Goal: Task Accomplishment & Management: Use online tool/utility

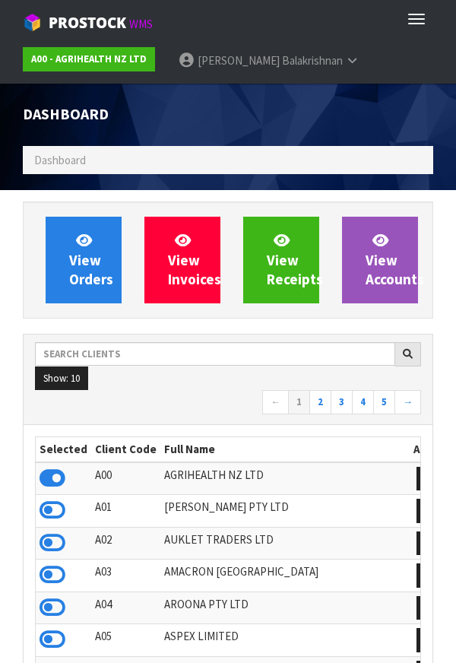
click at [350, 168] on ol "Dashboard" at bounding box center [228, 160] width 411 height 28
click at [392, 154] on ol "Dashboard" at bounding box center [228, 160] width 411 height 28
click at [214, 165] on ol "Dashboard" at bounding box center [228, 160] width 411 height 28
click at [214, 157] on ol "Dashboard" at bounding box center [228, 160] width 411 height 28
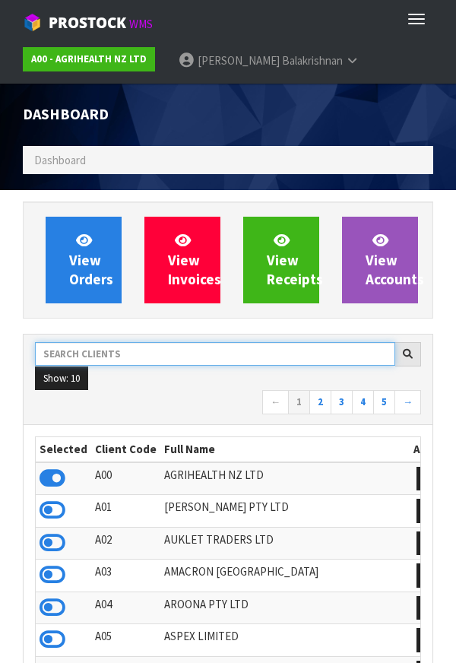
click at [160, 360] on input "text" at bounding box center [215, 354] width 360 height 24
type input "8"
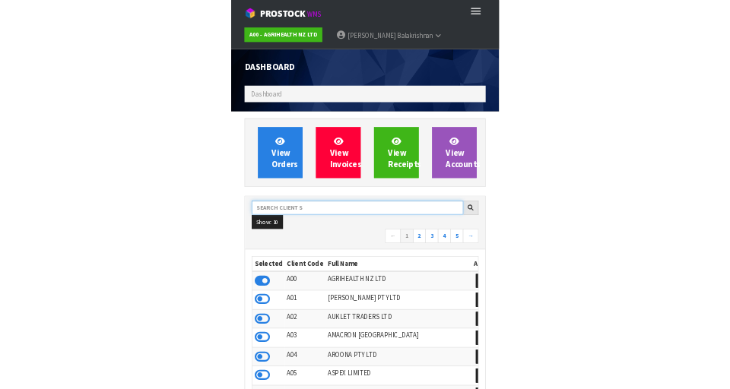
scroll to position [1206, 525]
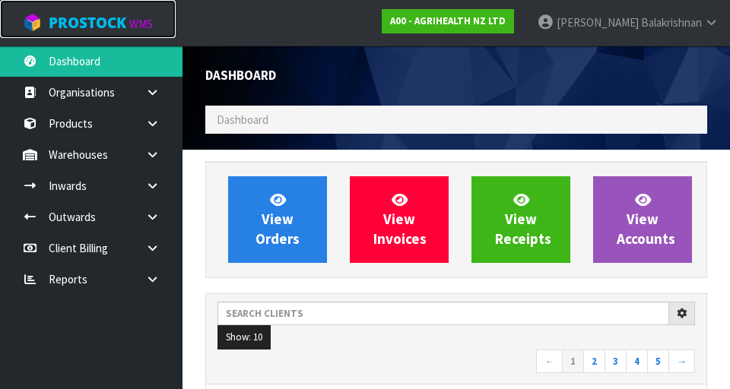
click at [173, 27] on link "ProStock WMS" at bounding box center [88, 19] width 176 height 38
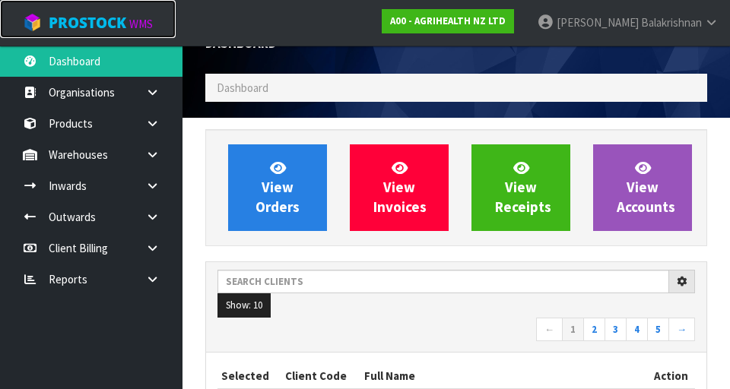
scroll to position [26, 0]
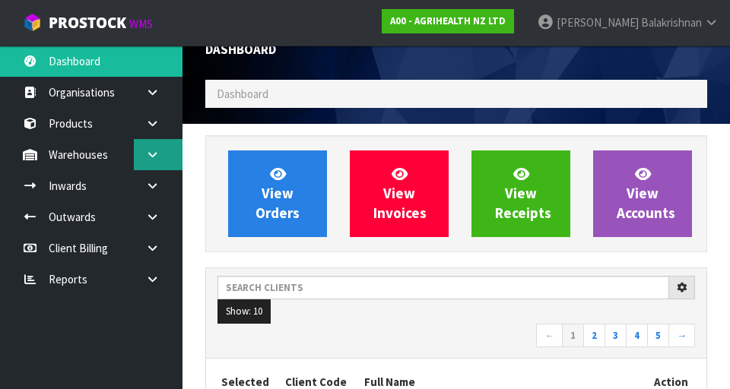
click at [149, 162] on link at bounding box center [158, 154] width 49 height 31
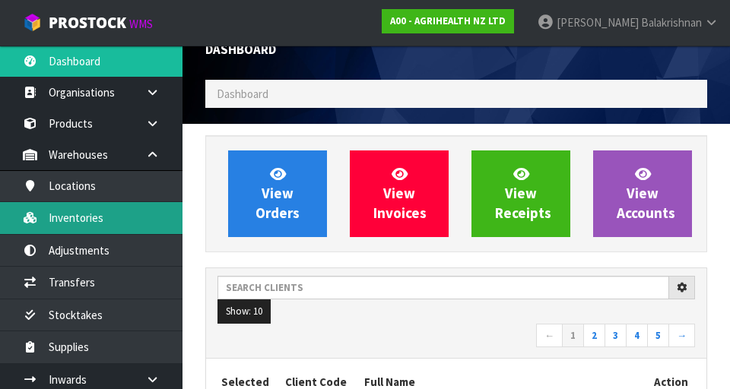
click at [62, 217] on link "Inventories" at bounding box center [91, 217] width 182 height 31
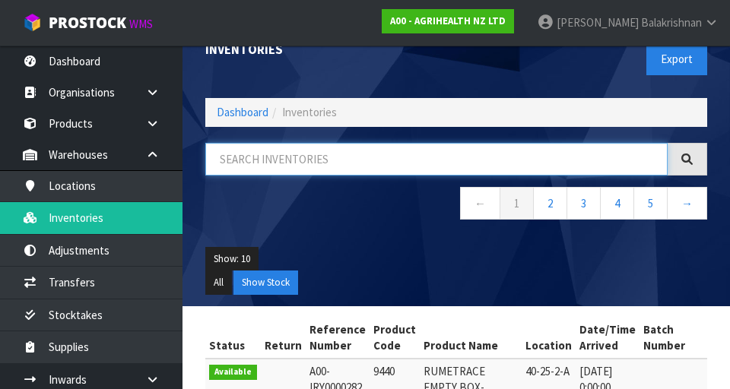
click at [306, 158] on input "text" at bounding box center [436, 159] width 462 height 33
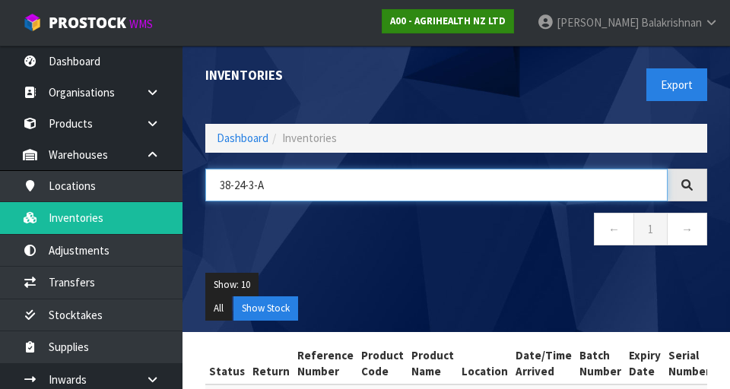
type input "38-24-3-A"
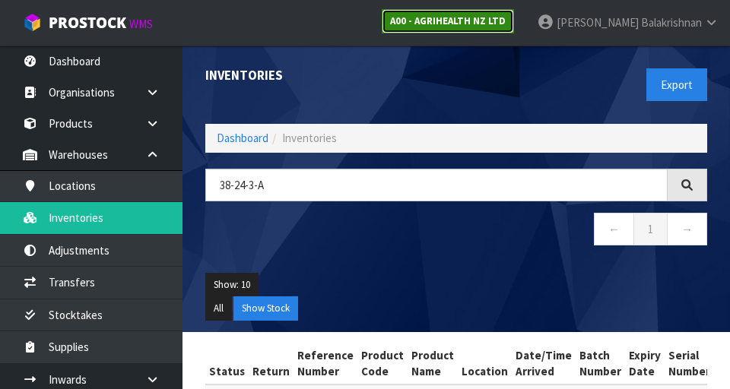
click at [455, 10] on link "A00 - AGRIHEALTH NZ LTD" at bounding box center [448, 21] width 132 height 24
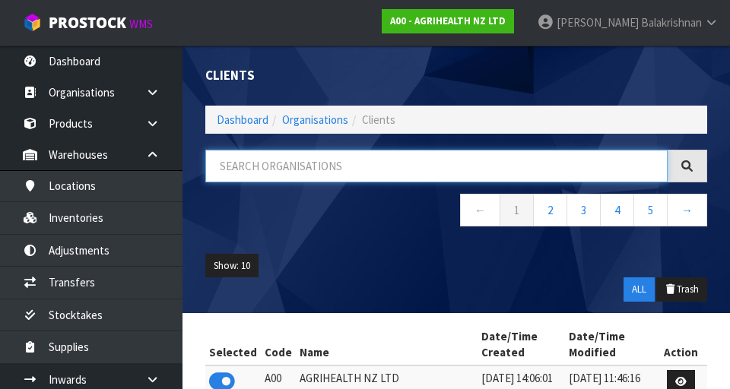
click at [344, 166] on input "text" at bounding box center [436, 166] width 462 height 33
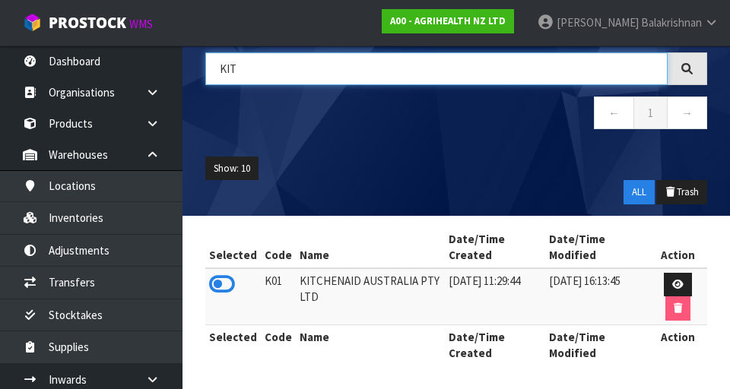
scroll to position [101, 0]
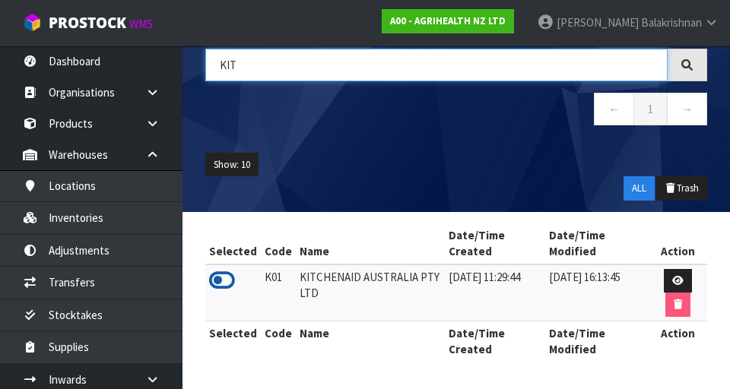
type input "KIT"
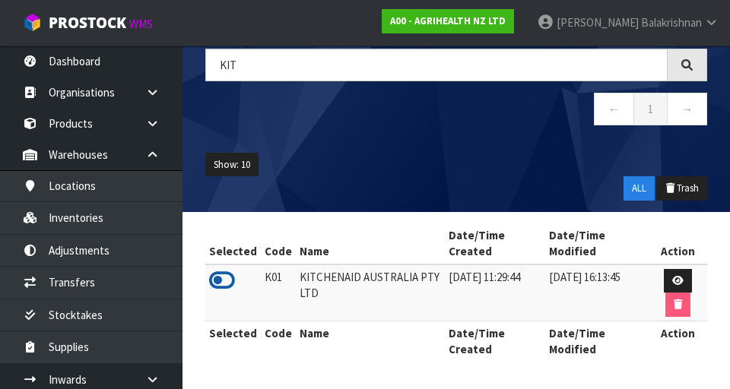
click at [229, 271] on icon at bounding box center [222, 280] width 26 height 23
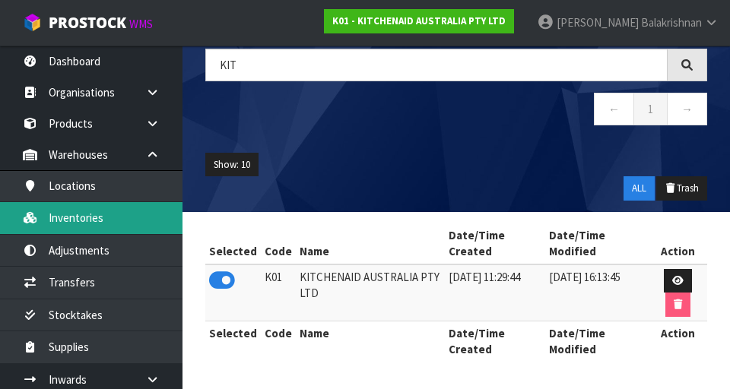
click at [122, 217] on link "Inventories" at bounding box center [91, 217] width 182 height 31
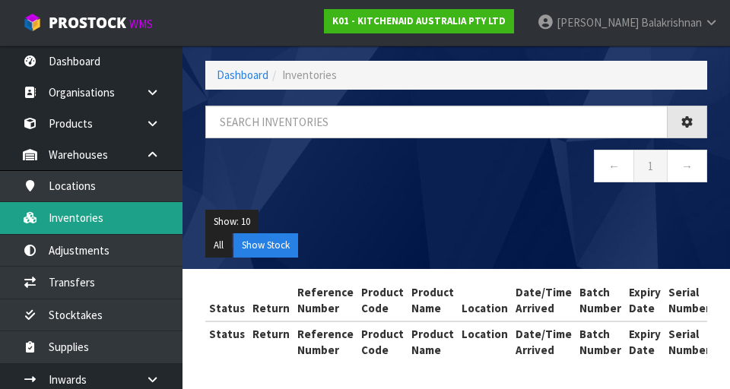
scroll to position [64, 0]
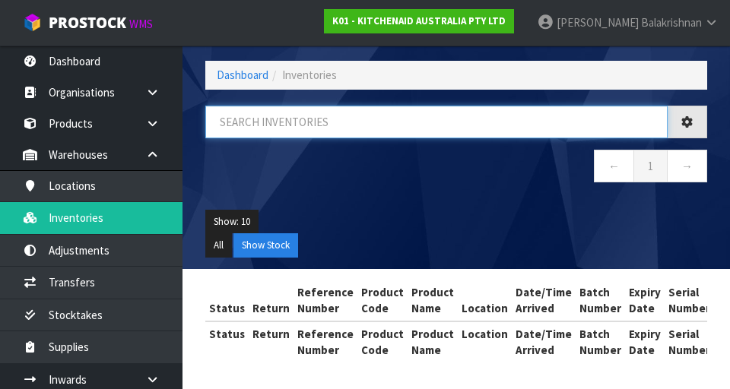
click at [278, 125] on input "text" at bounding box center [436, 122] width 462 height 33
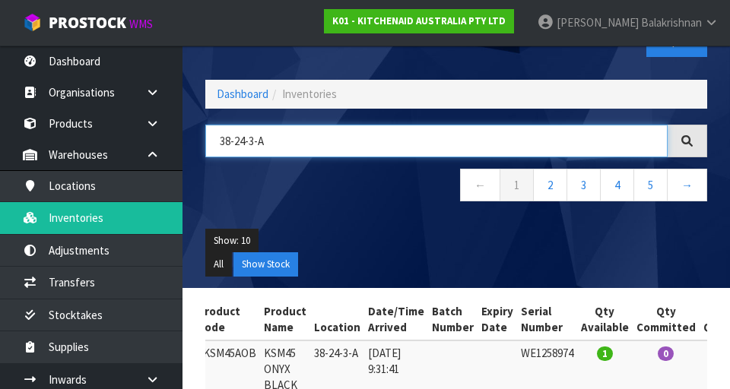
scroll to position [25, 0]
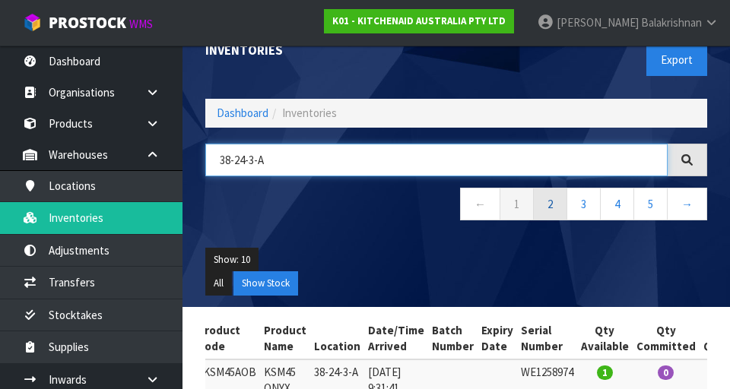
type input "38-24-3-A"
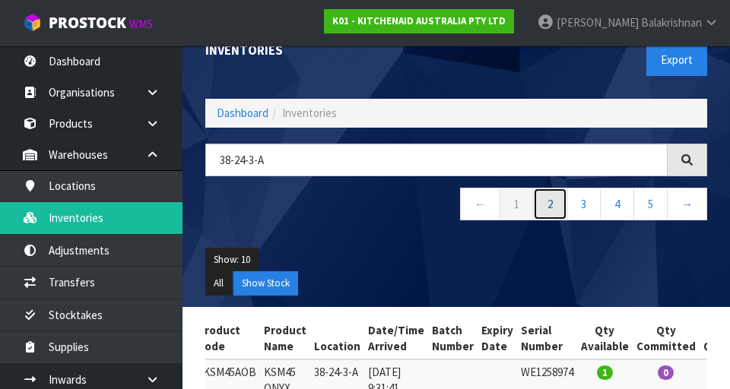
click at [455, 204] on link "2" at bounding box center [550, 204] width 34 height 33
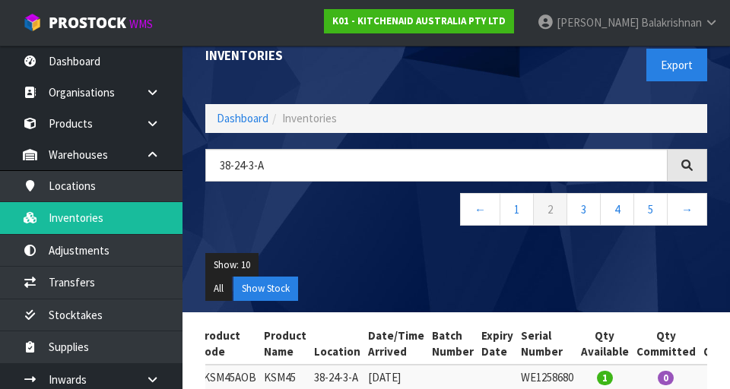
scroll to position [0, 0]
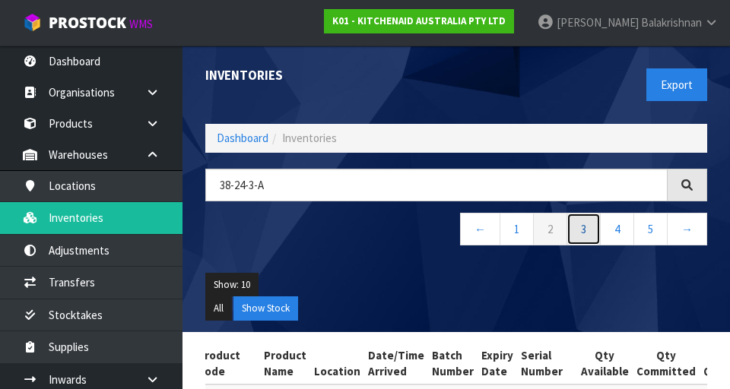
click at [455, 229] on link "3" at bounding box center [583, 229] width 34 height 33
click at [455, 232] on link "4" at bounding box center [617, 229] width 34 height 33
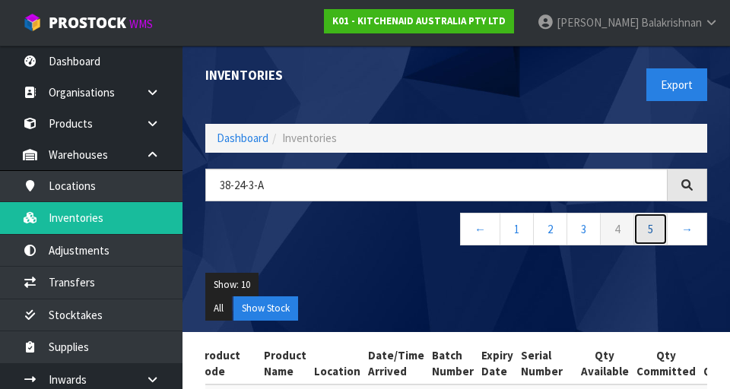
click at [455, 225] on link "5" at bounding box center [650, 229] width 34 height 33
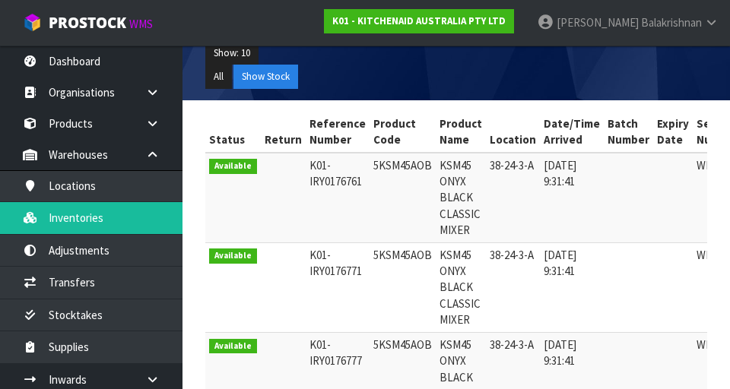
copy td "5KSM45AOB"
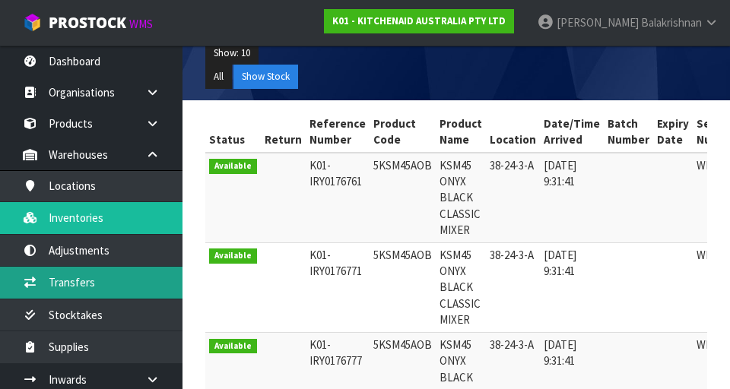
click at [116, 284] on link "Transfers" at bounding box center [91, 282] width 182 height 31
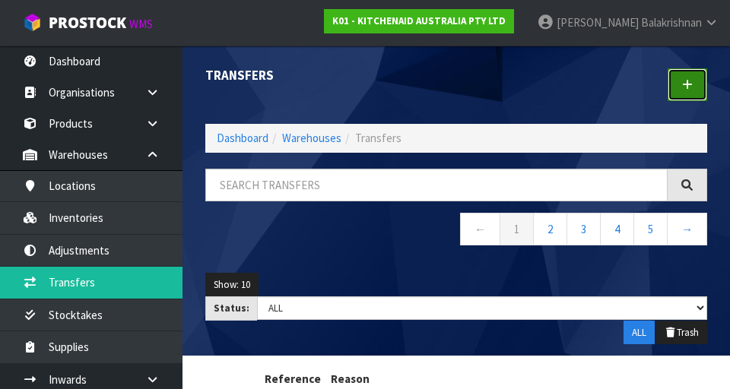
click at [455, 90] on icon at bounding box center [687, 84] width 11 height 11
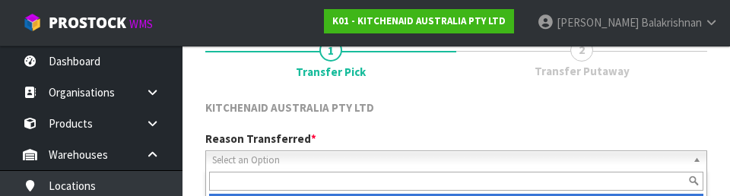
scroll to position [210, 0]
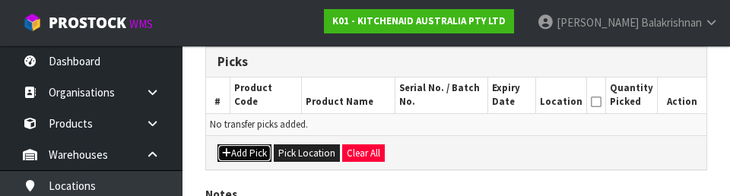
click at [249, 154] on button "Add Pick" at bounding box center [244, 153] width 54 height 18
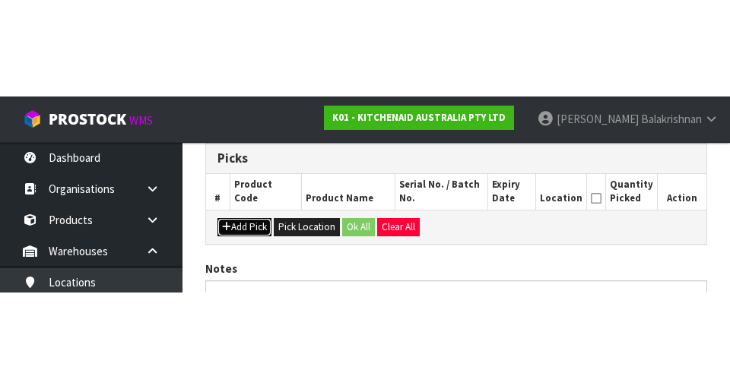
scroll to position [347, 0]
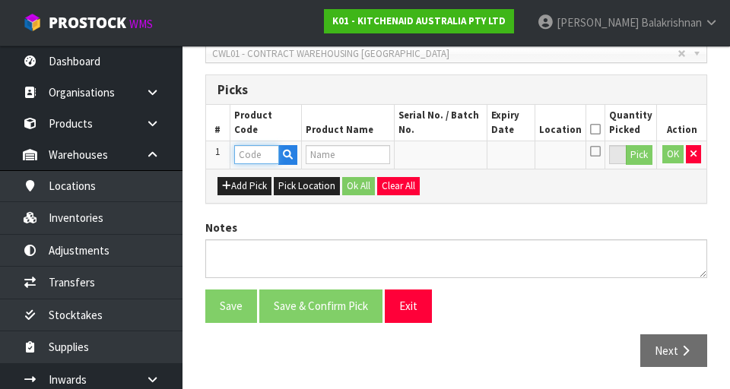
click at [262, 160] on input "text" at bounding box center [256, 154] width 45 height 19
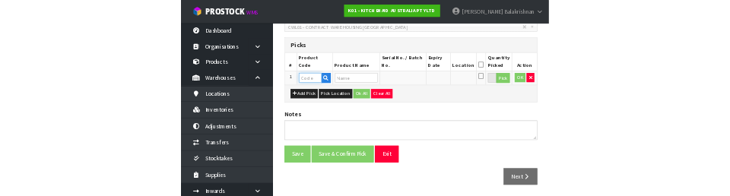
scroll to position [340, 0]
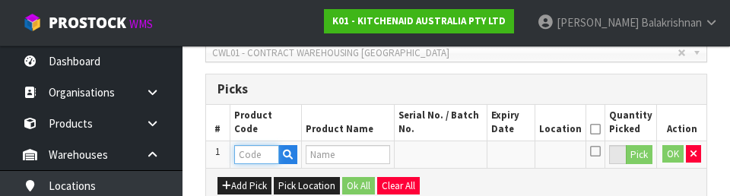
type input "5KSM45AOB"
type input "KSM45 ONYX BLACK CLASSIC MIXER"
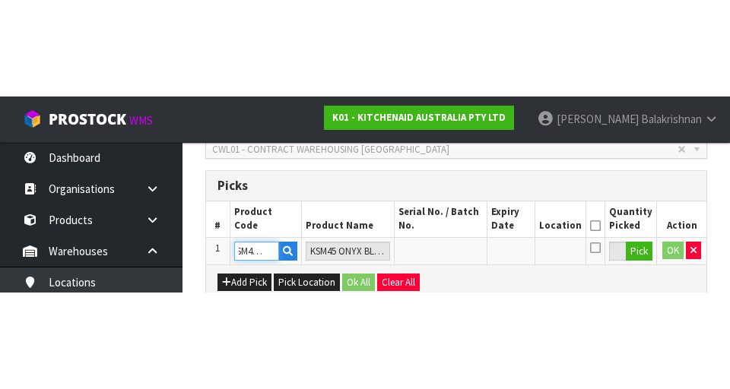
scroll to position [347, 0]
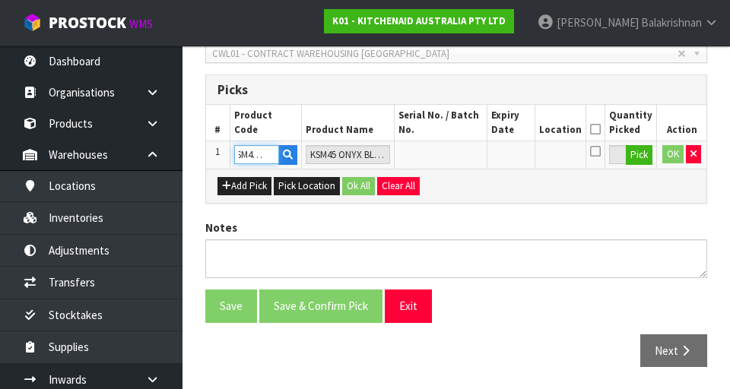
type input "5KSM45AOB"
click at [455, 158] on button "Pick" at bounding box center [639, 155] width 27 height 20
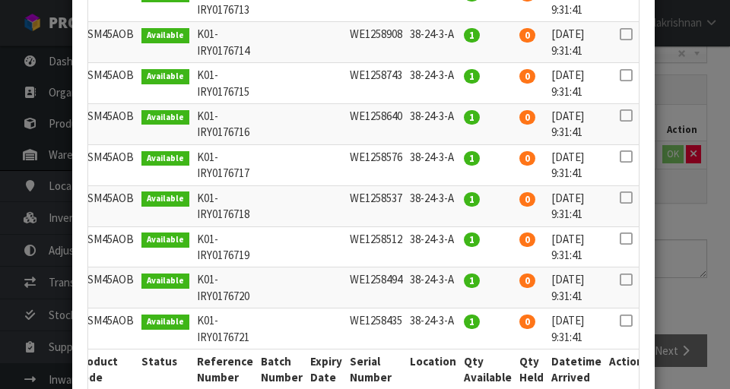
scroll to position [442, 0]
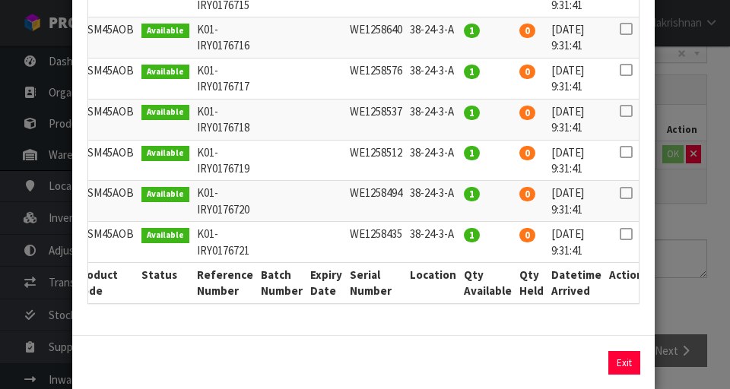
click at [455, 234] on icon at bounding box center [626, 234] width 12 height 1
click at [455, 351] on button "Assign Pick" at bounding box center [572, 363] width 62 height 24
type input "1"
click at [455, 193] on icon at bounding box center [626, 193] width 12 height 1
click at [455, 351] on button "Assign Pick" at bounding box center [572, 363] width 62 height 24
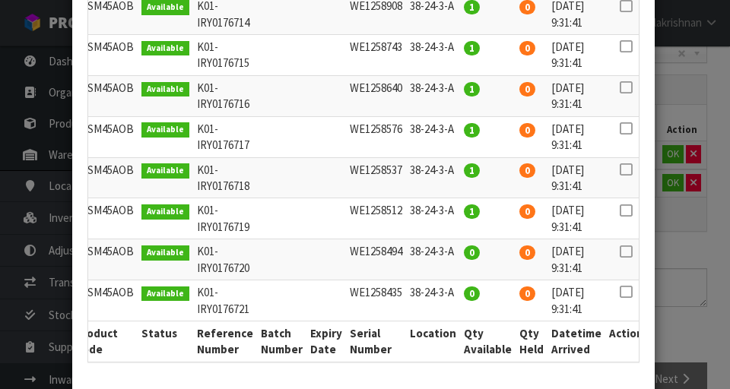
scroll to position [410, 0]
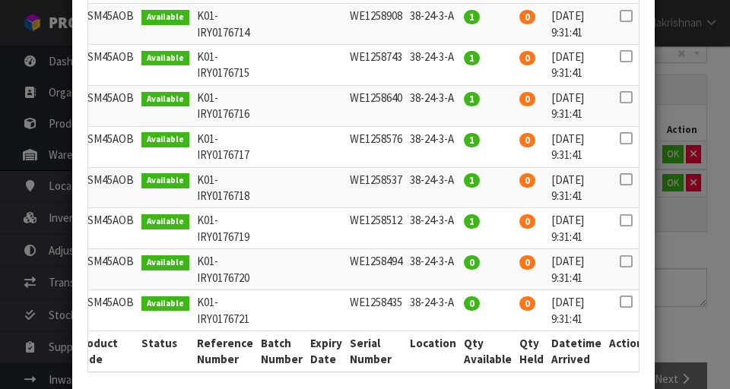
click at [455, 220] on icon at bounding box center [626, 220] width 12 height 1
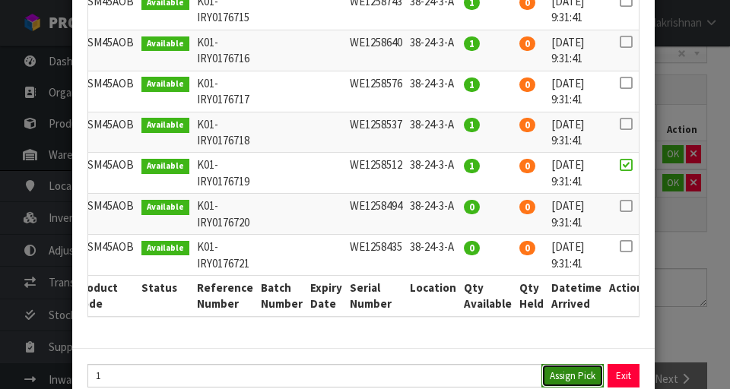
click at [455, 364] on button "Assign Pick" at bounding box center [572, 376] width 62 height 24
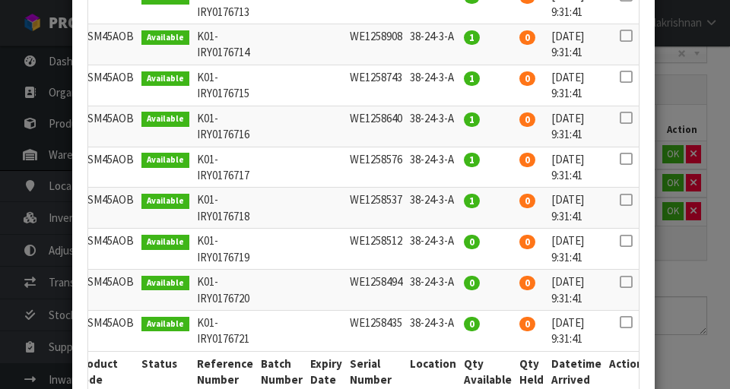
scroll to position [414, 0]
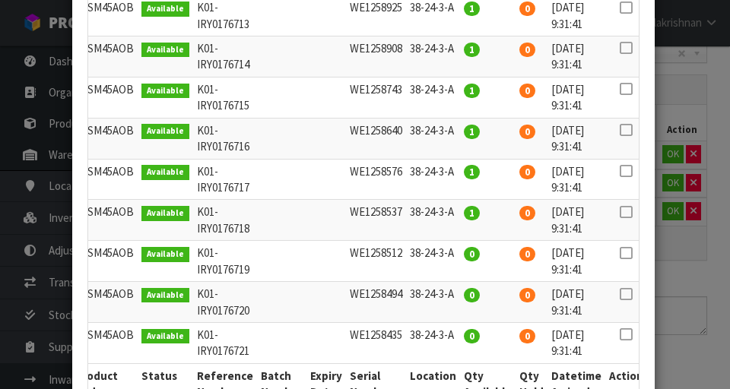
click at [455, 212] on icon at bounding box center [626, 212] width 12 height 1
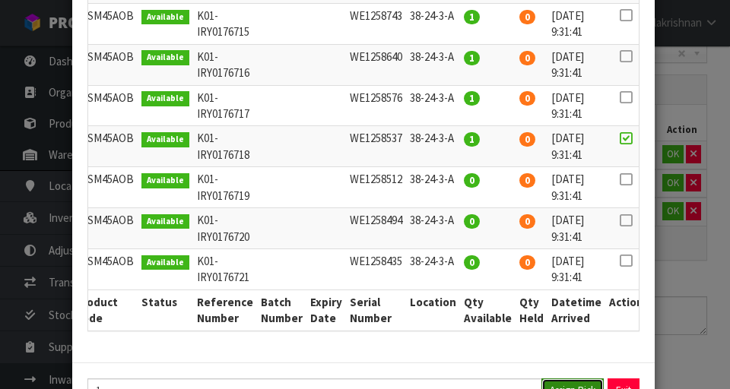
click at [455, 379] on button "Assign Pick" at bounding box center [572, 391] width 62 height 24
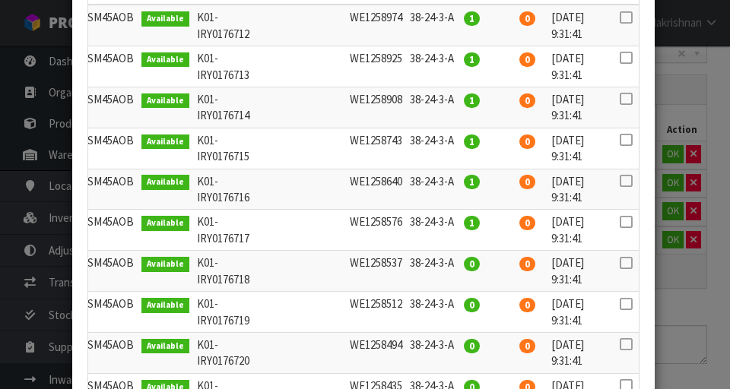
click at [455, 222] on icon at bounding box center [626, 222] width 12 height 1
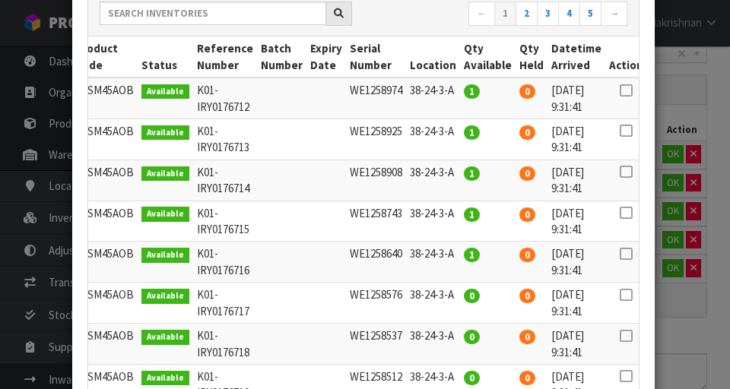
scroll to position [357, 0]
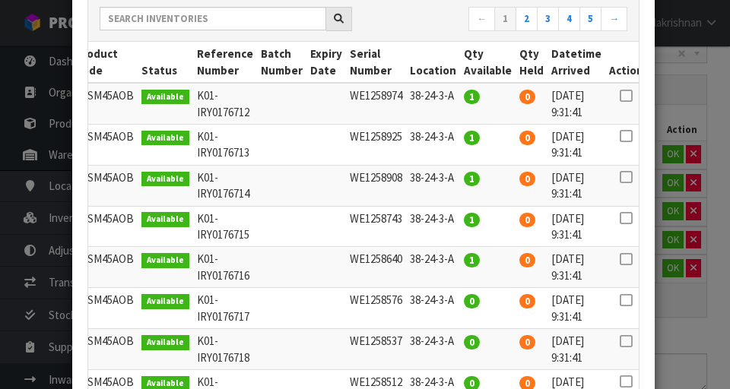
click at [455, 96] on icon at bounding box center [626, 96] width 12 height 1
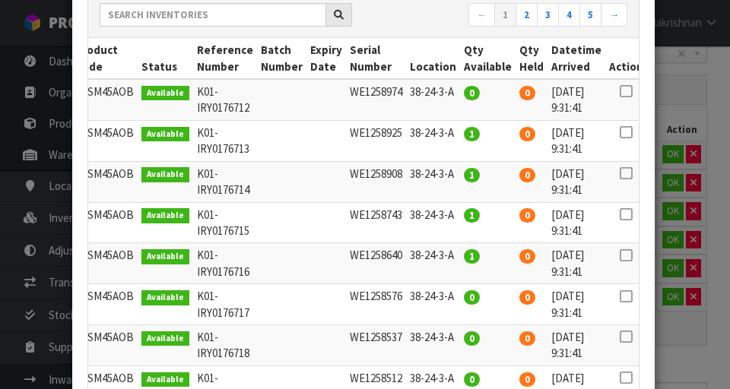
scroll to position [397, 0]
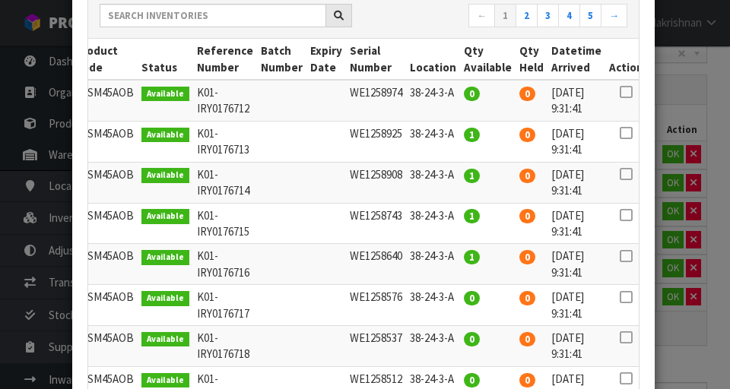
click at [455, 256] on icon at bounding box center [626, 256] width 12 height 1
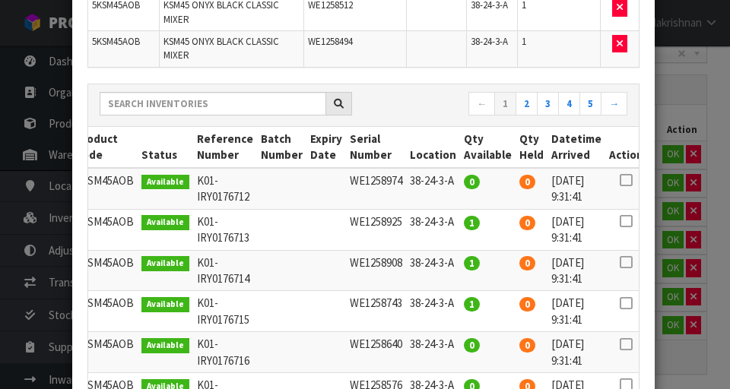
click at [455, 303] on icon at bounding box center [626, 303] width 12 height 1
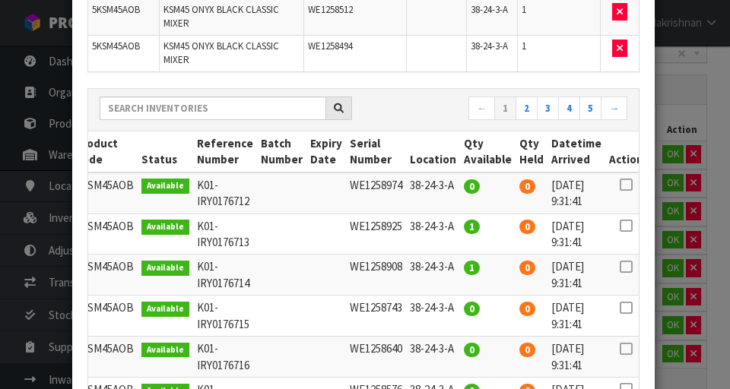
click at [455, 267] on icon at bounding box center [626, 267] width 12 height 1
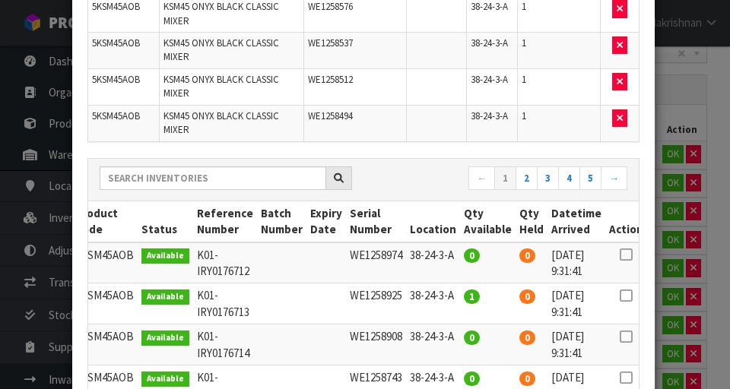
click at [455, 296] on icon at bounding box center [626, 296] width 12 height 1
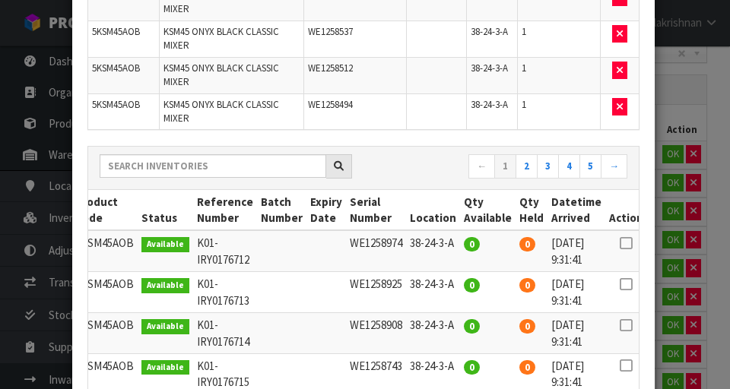
scroll to position [389, 0]
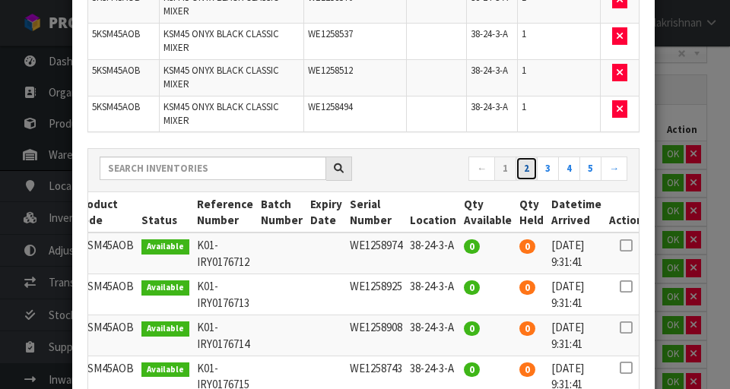
click at [455, 157] on link "2" at bounding box center [526, 169] width 22 height 24
click at [455, 246] on icon at bounding box center [626, 246] width 12 height 1
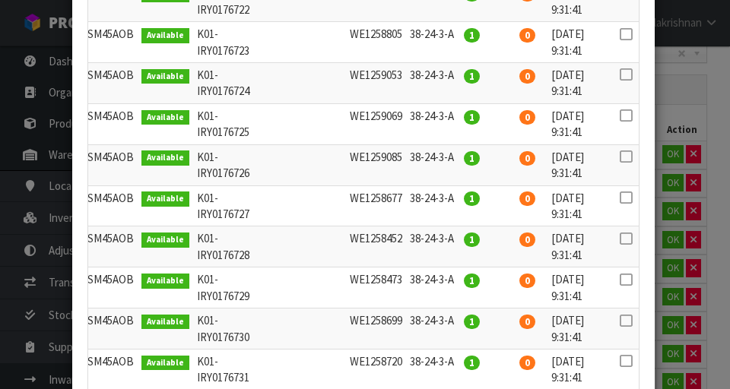
scroll to position [704, 0]
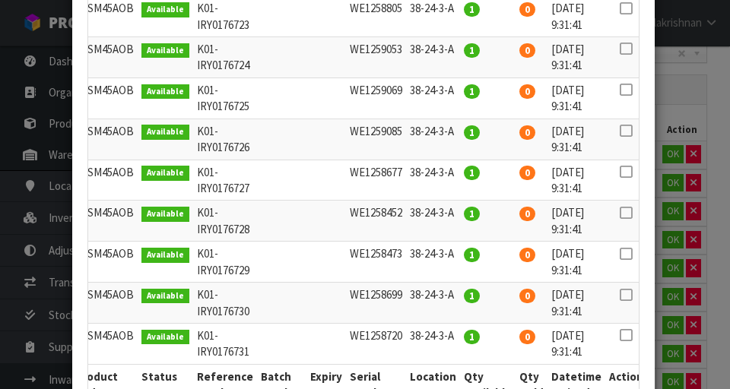
click at [455, 335] on icon at bounding box center [626, 335] width 12 height 1
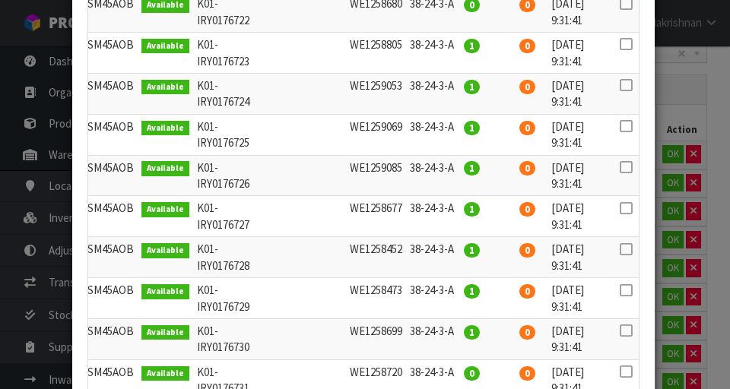
scroll to position [731, 0]
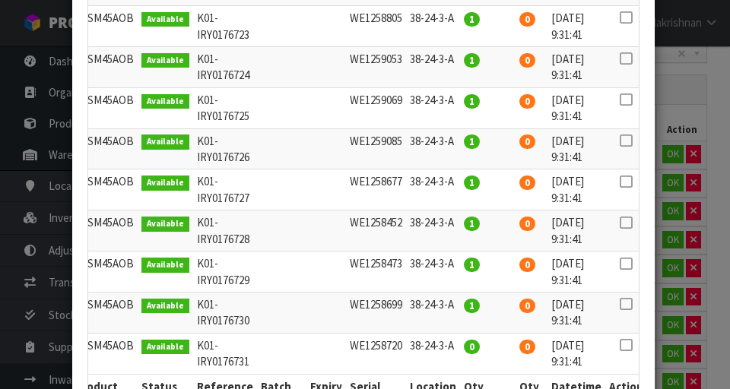
click at [455, 304] on icon at bounding box center [626, 304] width 12 height 1
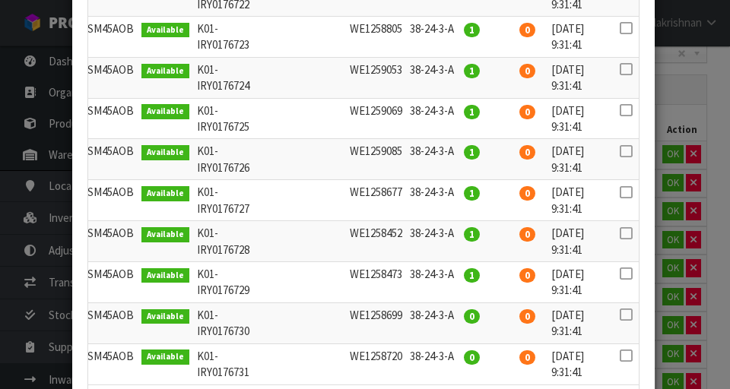
click at [455, 274] on icon at bounding box center [626, 274] width 12 height 1
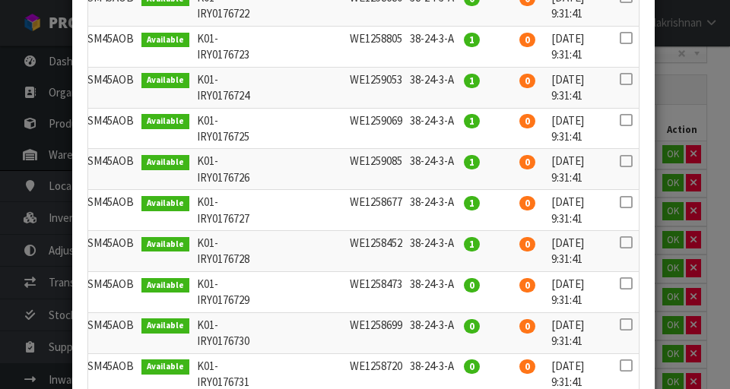
click at [455, 243] on icon at bounding box center [626, 243] width 12 height 1
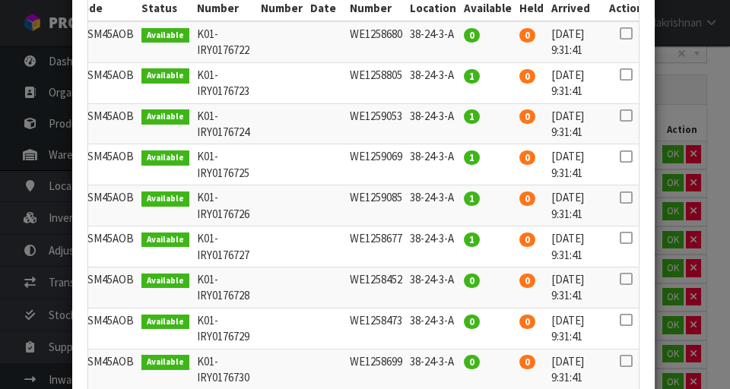
scroll to position [809, 0]
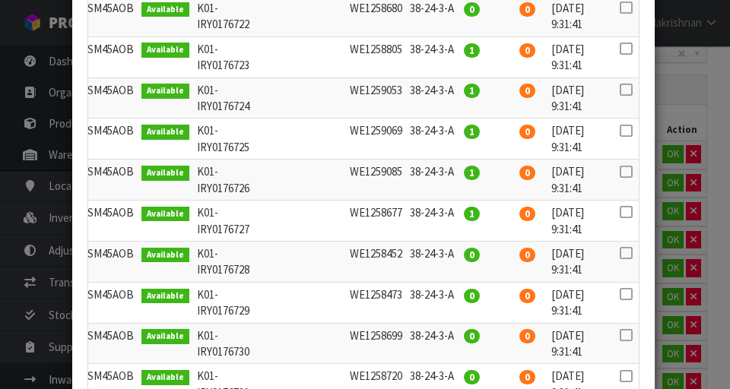
click at [455, 201] on td at bounding box center [626, 221] width 42 height 41
click at [455, 212] on icon at bounding box center [626, 212] width 12 height 1
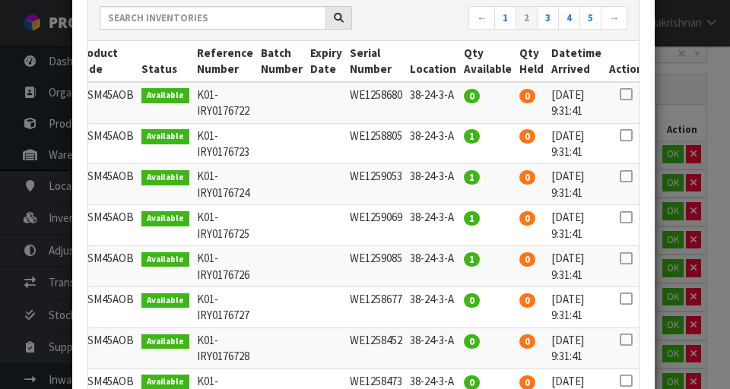
scroll to position [725, 0]
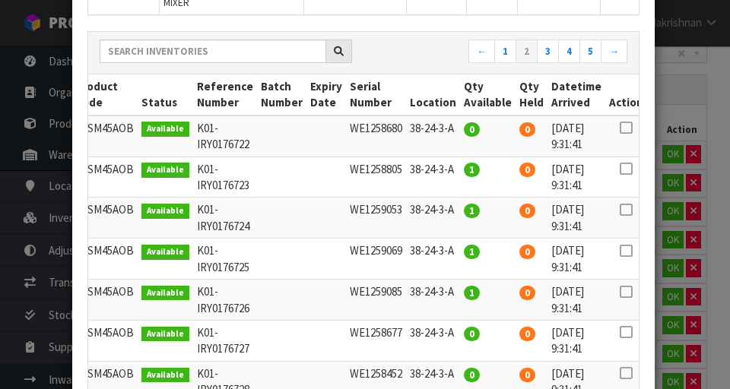
click at [455, 292] on icon at bounding box center [626, 292] width 12 height 1
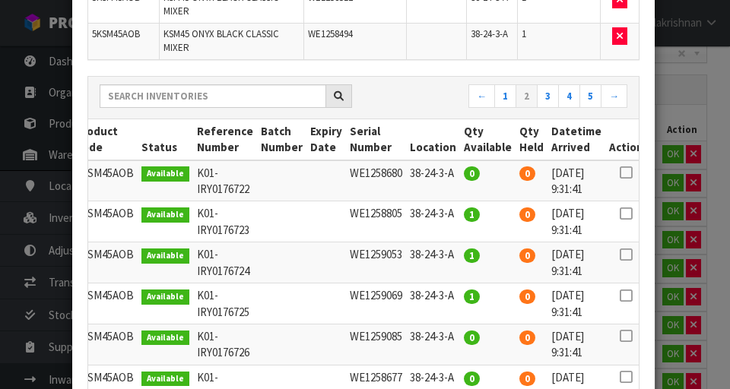
scroll to position [714, 0]
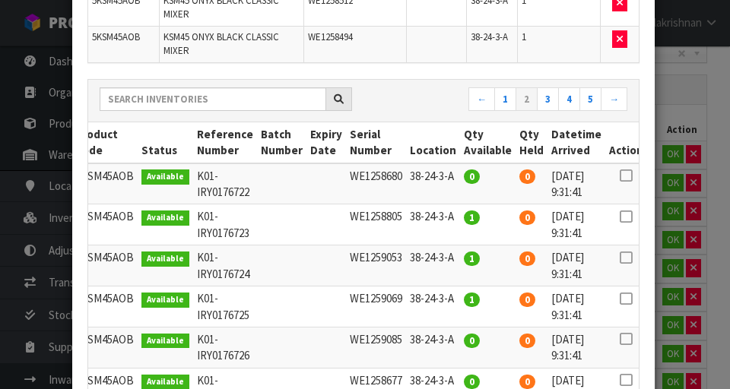
click at [455, 299] on icon at bounding box center [626, 299] width 12 height 1
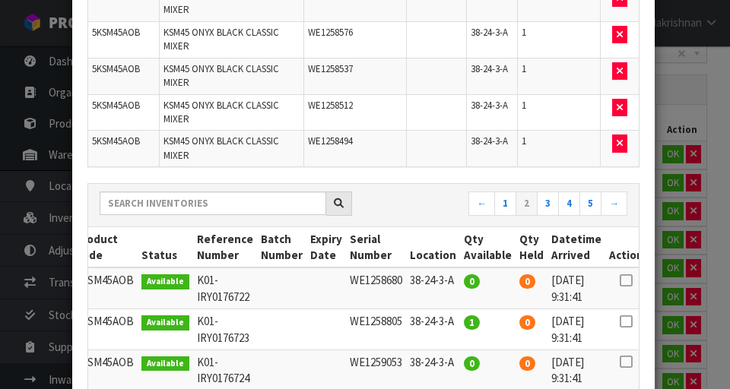
scroll to position [680, 0]
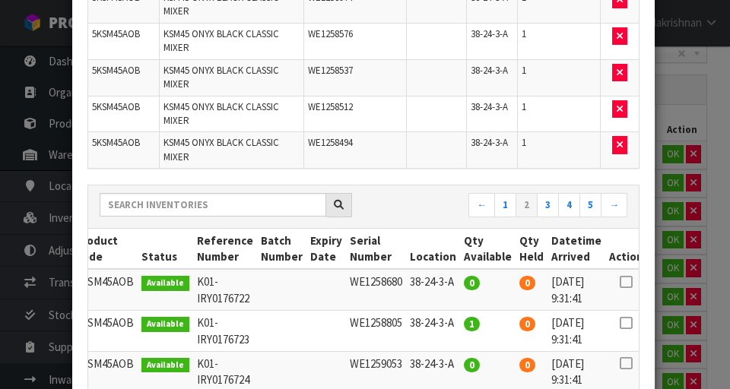
click at [455, 323] on icon at bounding box center [626, 323] width 12 height 1
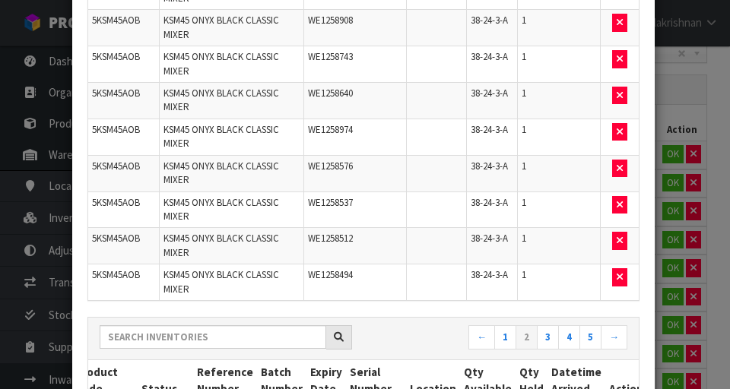
scroll to position [571, 0]
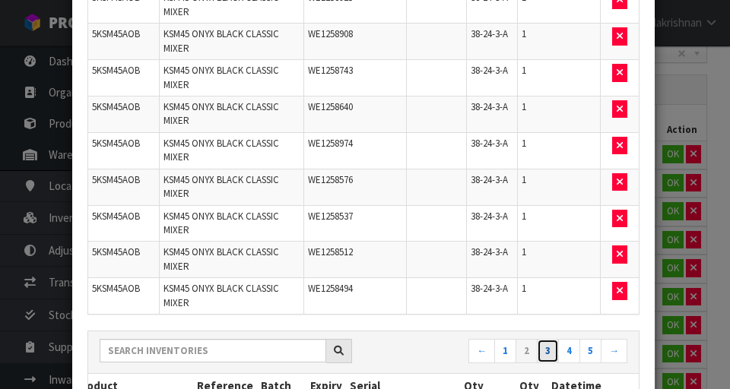
click at [455, 339] on link "3" at bounding box center [548, 351] width 22 height 24
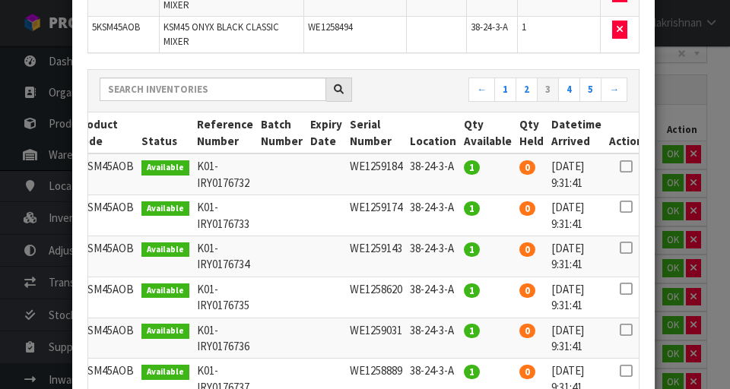
scroll to position [940, 0]
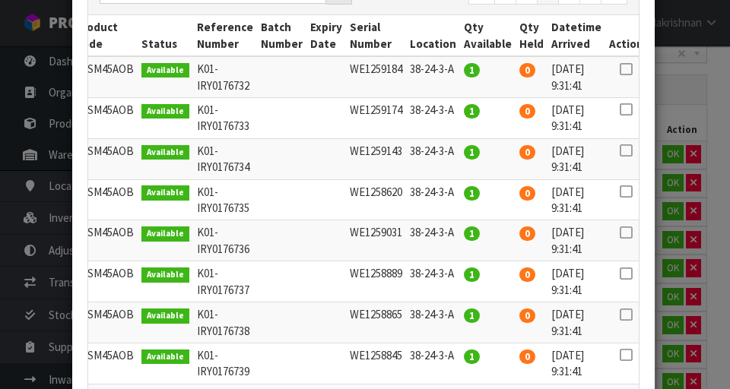
click at [455, 396] on icon at bounding box center [626, 396] width 12 height 1
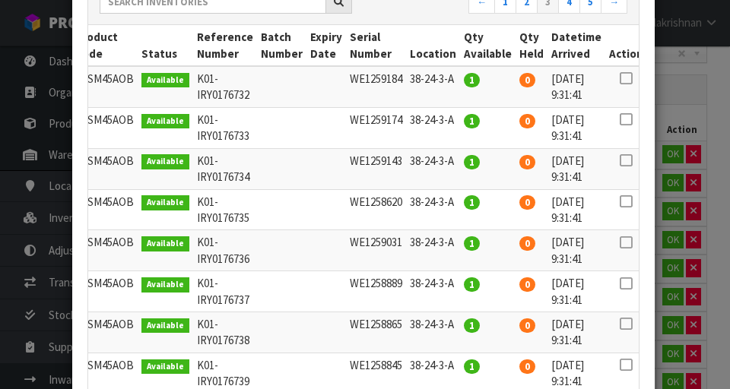
click at [455, 365] on icon at bounding box center [626, 365] width 12 height 1
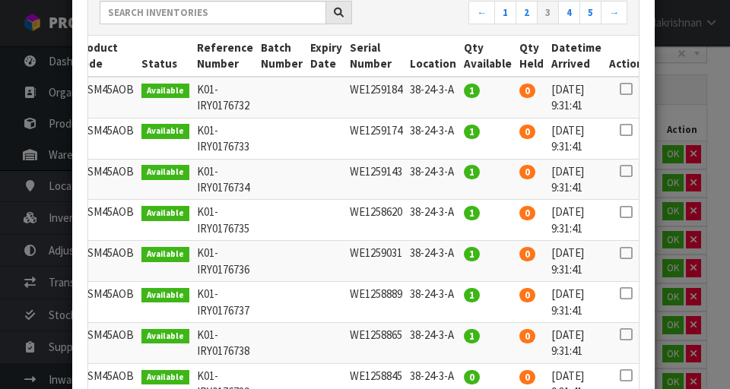
click at [455, 334] on icon at bounding box center [626, 334] width 12 height 1
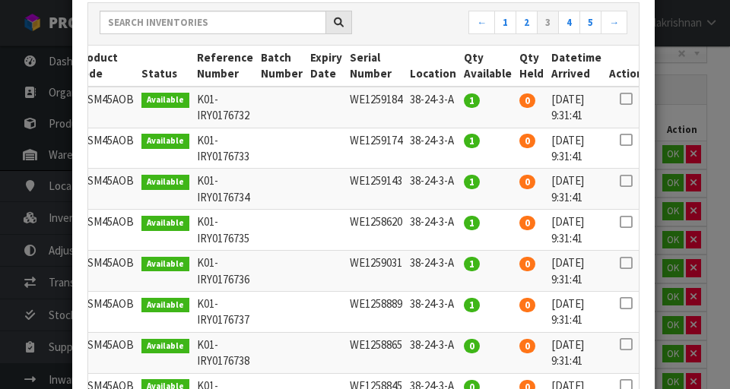
click at [455, 303] on icon at bounding box center [626, 303] width 12 height 1
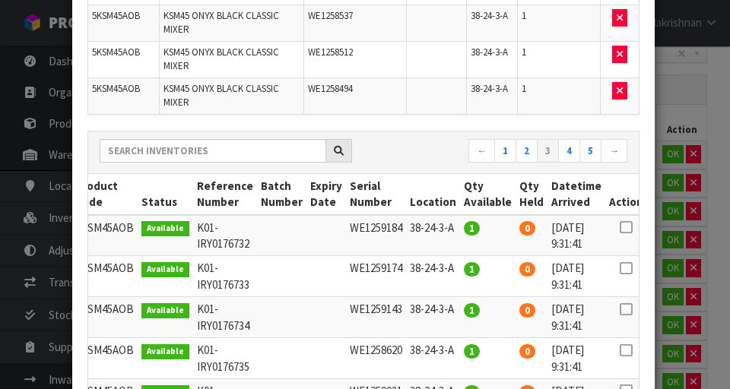
click at [455, 391] on icon at bounding box center [626, 391] width 12 height 1
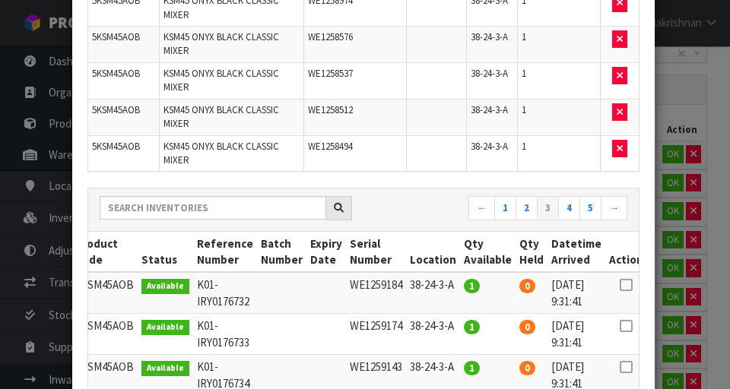
scroll to position [929, 0]
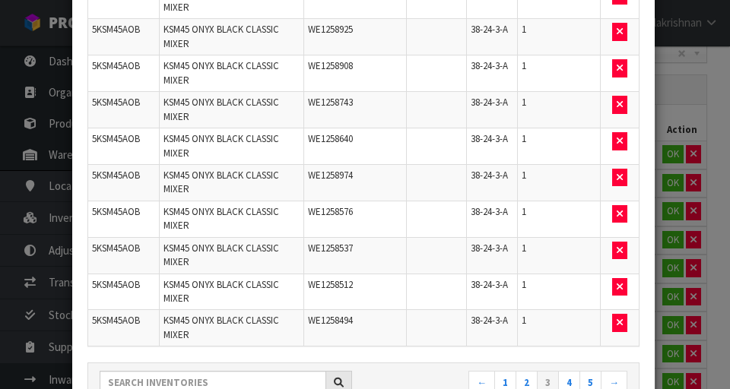
scroll to position [791, 0]
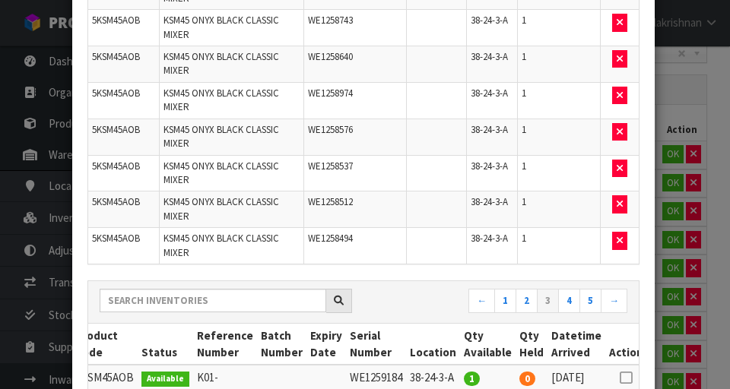
scroll to position [912, 0]
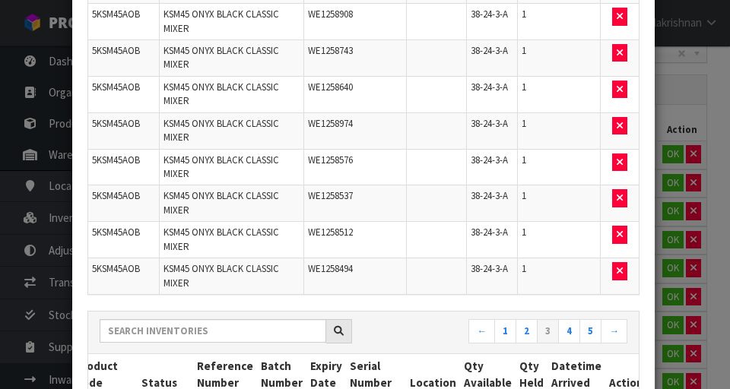
scroll to position [881, 0]
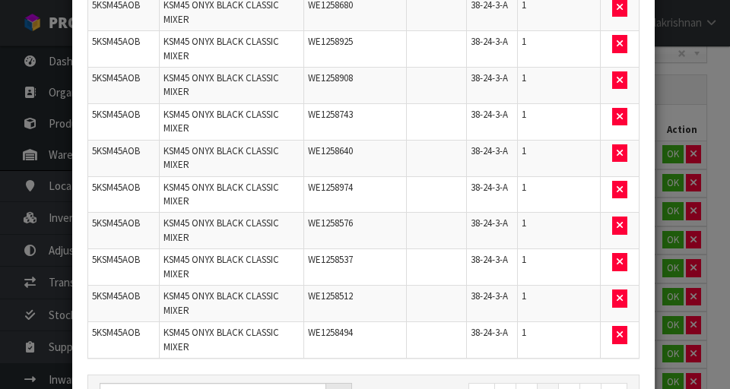
scroll to position [0, 16]
click at [455, 383] on link "4" at bounding box center [569, 395] width 22 height 24
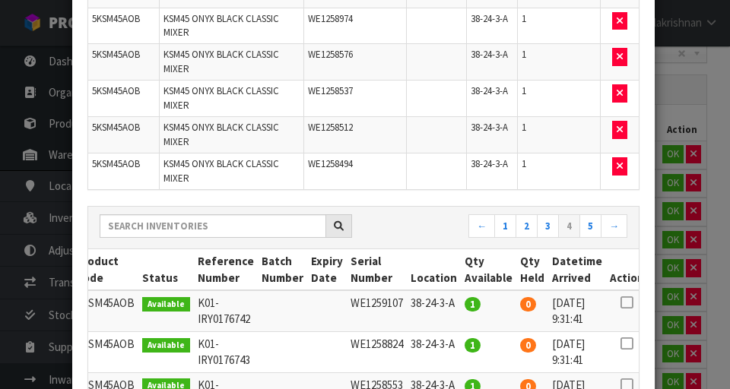
scroll to position [1203, 0]
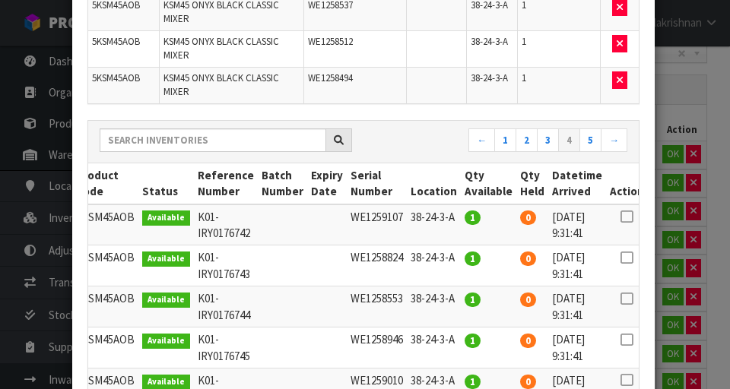
scroll to position [1281, 0]
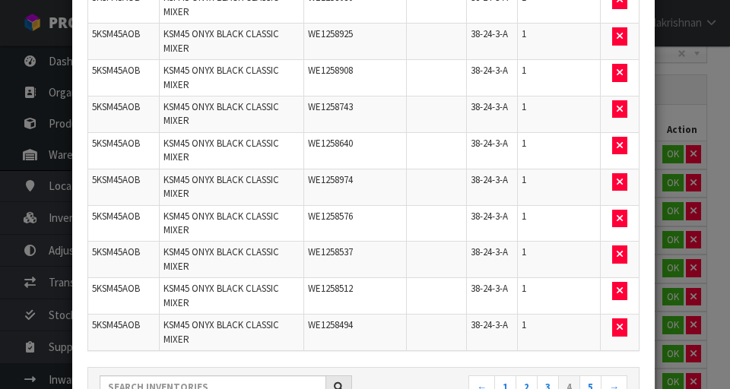
scroll to position [1142, 0]
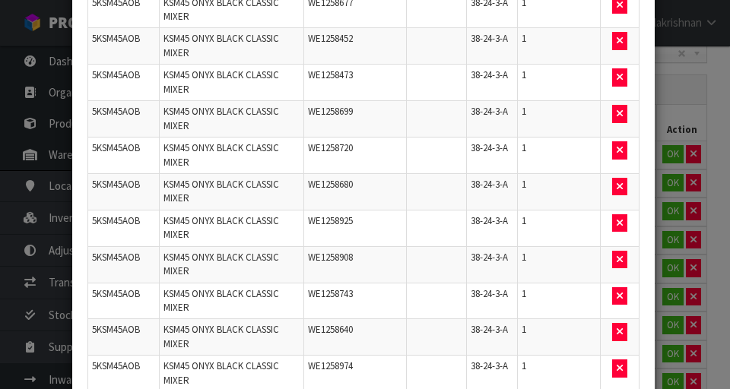
scroll to position [1069, 0]
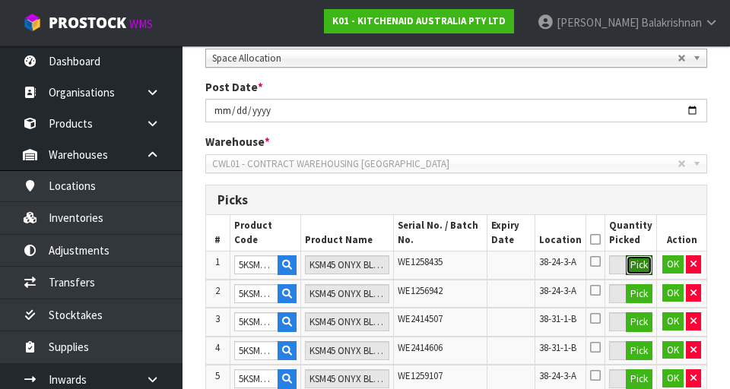
scroll to position [0, 0]
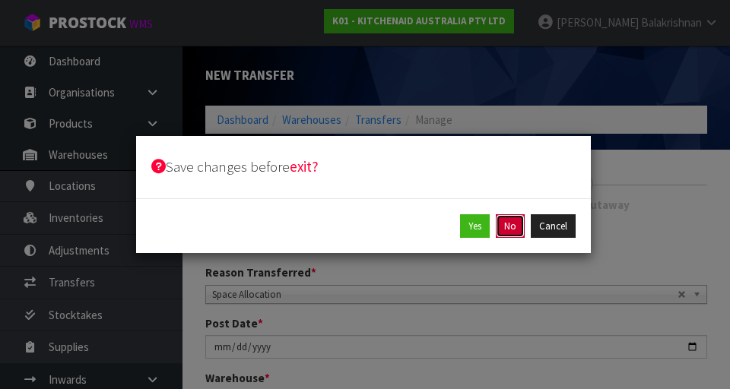
click at [455, 228] on button "No" at bounding box center [510, 226] width 29 height 24
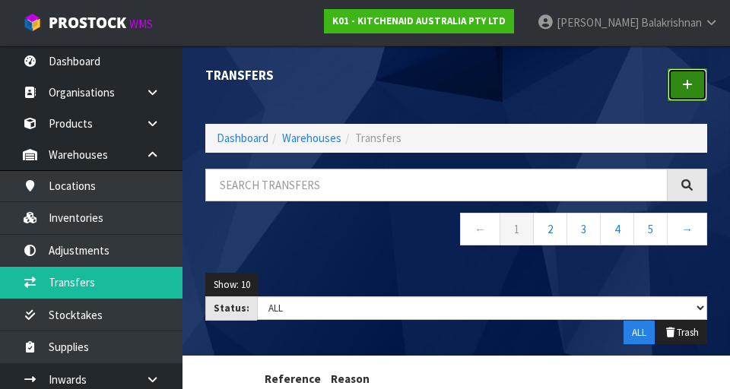
click at [455, 75] on link at bounding box center [687, 84] width 40 height 33
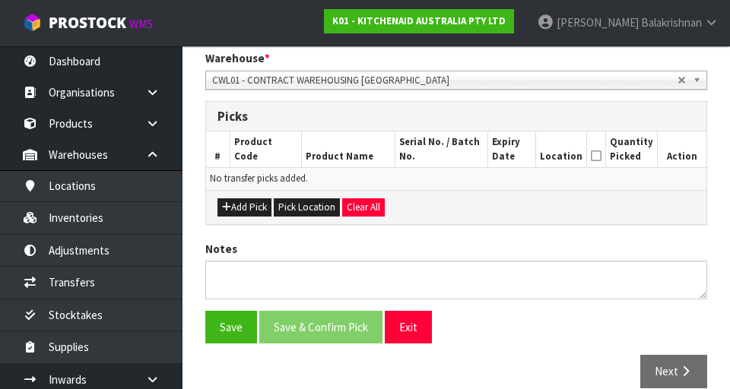
scroll to position [323, 0]
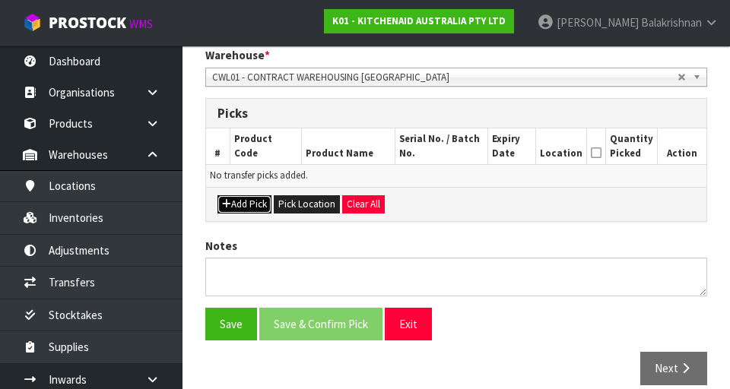
click at [251, 211] on button "Add Pick" at bounding box center [244, 204] width 54 height 18
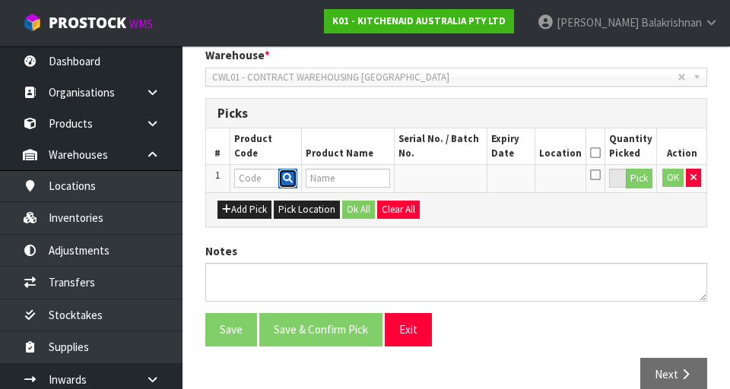
click at [289, 177] on icon "button" at bounding box center [288, 178] width 10 height 10
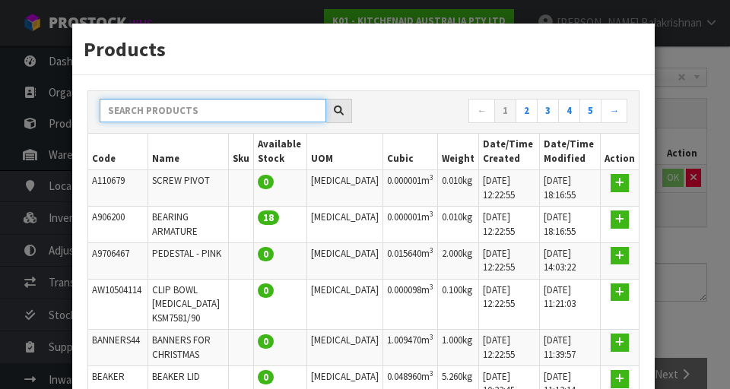
click at [265, 116] on input "text" at bounding box center [213, 111] width 227 height 24
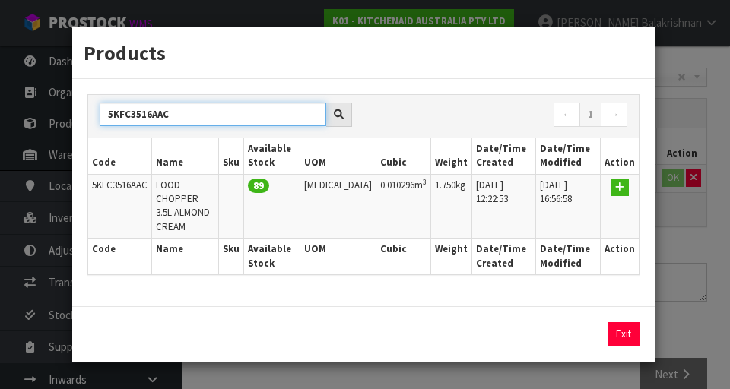
type input "5KFC3516AAC"
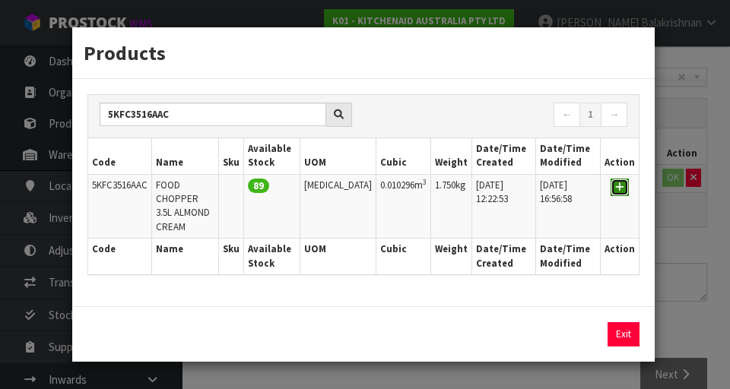
click at [455, 192] on icon "button" at bounding box center [619, 187] width 9 height 10
type input "5KFC3516AAC"
type input "FOOD CHOPPER 3.5L ALMOND CREAM"
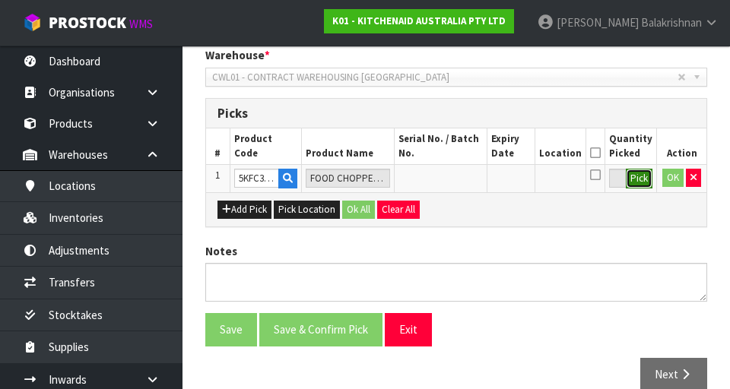
click at [455, 182] on button "Pick" at bounding box center [639, 179] width 27 height 20
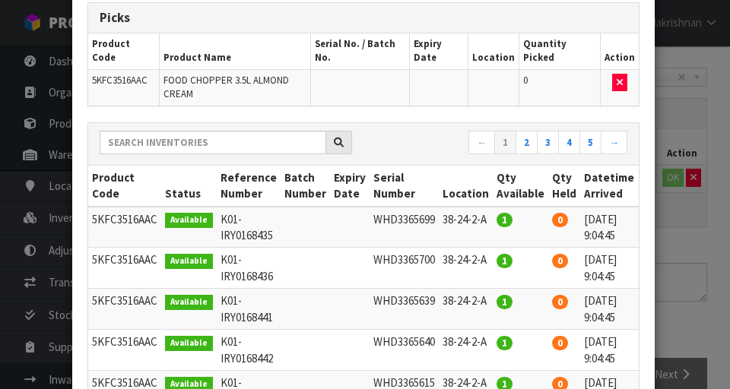
scroll to position [90, 0]
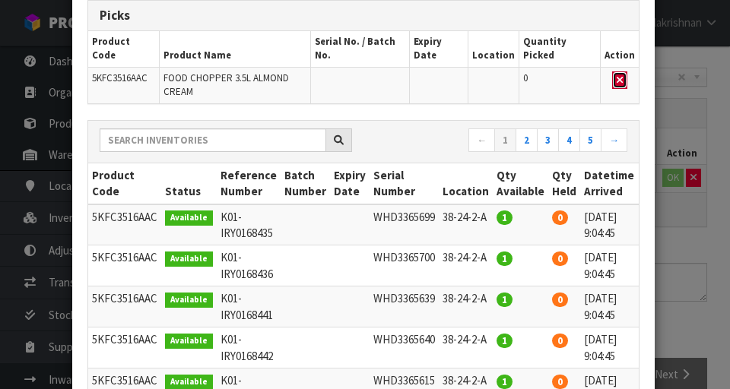
click at [455, 71] on button "button" at bounding box center [619, 80] width 15 height 18
click at [455, 223] on div "Pick Line Picks Product Code Product Name Serial No. / Batch No. Expiry Date Lo…" at bounding box center [365, 194] width 730 height 389
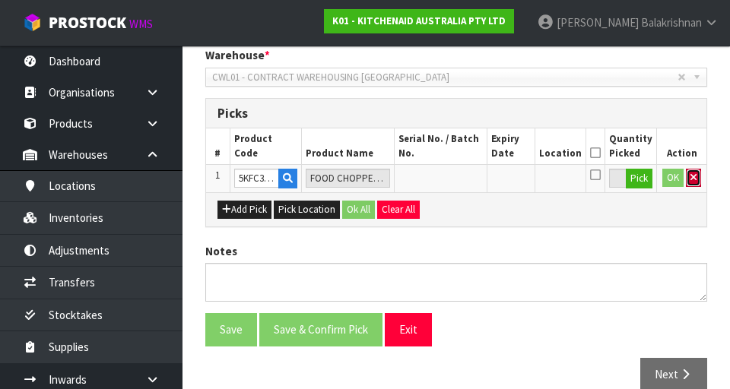
click at [455, 182] on icon "button" at bounding box center [693, 178] width 6 height 10
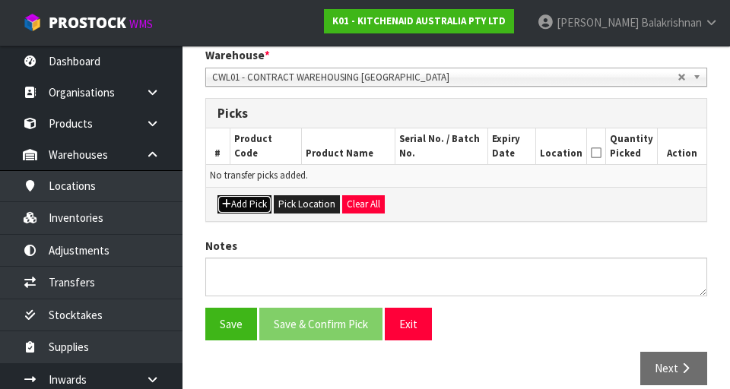
click at [231, 210] on button "Add Pick" at bounding box center [244, 204] width 54 height 18
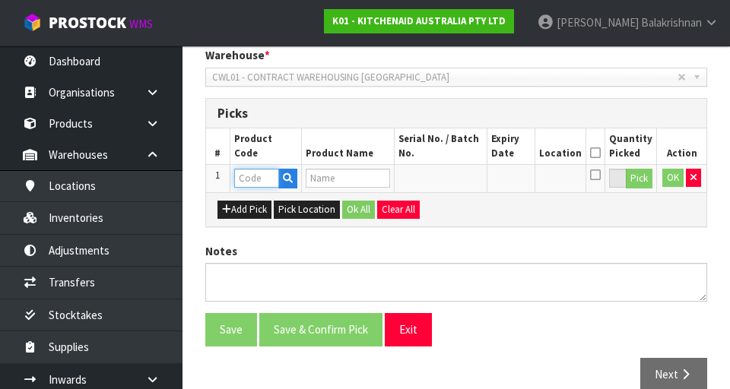
click at [248, 179] on input "text" at bounding box center [256, 178] width 45 height 19
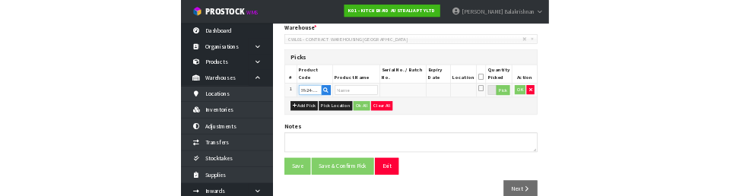
scroll to position [316, 0]
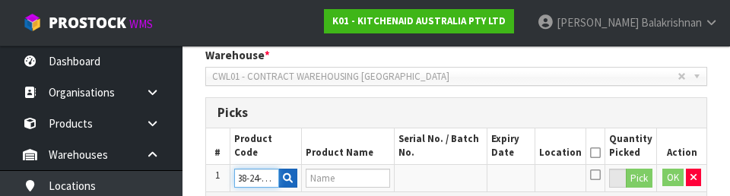
type input "38-24-2-A"
click at [284, 181] on icon "button" at bounding box center [288, 178] width 10 height 10
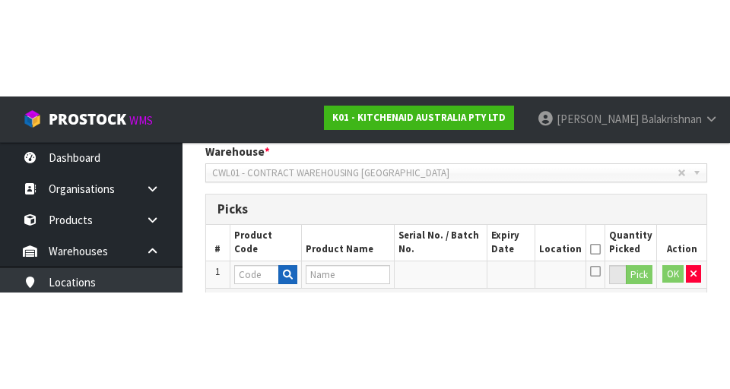
scroll to position [323, 0]
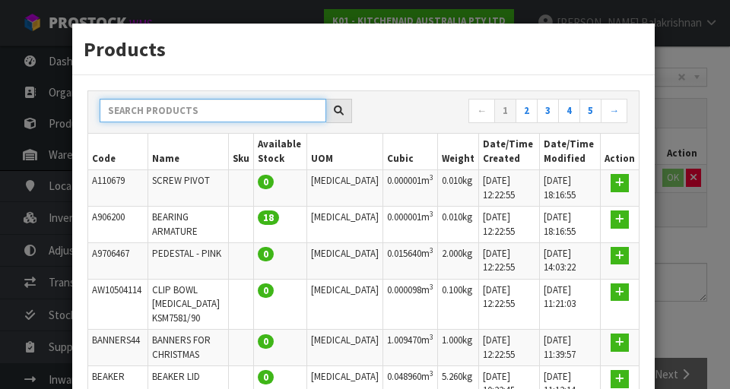
click at [243, 110] on input "text" at bounding box center [213, 111] width 227 height 24
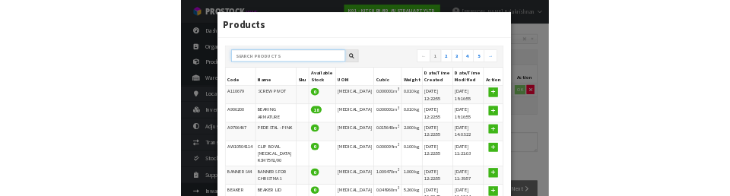
scroll to position [316, 0]
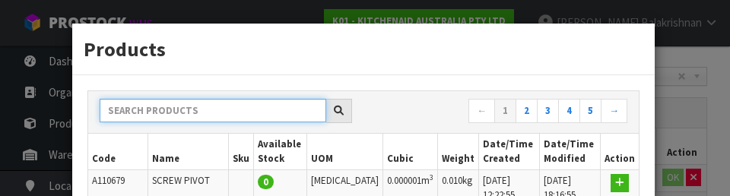
paste input "38-24-2-A"
type input "38-24-2-A"
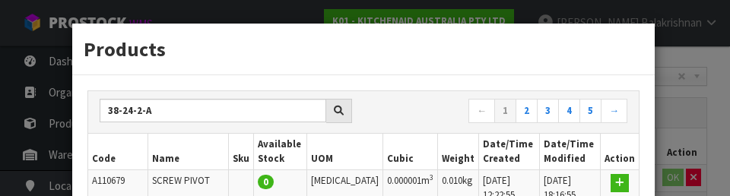
click at [31, 94] on div "Products 38-24-2-A ← 1 2 3 4 5 → Code Name Sku Available Stock UOM Cubic Weight…" at bounding box center [365, 98] width 730 height 196
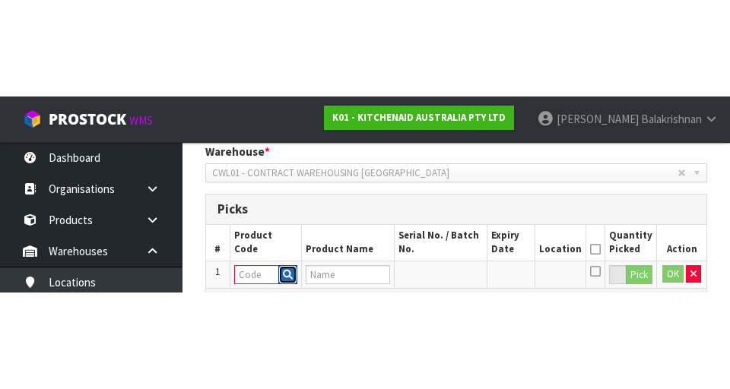
scroll to position [323, 0]
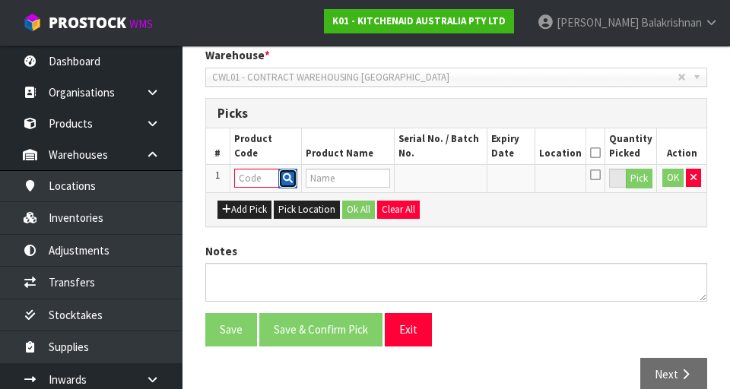
click at [290, 185] on button "button" at bounding box center [287, 179] width 19 height 20
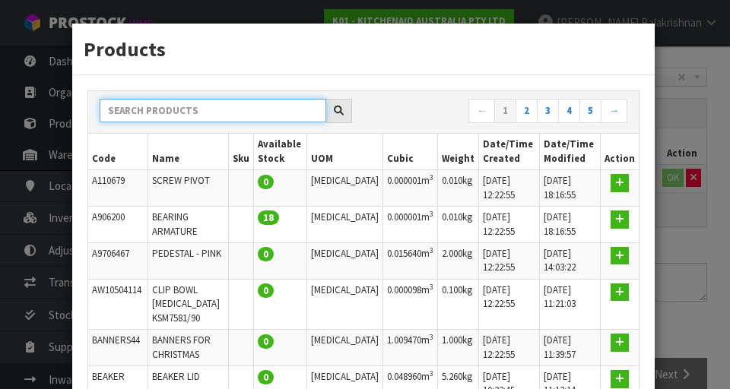
paste input "38-24-2-A"
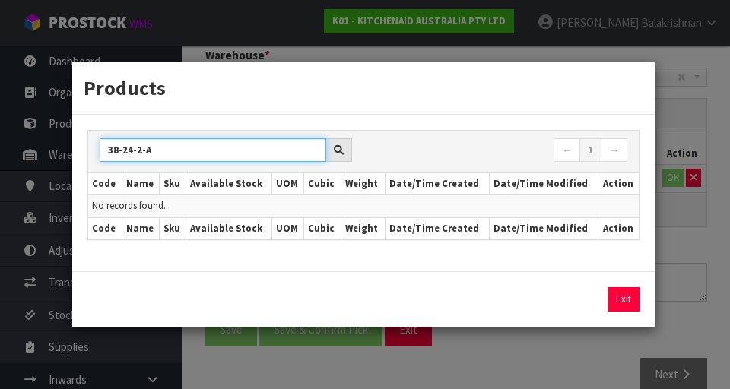
click at [174, 154] on input "38-24-2-A" at bounding box center [213, 150] width 227 height 24
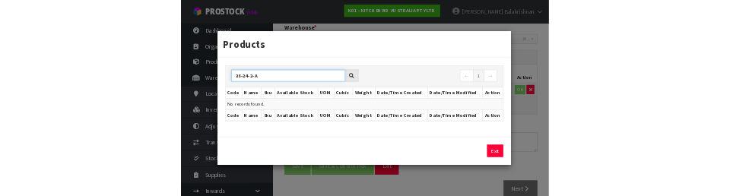
scroll to position [316, 0]
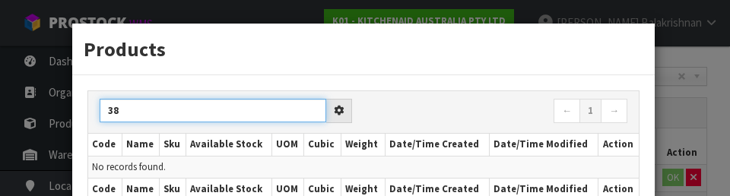
type input "3"
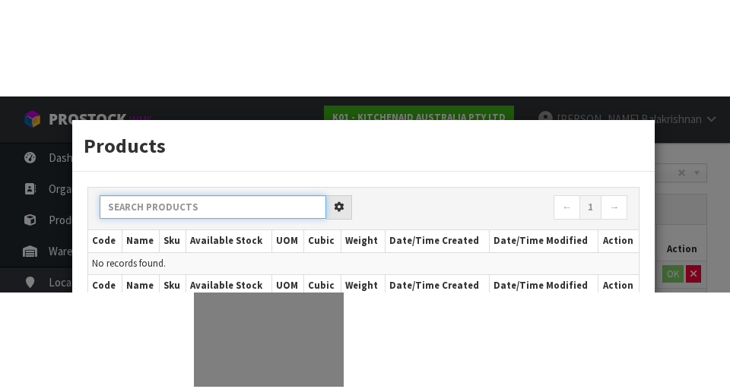
scroll to position [323, 0]
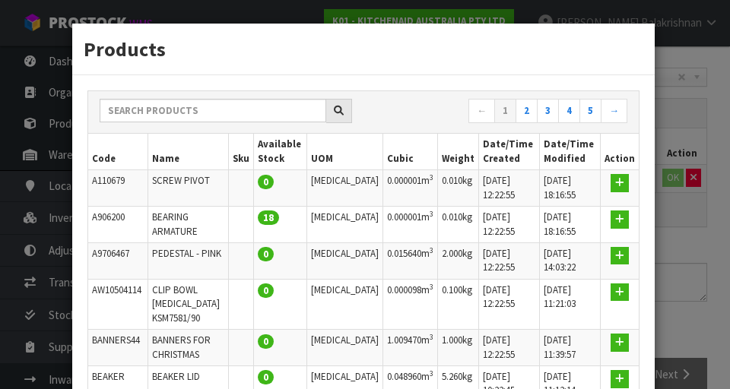
click at [455, 168] on div "Products ← 1 2 3 4 5 → Code Name Sku Available Stock UOM Cubic Weight Date/Time…" at bounding box center [365, 194] width 730 height 389
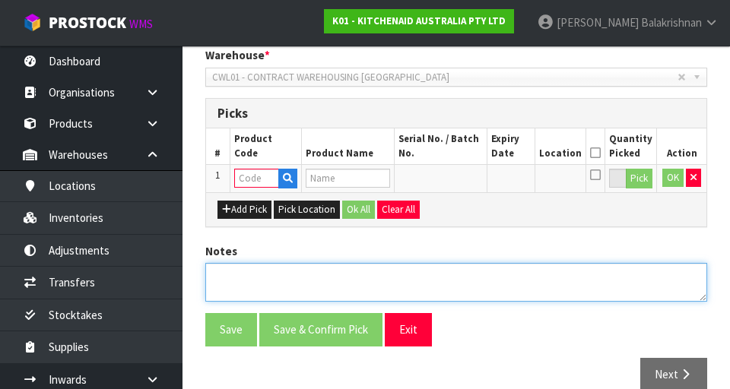
click at [455, 268] on textarea at bounding box center [456, 282] width 502 height 39
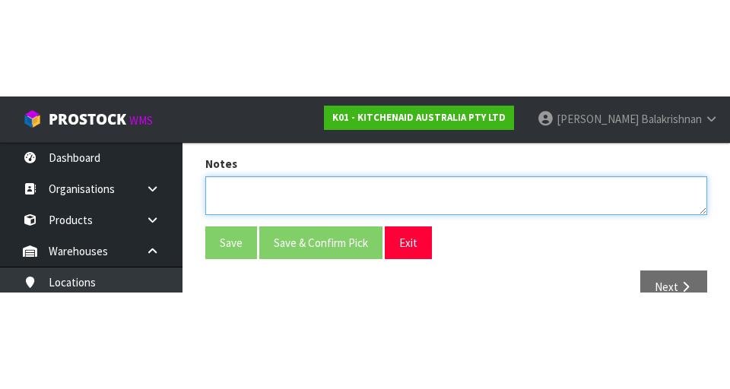
scroll to position [347, 0]
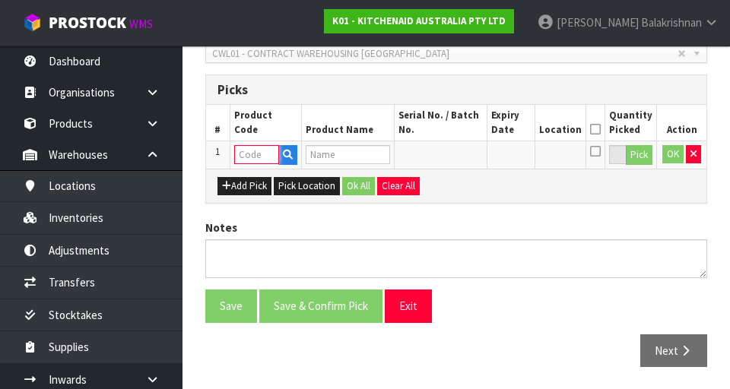
click at [248, 156] on input "text" at bounding box center [256, 154] width 45 height 19
type input "38-24-2-A"
click at [294, 152] on button "button" at bounding box center [287, 155] width 19 height 20
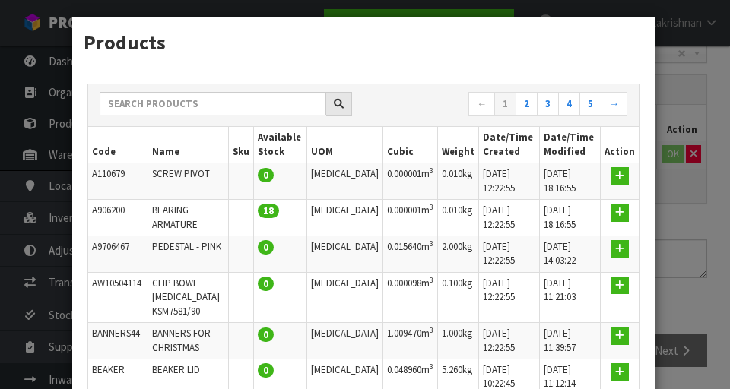
scroll to position [0, 0]
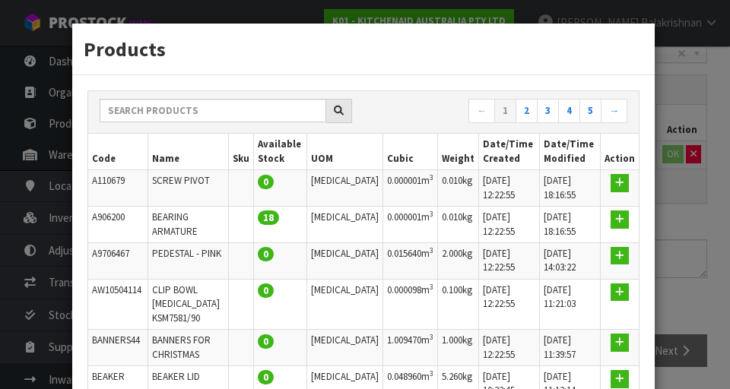
click at [147, 189] on td "A110679" at bounding box center [117, 188] width 59 height 36
click at [106, 186] on td "A110679" at bounding box center [117, 188] width 59 height 36
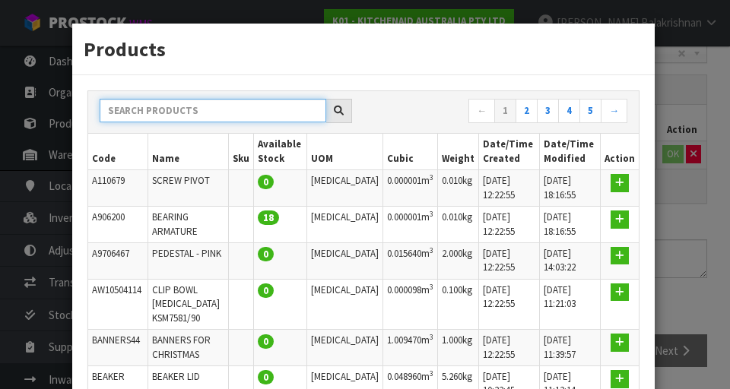
click at [141, 105] on input "text" at bounding box center [213, 111] width 227 height 24
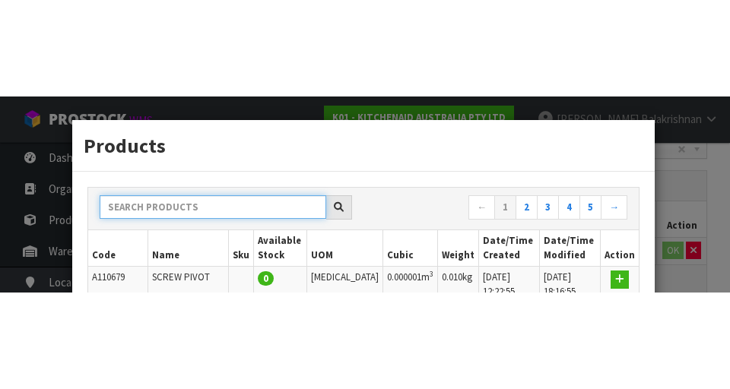
scroll to position [347, 0]
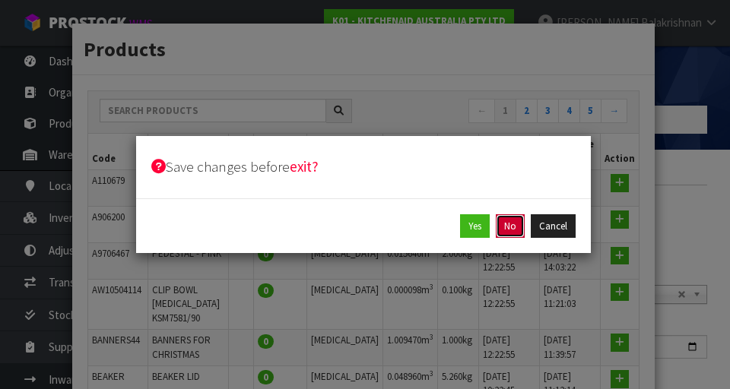
click at [455, 235] on button "No" at bounding box center [510, 226] width 29 height 24
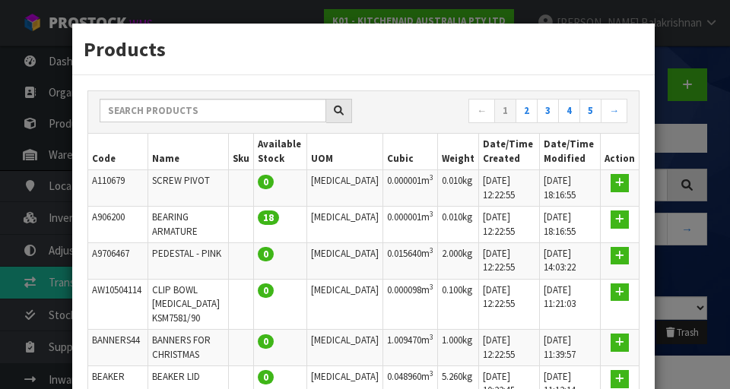
click at [455, 262] on div "Products ← 1 2 3 4 5 → Code Name Sku Available Stock UOM Cubic Weight Date/Time…" at bounding box center [365, 194] width 730 height 389
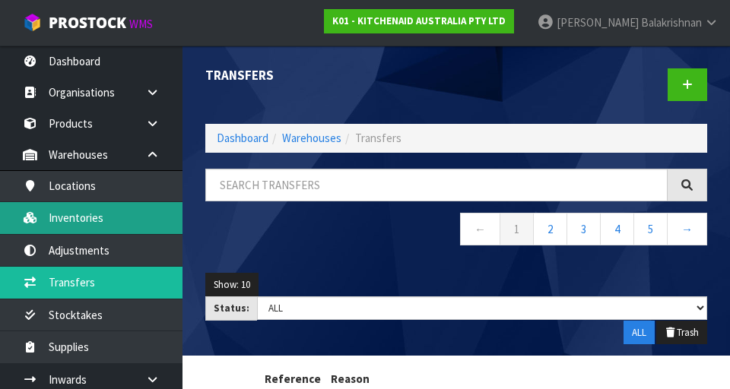
click at [54, 221] on link "Inventories" at bounding box center [91, 217] width 182 height 31
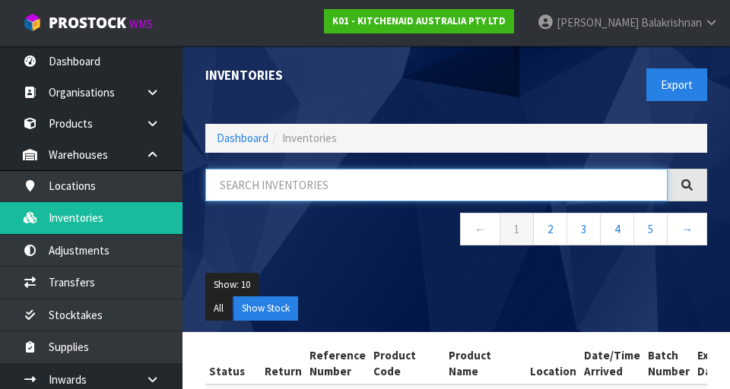
paste input "38-24-2-A"
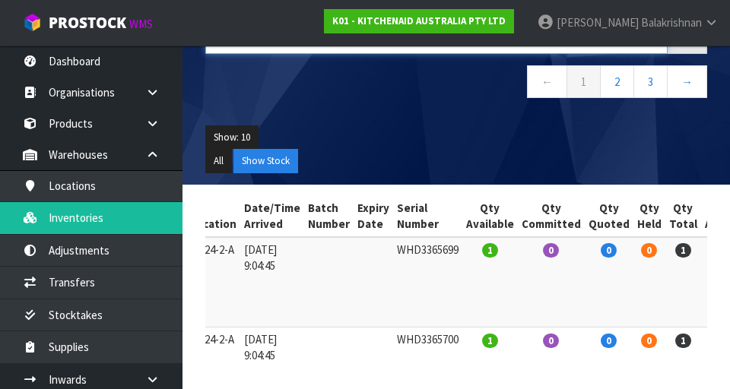
scroll to position [0, 312]
type input "38-24-2-A"
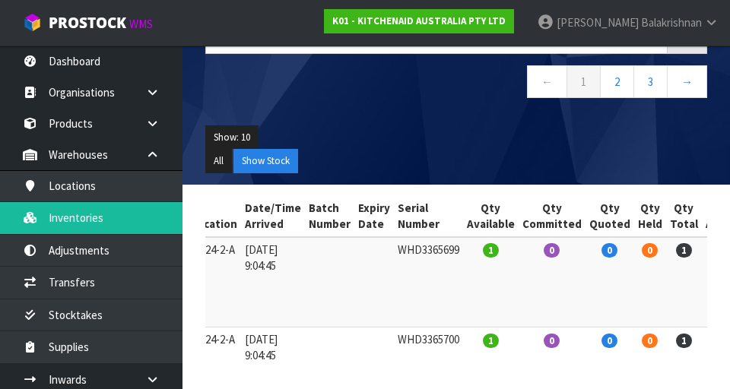
click at [455, 254] on link at bounding box center [723, 254] width 28 height 24
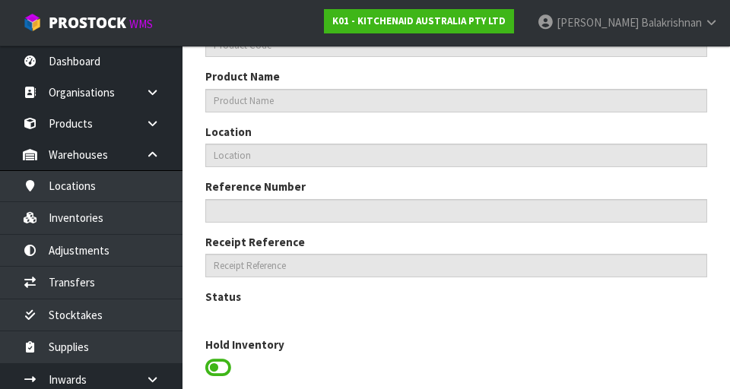
scroll to position [537, 0]
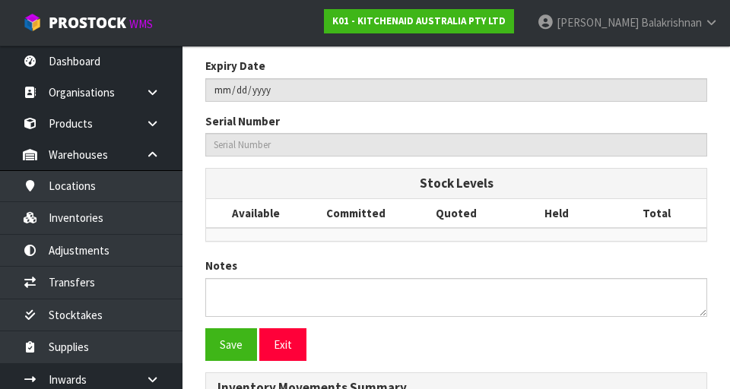
type input "5KFC3516AAC"
type input "FOOD CHOPPER 3.5L ALMOND CREAM"
type input "38-24-2-A"
type input "K01-IRY0168435"
type input "K01-REC0002030"
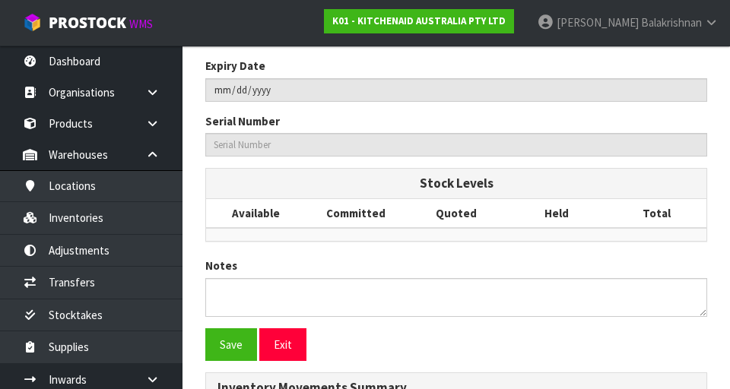
type input "WHD3365699"
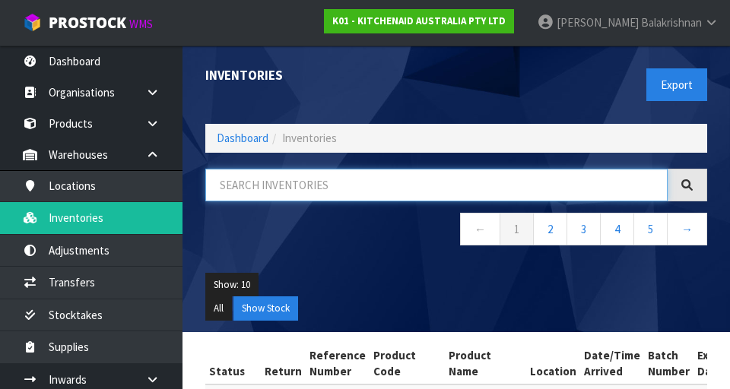
click at [455, 182] on input "text" at bounding box center [436, 185] width 462 height 33
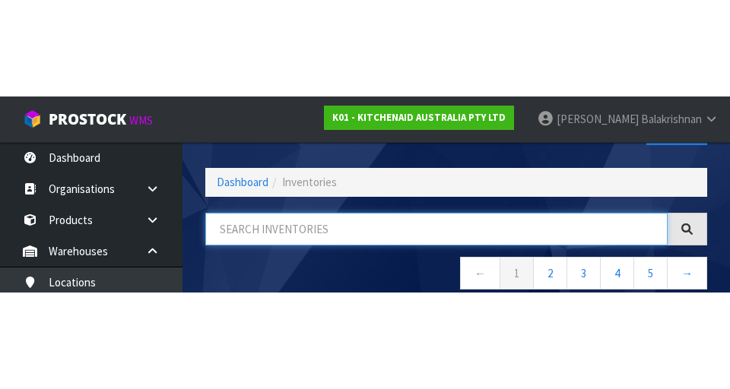
scroll to position [87, 0]
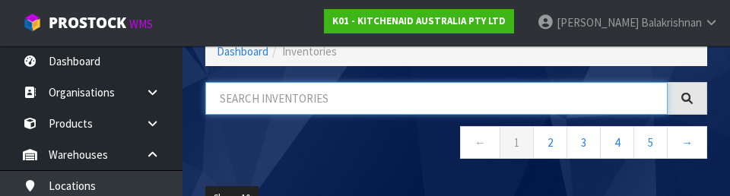
paste input "38-24-2-A"
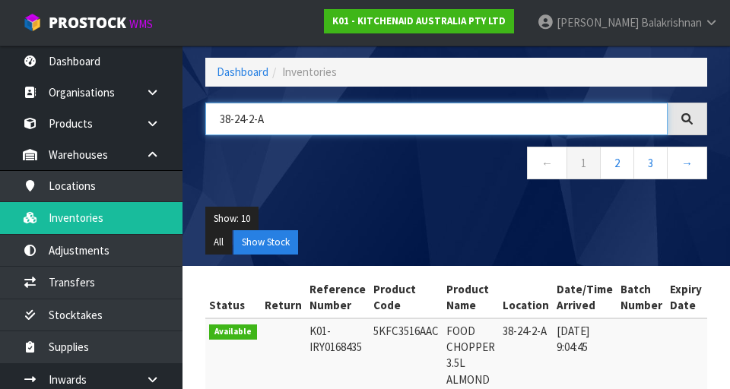
scroll to position [46, 0]
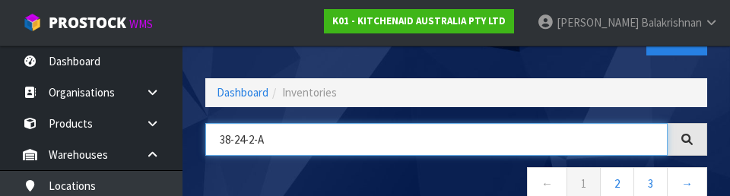
type input "38-24-2-A"
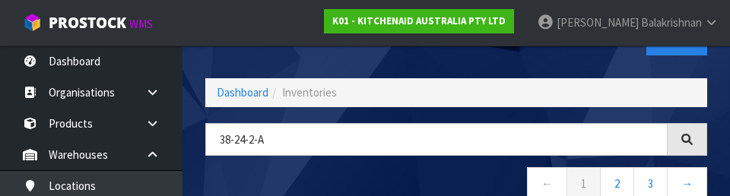
click at [455, 174] on nav "← 1 2 3 →" at bounding box center [456, 185] width 502 height 37
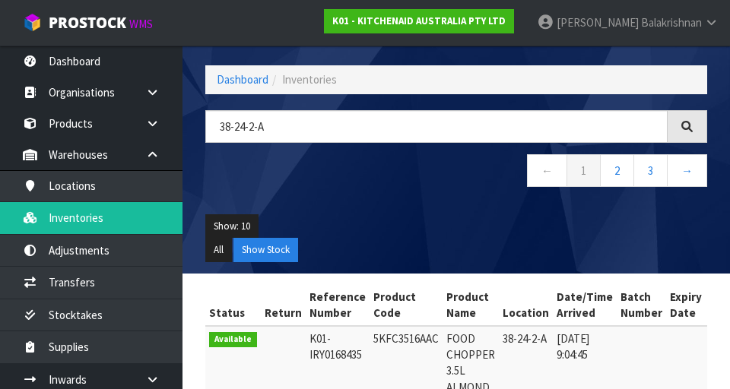
scroll to position [0, 0]
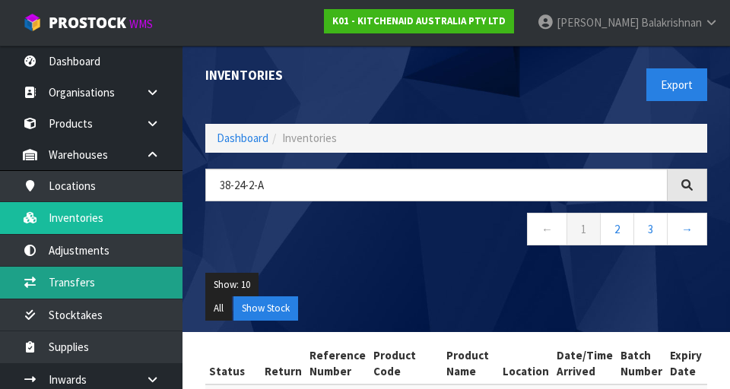
click at [75, 287] on link "Transfers" at bounding box center [91, 282] width 182 height 31
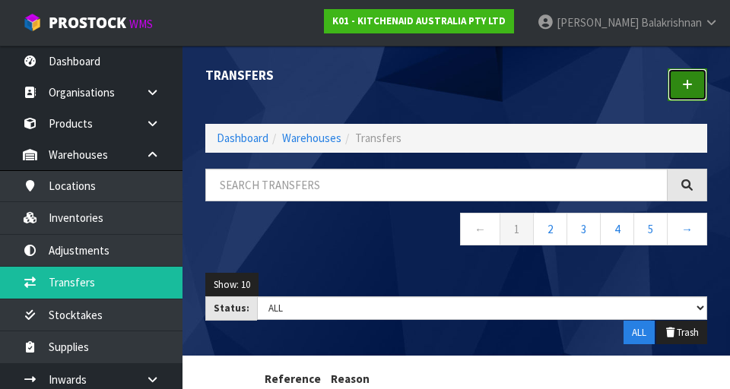
click at [455, 81] on link at bounding box center [687, 84] width 40 height 33
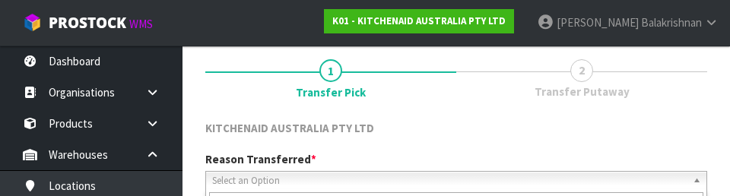
scroll to position [210, 0]
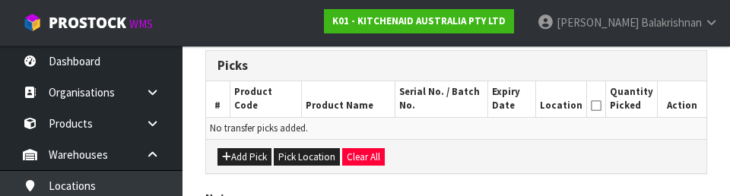
click at [455, 155] on div "Add Pick Pick Location Clear All" at bounding box center [456, 156] width 500 height 34
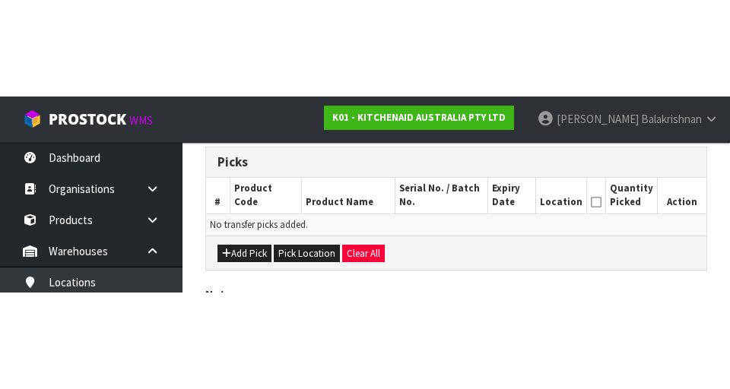
scroll to position [341, 0]
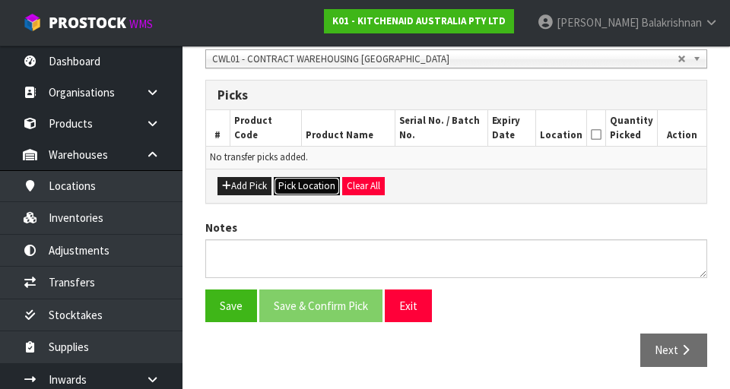
click at [307, 184] on button "Pick Location" at bounding box center [307, 186] width 66 height 18
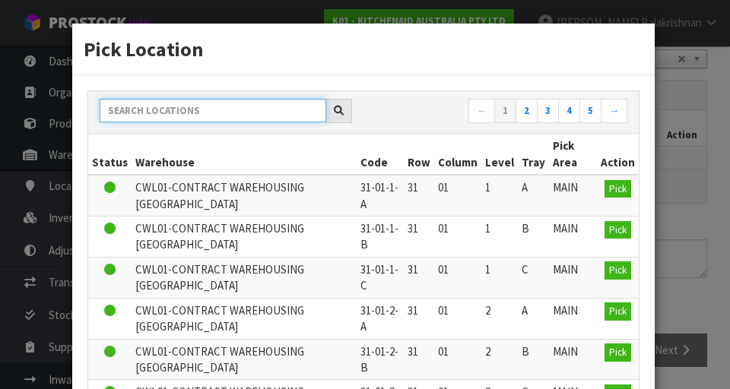
paste input "38-24-2-A"
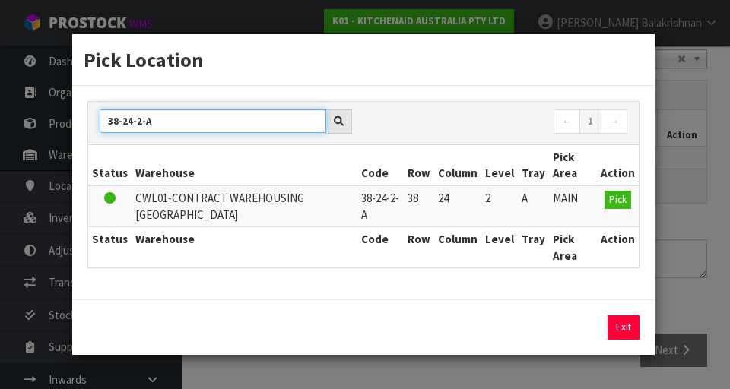
type input "38-24-2-A"
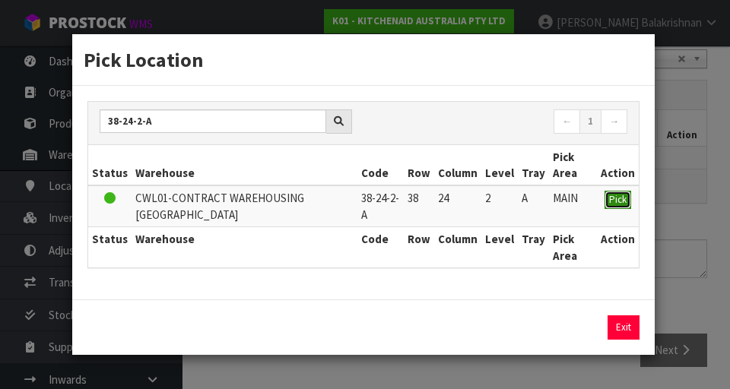
click at [455, 192] on button "Pick" at bounding box center [617, 200] width 27 height 18
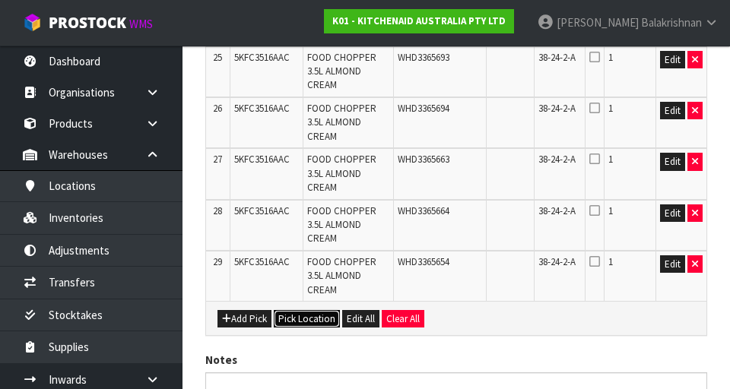
scroll to position [1671, 0]
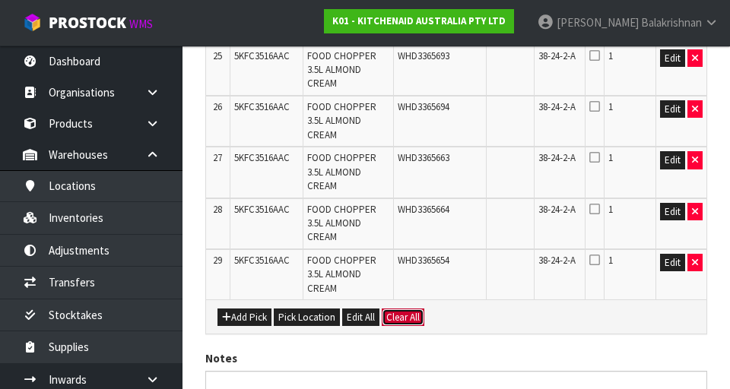
click at [405, 319] on button "Clear All" at bounding box center [403, 318] width 43 height 18
click at [415, 315] on span "Confirm" at bounding box center [402, 317] width 33 height 13
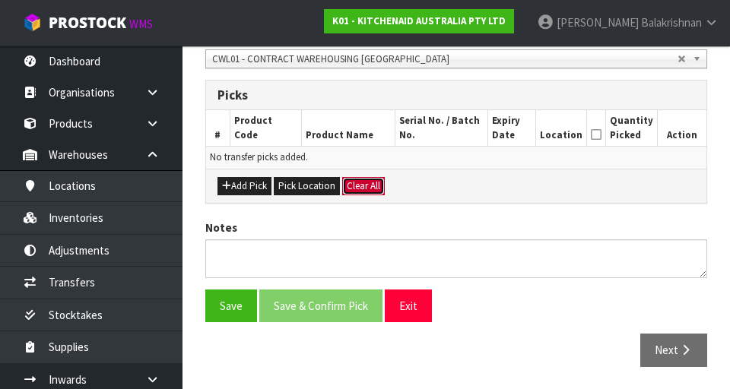
click at [366, 191] on button "Clear All" at bounding box center [363, 186] width 43 height 18
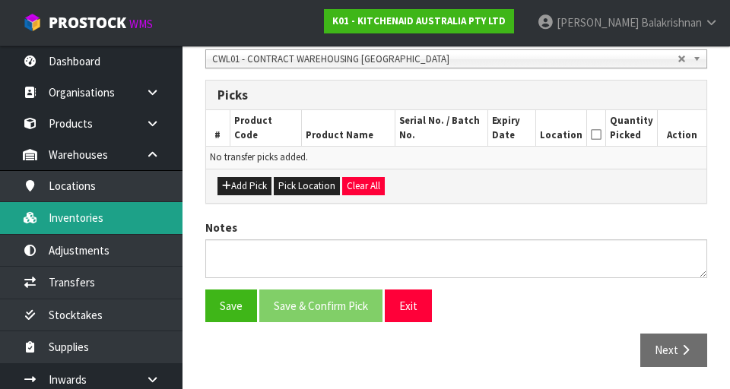
click at [75, 228] on link "Inventories" at bounding box center [91, 217] width 182 height 31
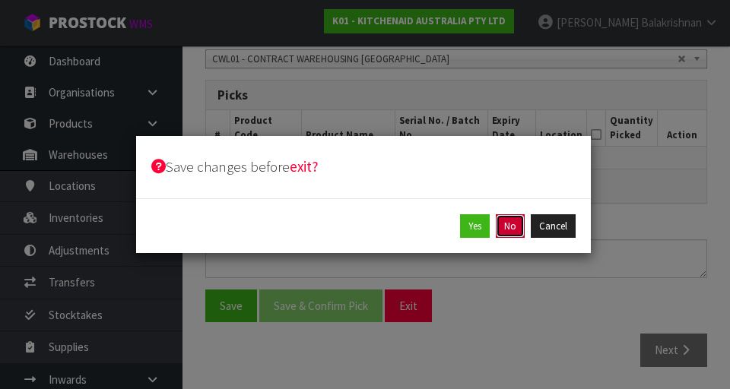
click at [455, 234] on button "No" at bounding box center [510, 226] width 29 height 24
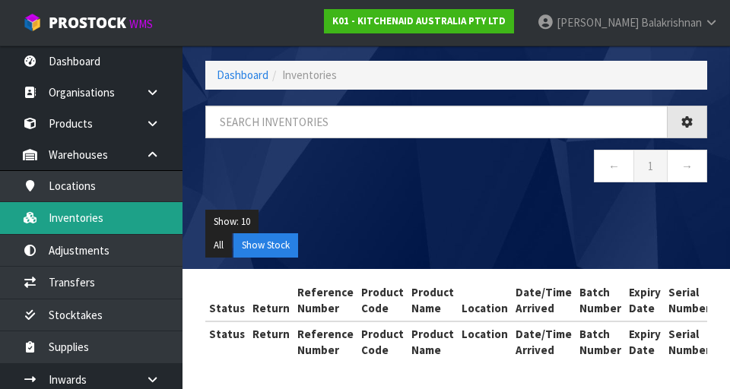
scroll to position [64, 0]
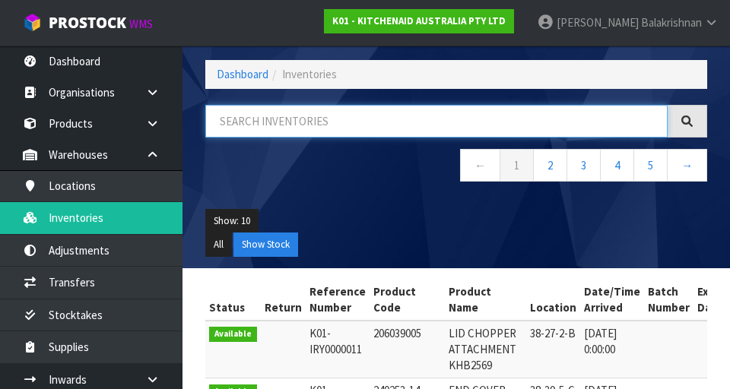
paste input "38-24-2-A"
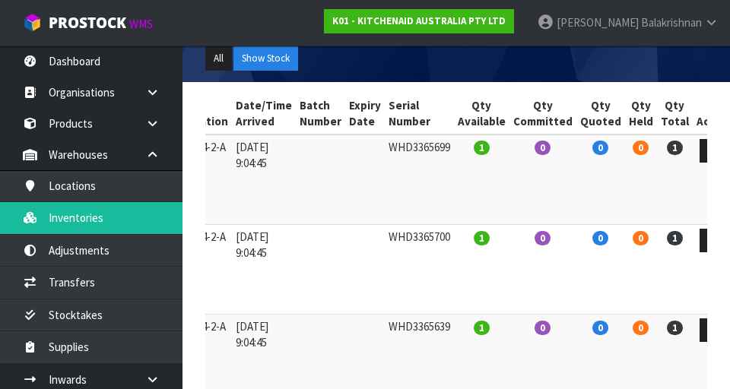
scroll to position [154, 0]
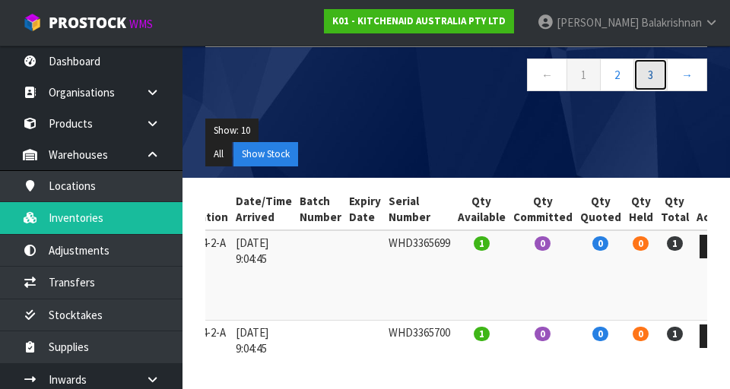
click at [455, 73] on link "3" at bounding box center [650, 75] width 34 height 33
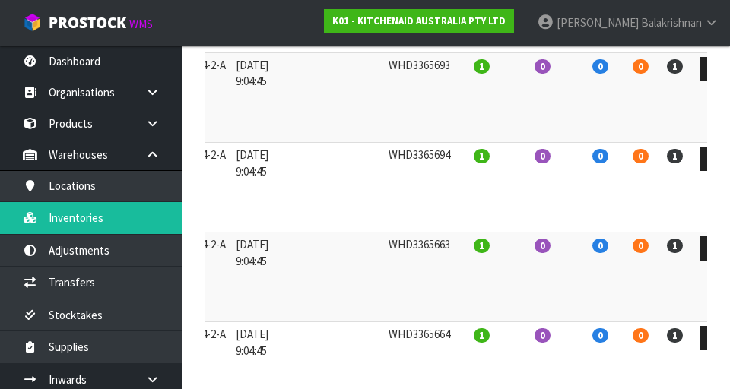
click at [455, 277] on td "0" at bounding box center [600, 278] width 49 height 90
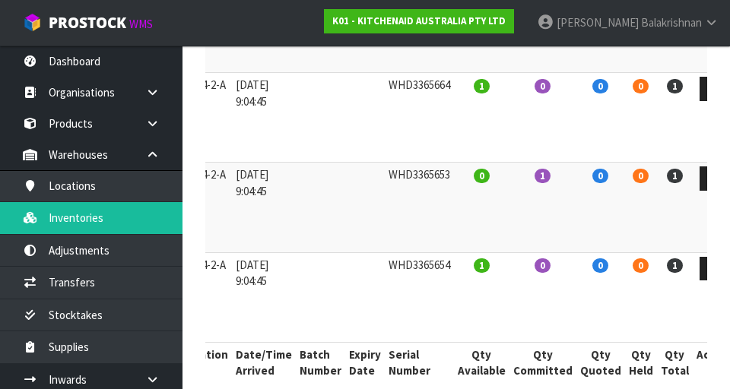
scroll to position [940, 0]
click at [345, 211] on td at bounding box center [365, 208] width 40 height 90
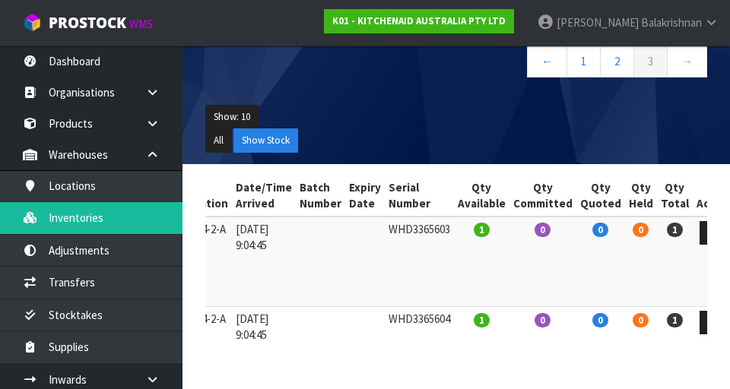
scroll to position [122, 0]
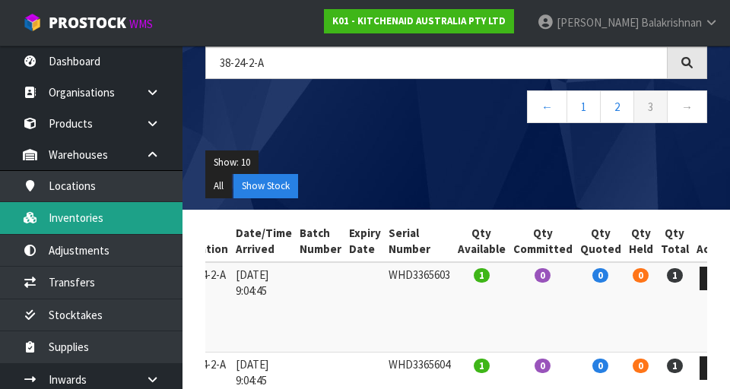
click at [55, 221] on link "Inventories" at bounding box center [91, 217] width 182 height 31
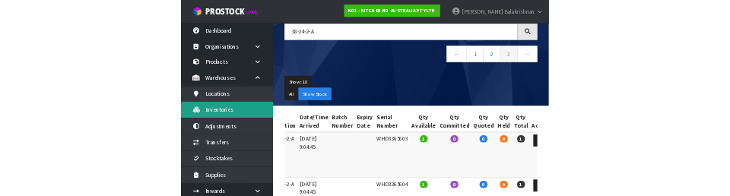
scroll to position [0, 0]
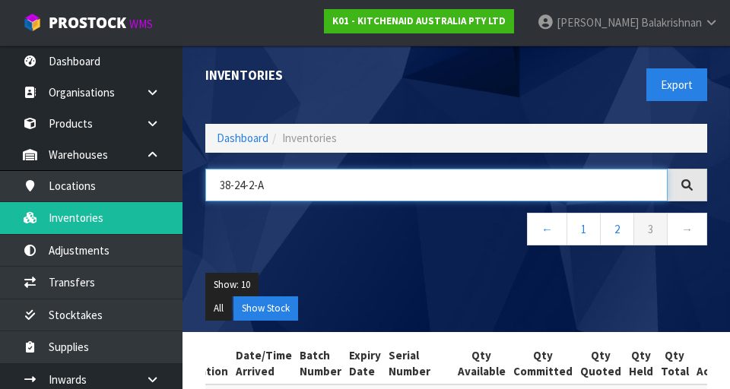
click at [288, 198] on input "38-24-2-A" at bounding box center [436, 185] width 462 height 33
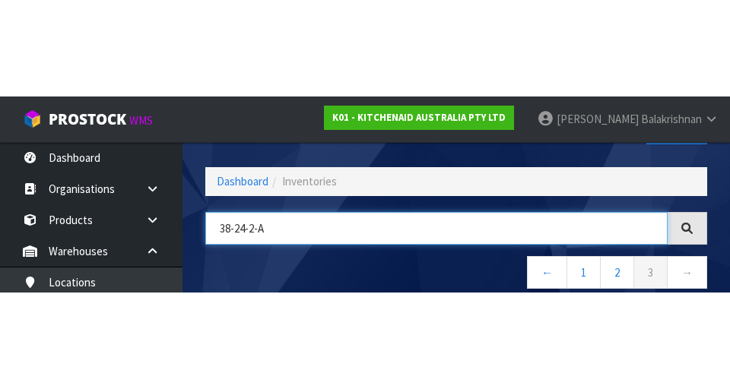
scroll to position [87, 0]
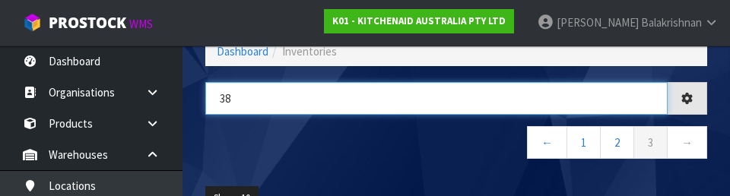
type input "3"
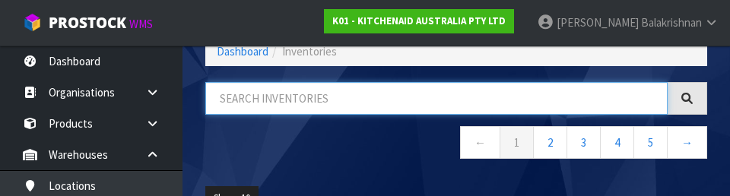
type input "38-24-2-A"
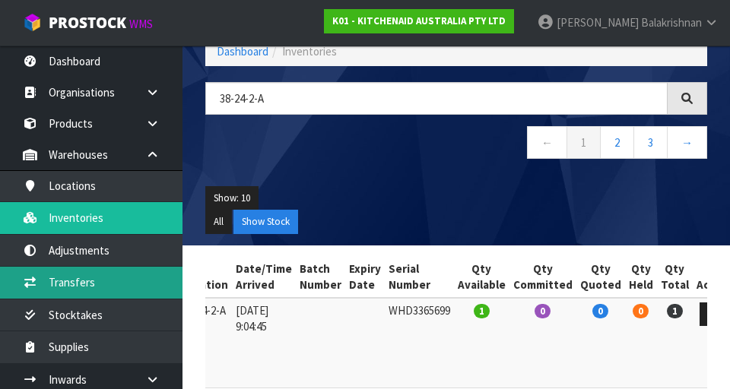
click at [55, 287] on link "Transfers" at bounding box center [91, 282] width 182 height 31
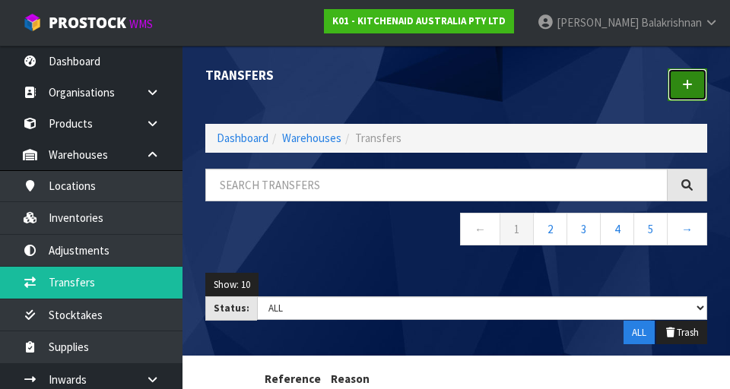
click at [455, 90] on link at bounding box center [687, 84] width 40 height 33
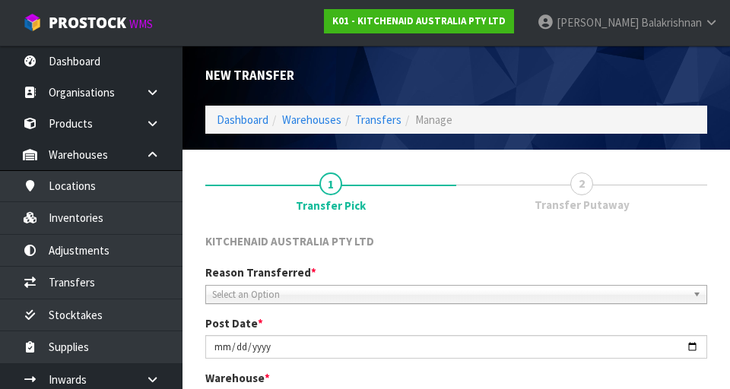
click at [455, 87] on div "New Transfer" at bounding box center [456, 76] width 525 height 60
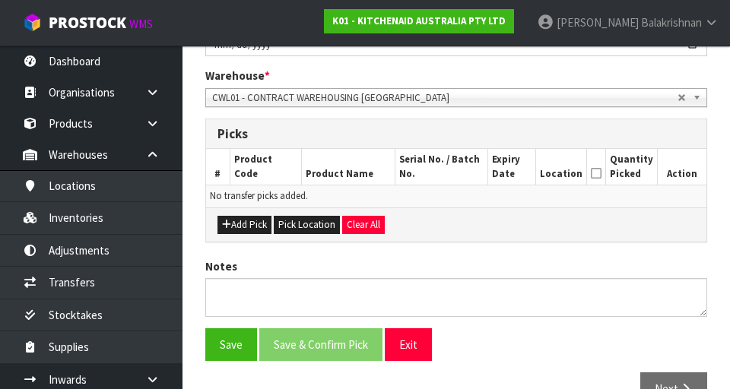
scroll to position [302, 0]
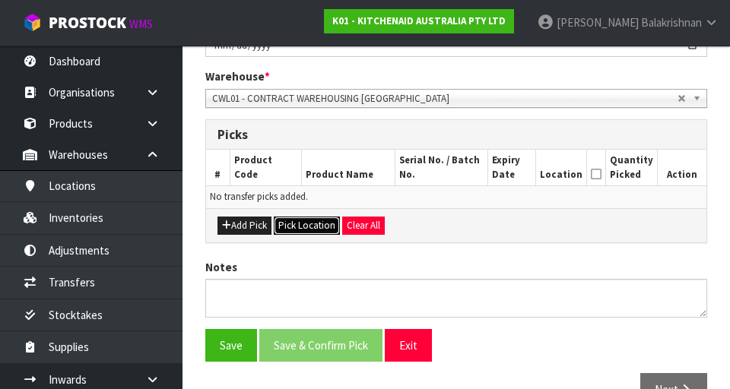
click at [296, 221] on button "Pick Location" at bounding box center [307, 226] width 66 height 18
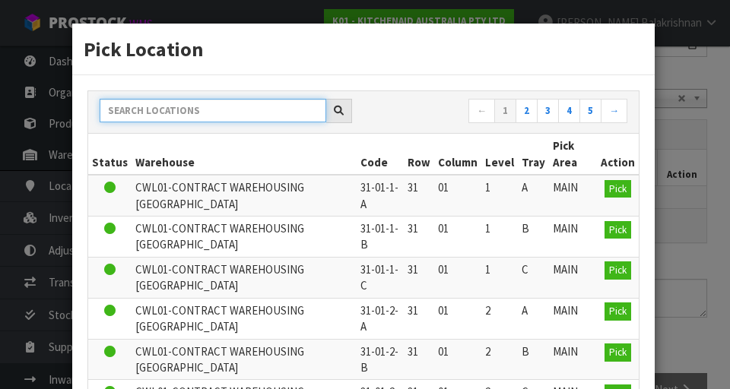
click at [144, 107] on input "text" at bounding box center [213, 111] width 227 height 24
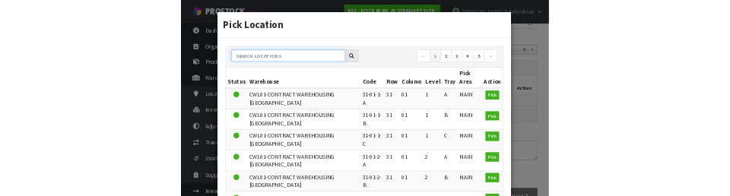
scroll to position [295, 0]
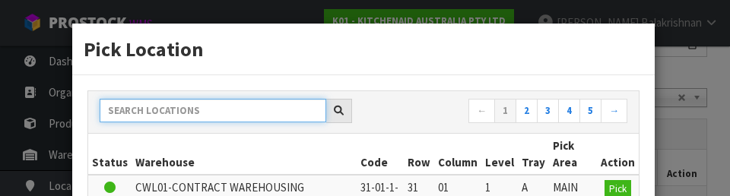
paste input "38-24-2-A"
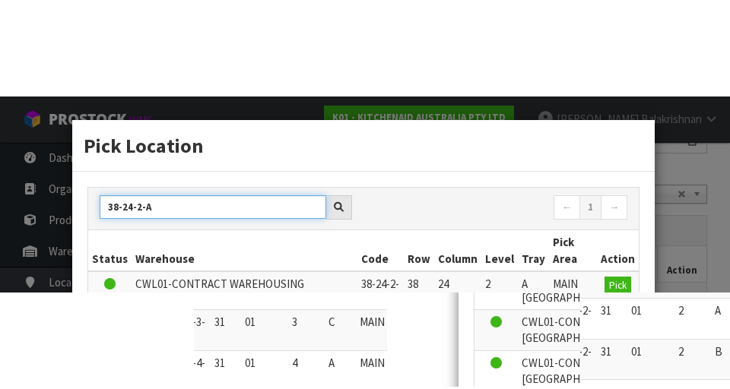
scroll to position [302, 0]
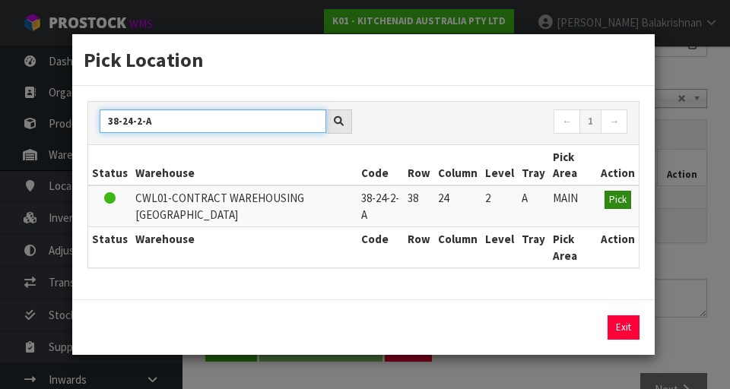
type input "38-24-2-A"
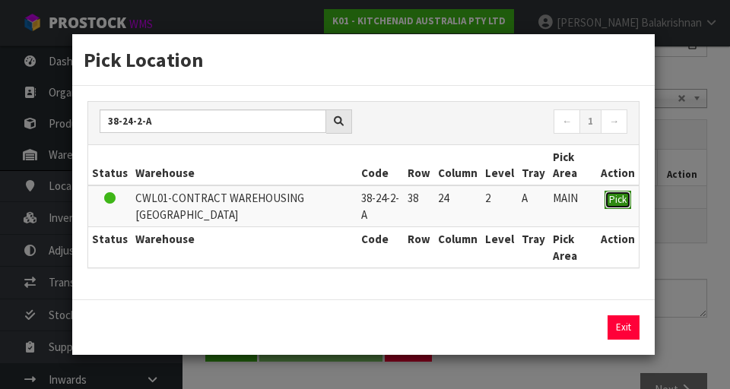
click at [455, 198] on span "Pick" at bounding box center [617, 199] width 17 height 13
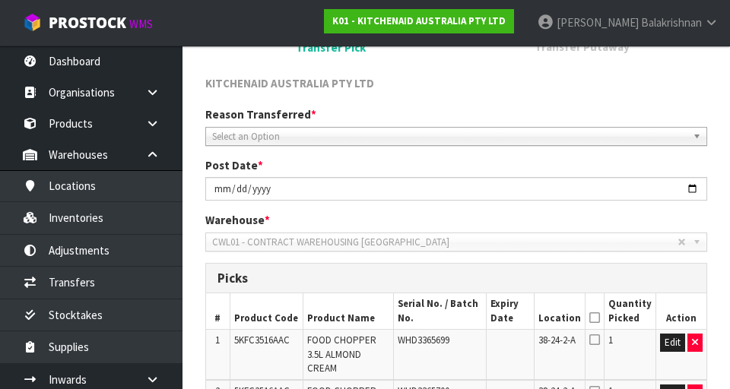
scroll to position [190, 0]
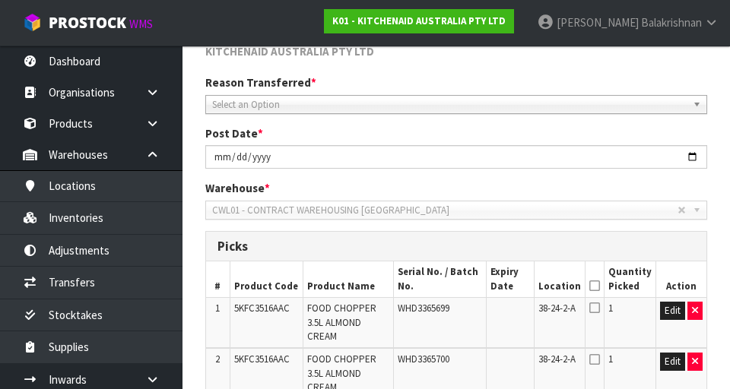
click at [455, 286] on icon at bounding box center [594, 286] width 11 height 1
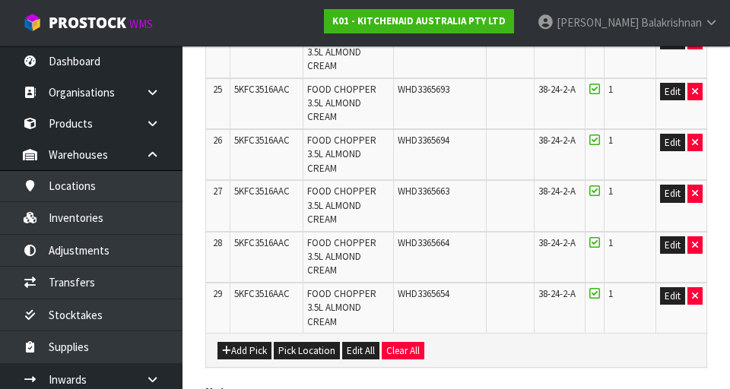
scroll to position [1801, 0]
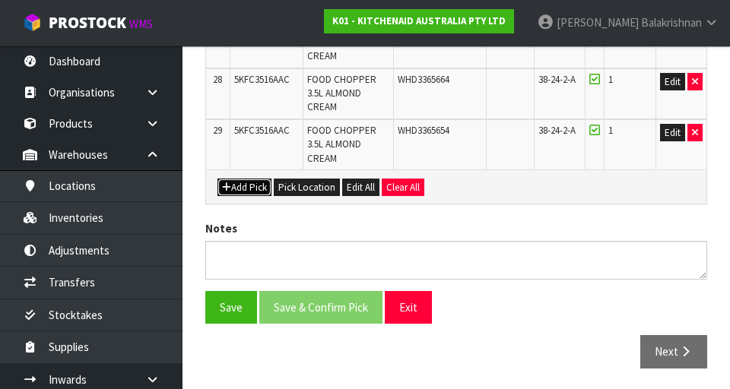
click at [230, 188] on icon "button" at bounding box center [226, 187] width 9 height 10
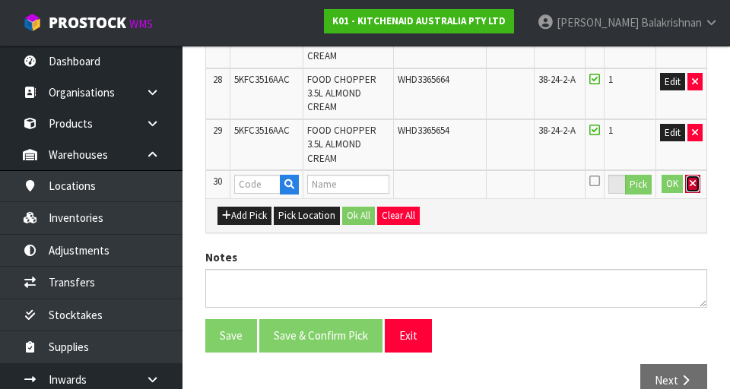
click at [455, 184] on icon "button" at bounding box center [693, 184] width 6 height 10
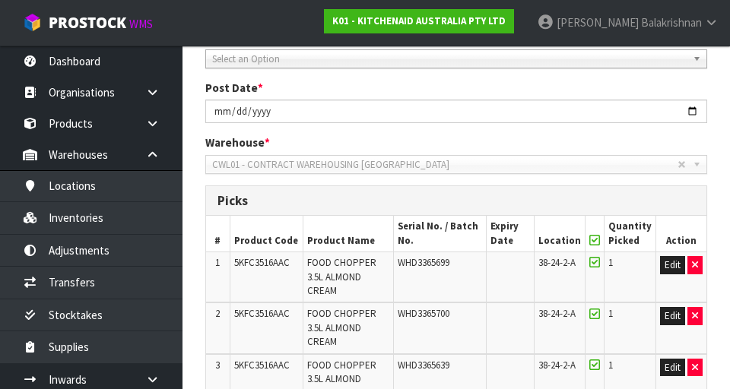
scroll to position [234, 0]
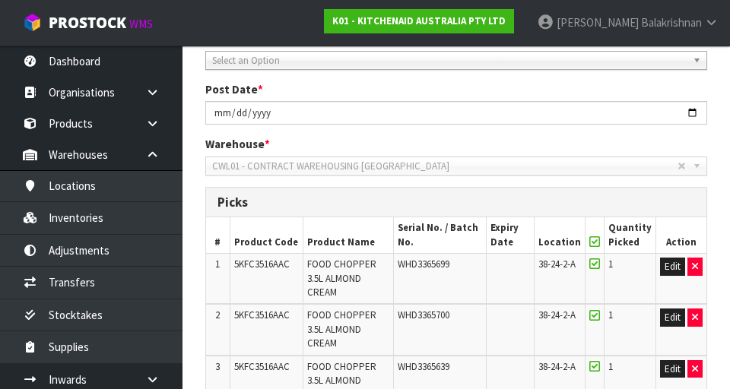
click at [455, 242] on icon at bounding box center [594, 242] width 11 height 1
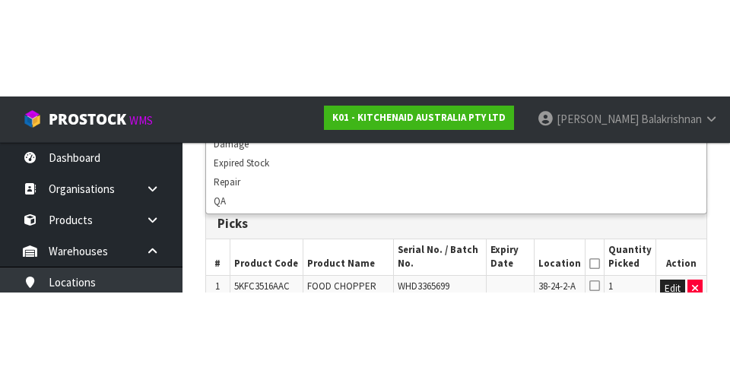
scroll to position [309, 0]
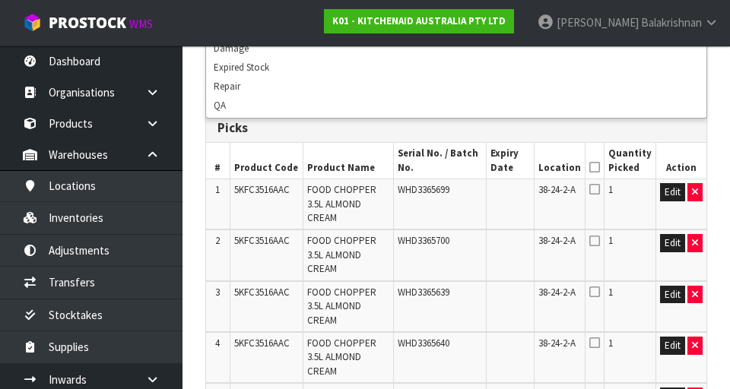
click at [455, 135] on div "Picks" at bounding box center [456, 128] width 500 height 30
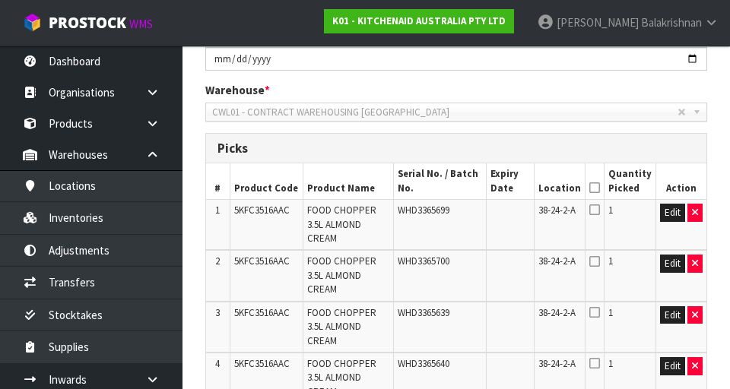
scroll to position [293, 0]
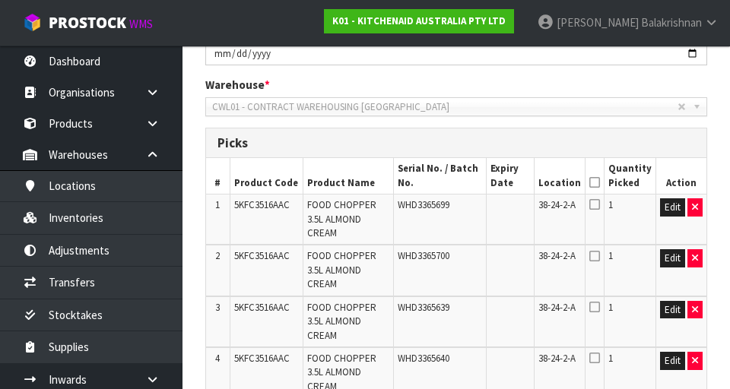
click at [455, 183] on icon at bounding box center [594, 182] width 11 height 1
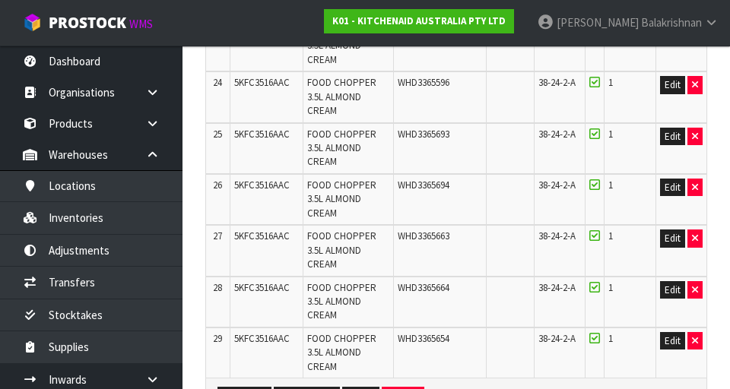
scroll to position [1801, 0]
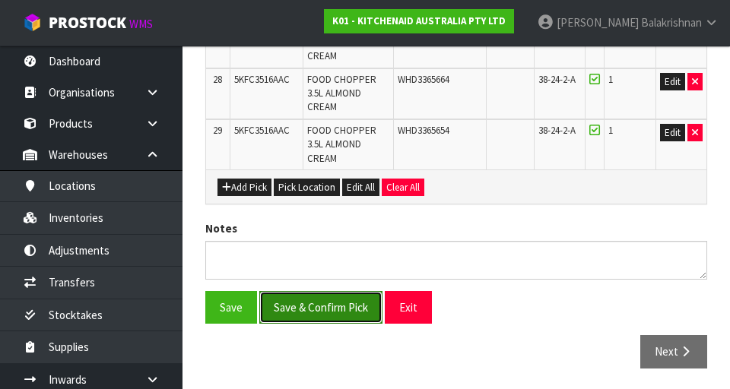
click at [286, 306] on button "Save & Confirm Pick" at bounding box center [320, 307] width 123 height 33
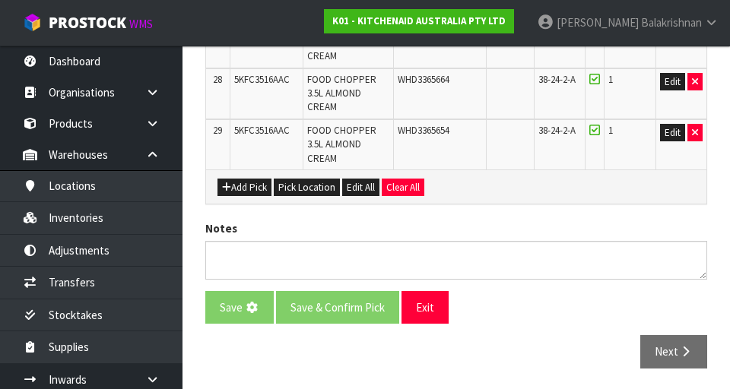
scroll to position [0, 0]
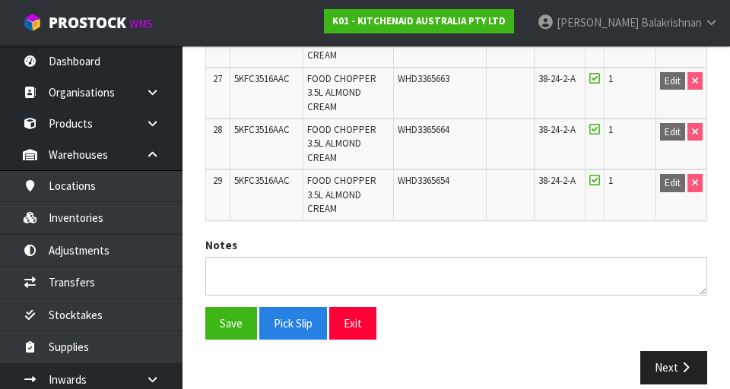
scroll to position [1822, 0]
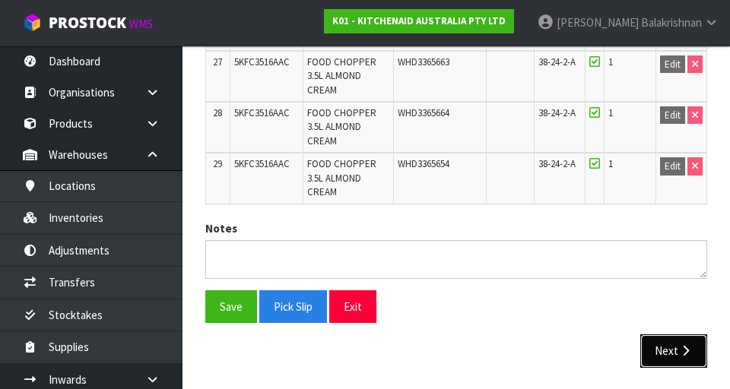
click at [455, 352] on icon "button" at bounding box center [685, 350] width 14 height 11
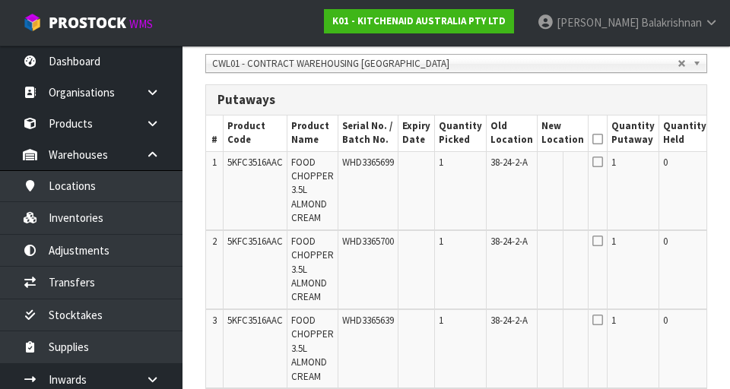
scroll to position [0, 71]
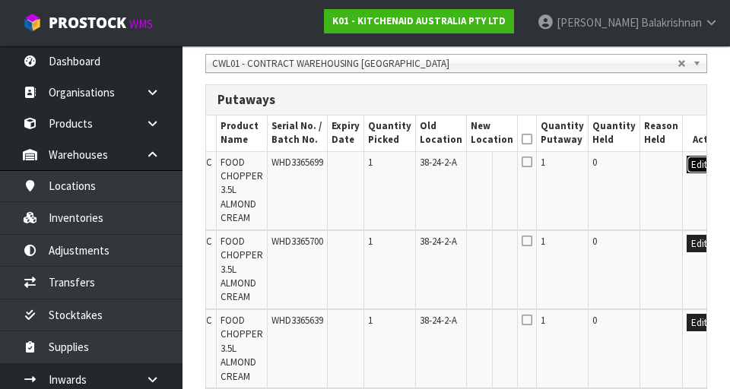
click at [455, 166] on button "Edit" at bounding box center [698, 165] width 25 height 18
click at [455, 166] on input "text" at bounding box center [483, 165] width 24 height 19
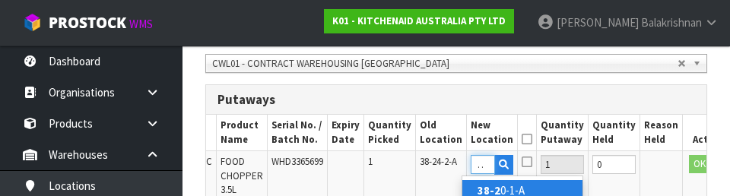
scroll to position [0, 12]
click at [455, 189] on link "38-27 -1-A" at bounding box center [522, 190] width 120 height 21
type input "38-27-1-A"
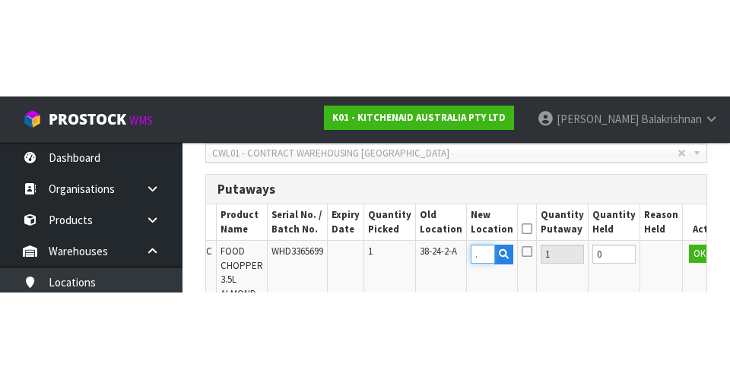
scroll to position [0, 0]
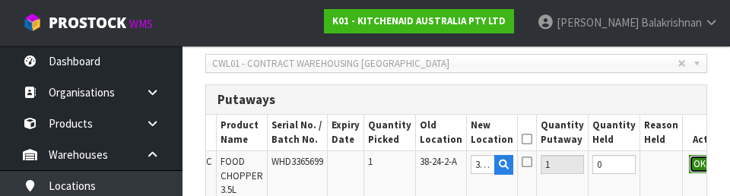
click at [455, 171] on button "OK" at bounding box center [699, 164] width 21 height 18
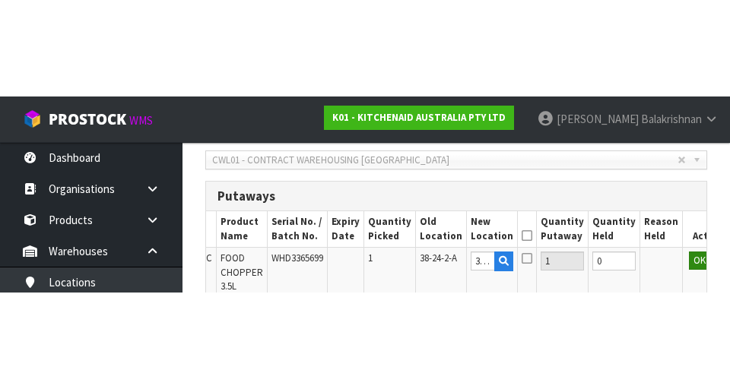
scroll to position [392, 0]
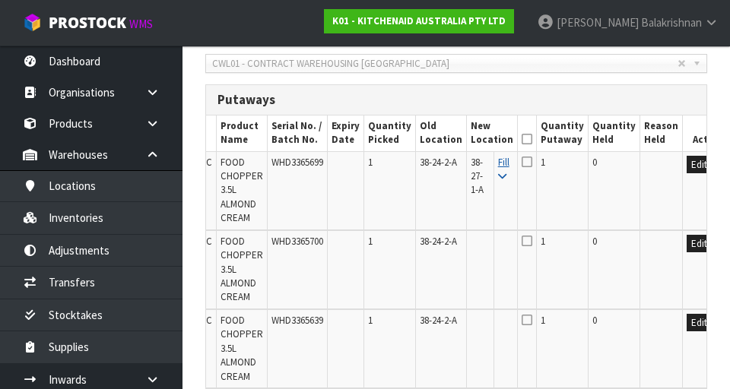
click at [455, 172] on icon at bounding box center [502, 177] width 8 height 10
click at [455, 139] on icon at bounding box center [527, 139] width 11 height 1
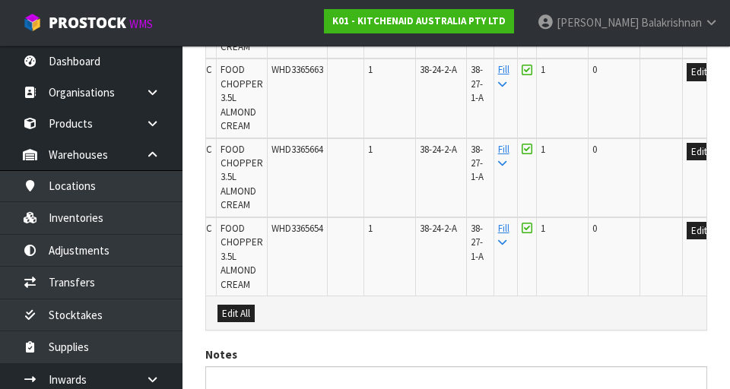
scroll to position [2668, 0]
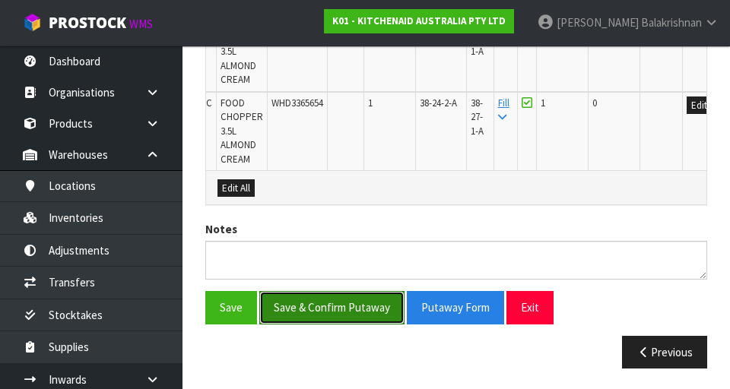
click at [334, 306] on button "Save & Confirm Putaway" at bounding box center [331, 307] width 145 height 33
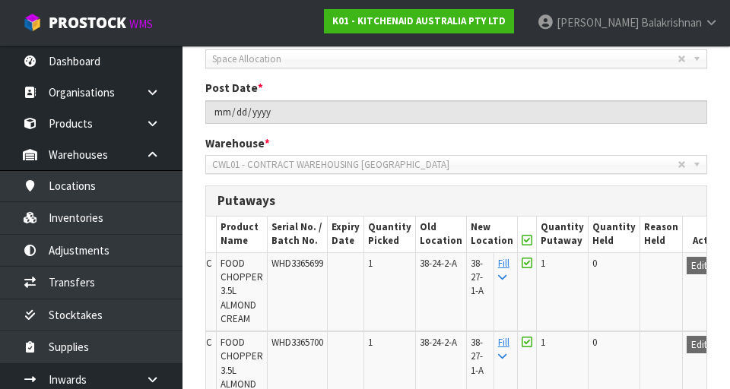
scroll to position [274, 0]
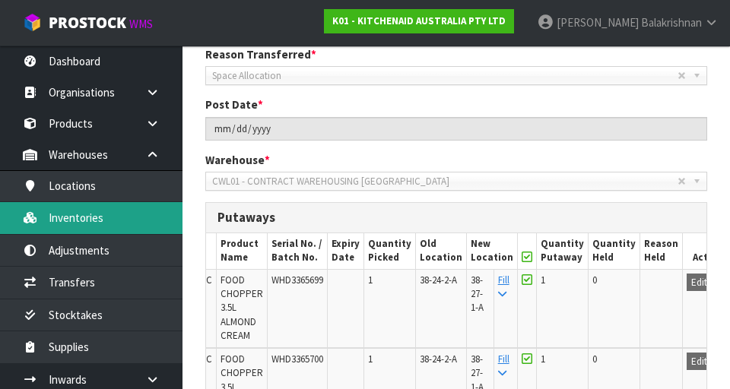
click at [58, 217] on link "Inventories" at bounding box center [91, 217] width 182 height 31
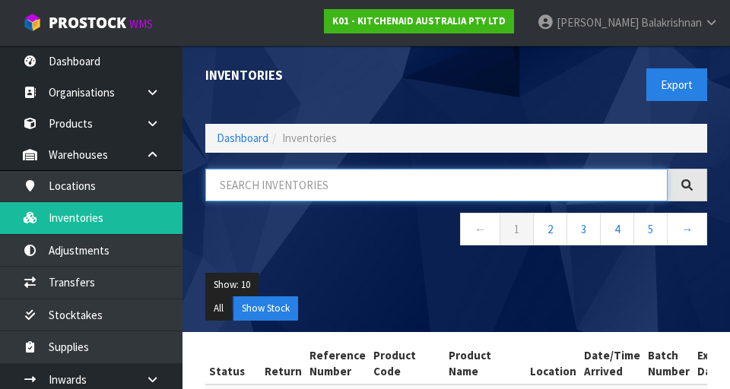
click at [398, 178] on input "text" at bounding box center [436, 185] width 462 height 33
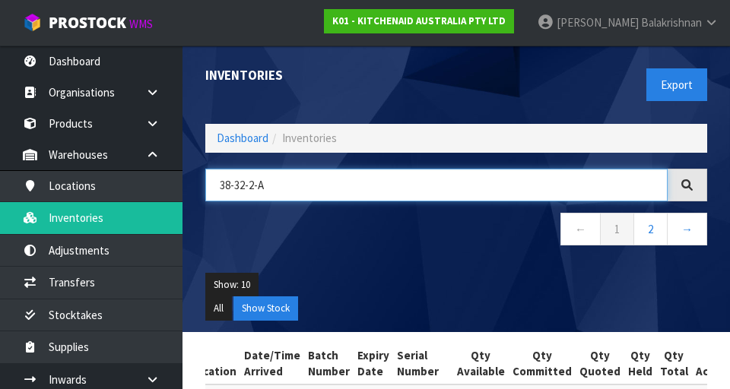
type input "38-32-2-A"
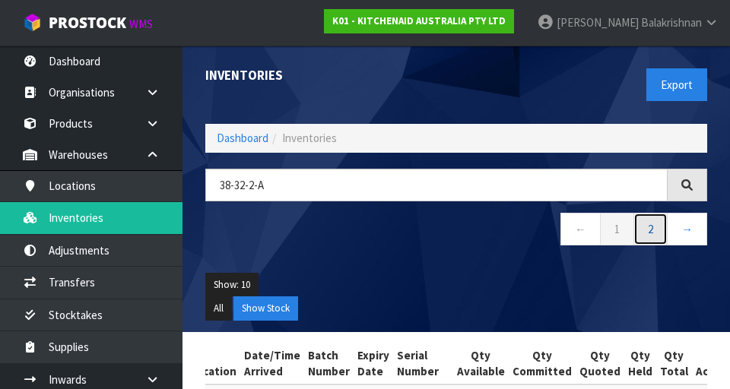
click at [455, 238] on link "2" at bounding box center [650, 229] width 34 height 33
click at [455, 233] on link "1" at bounding box center [617, 229] width 34 height 33
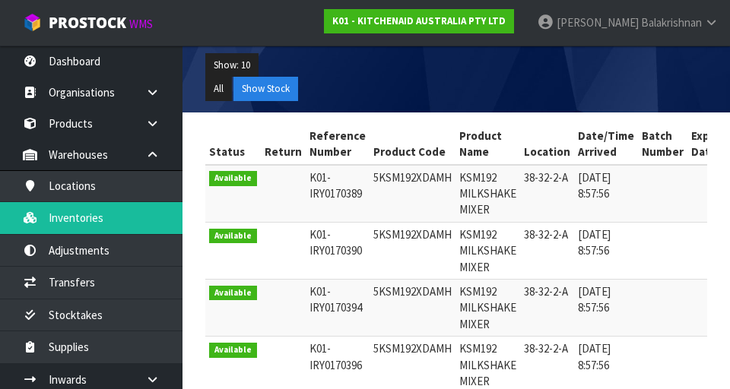
click at [415, 227] on td "5KSM192XDAMH" at bounding box center [412, 250] width 86 height 57
copy td "38-32-2-A"
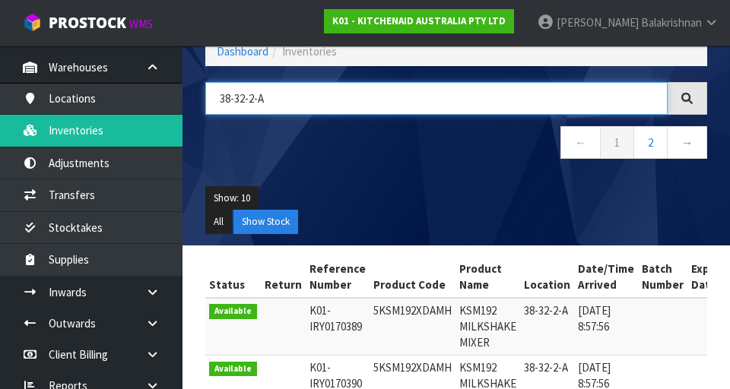
scroll to position [87, 0]
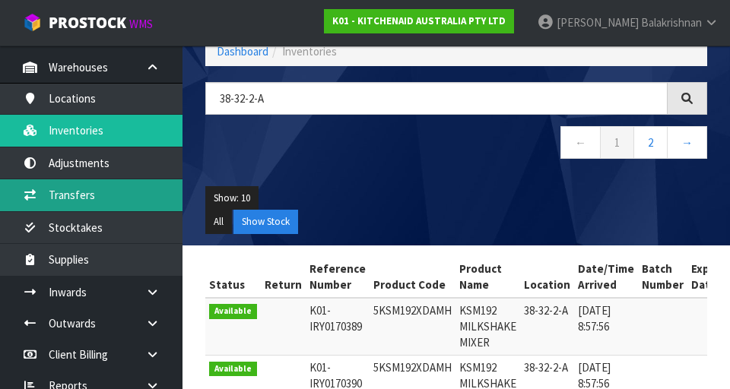
click at [129, 204] on link "Transfers" at bounding box center [91, 194] width 182 height 31
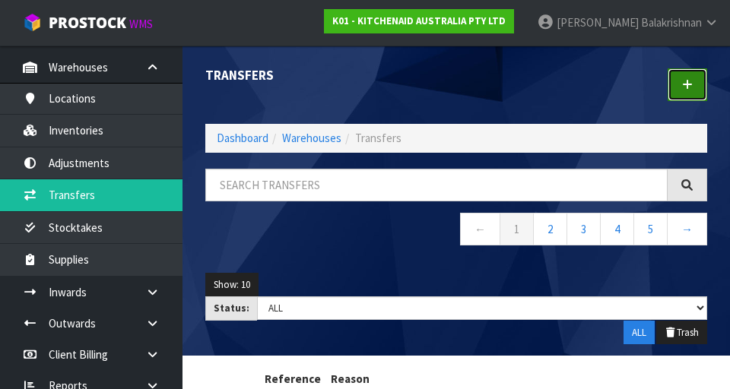
click at [455, 90] on link at bounding box center [687, 84] width 40 height 33
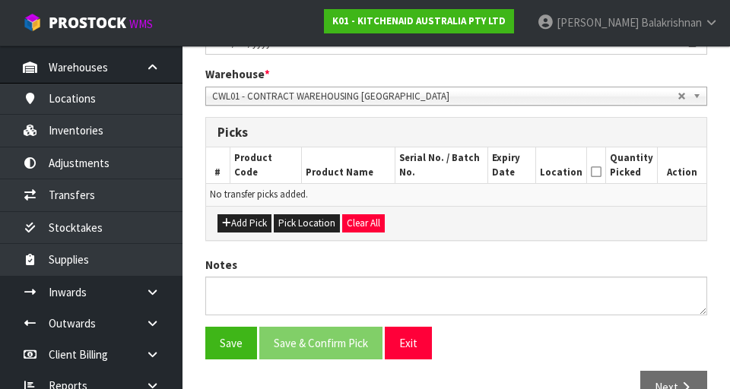
scroll to position [305, 0]
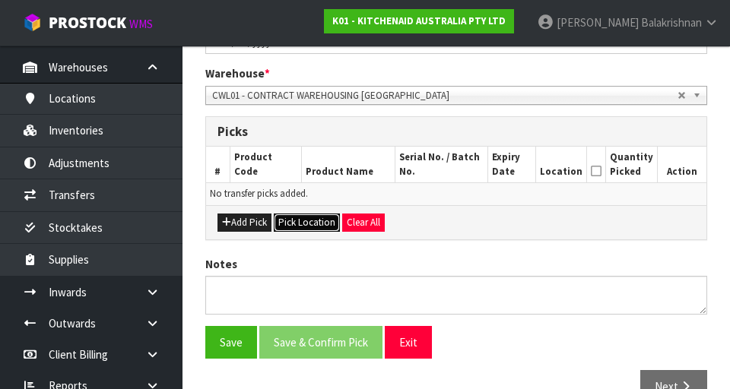
click at [321, 227] on button "Pick Location" at bounding box center [307, 223] width 66 height 18
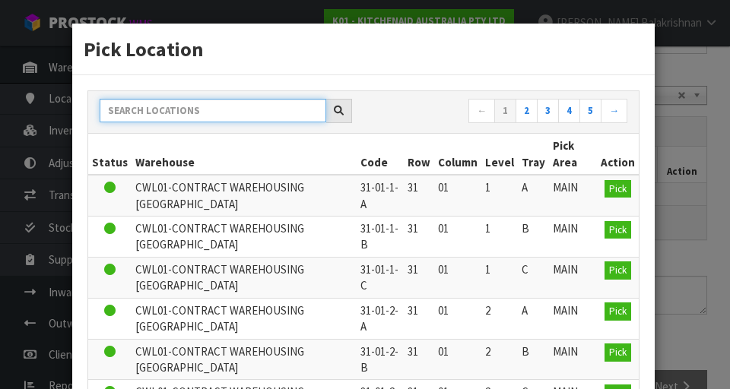
click at [279, 107] on input "text" at bounding box center [213, 111] width 227 height 24
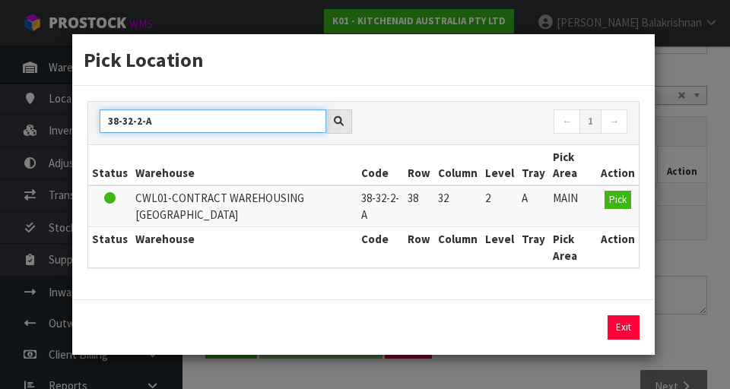
type input "38-32-2-A"
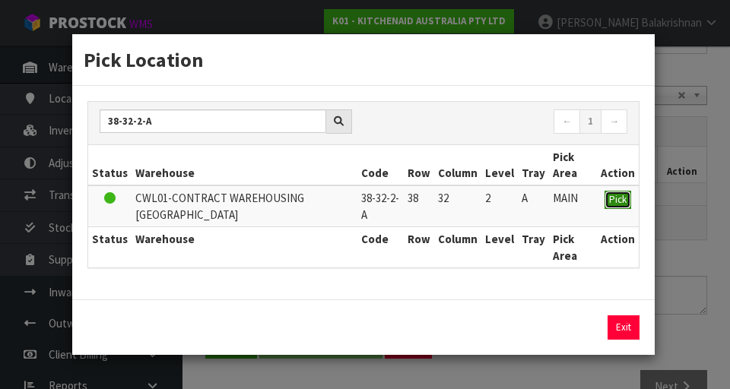
click at [455, 203] on span "Pick" at bounding box center [617, 199] width 17 height 13
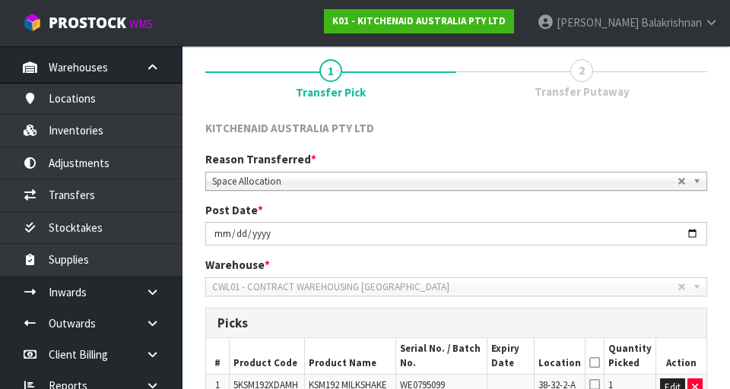
scroll to position [0, 0]
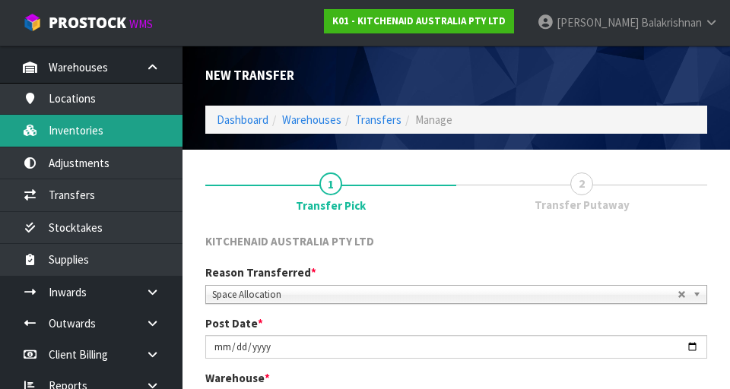
click at [106, 132] on link "Inventories" at bounding box center [91, 130] width 182 height 31
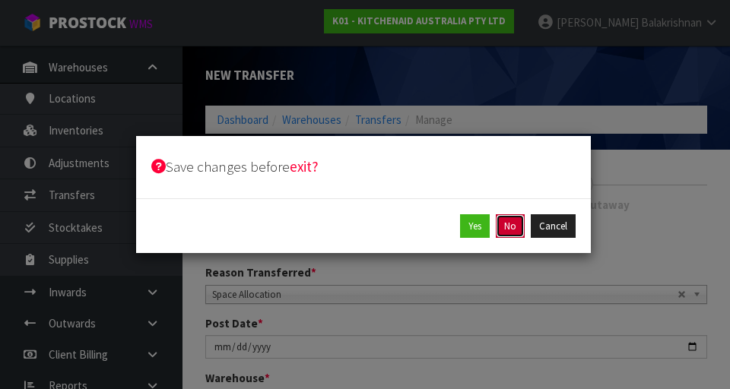
click at [455, 223] on button "No" at bounding box center [510, 226] width 29 height 24
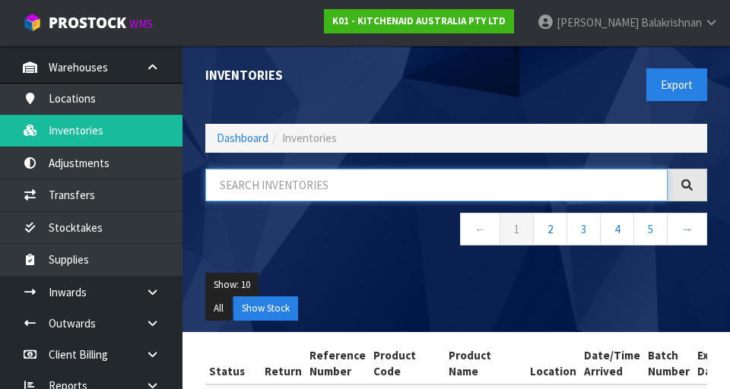
paste input "38-32-2-A"
type input "38-32-2-A"
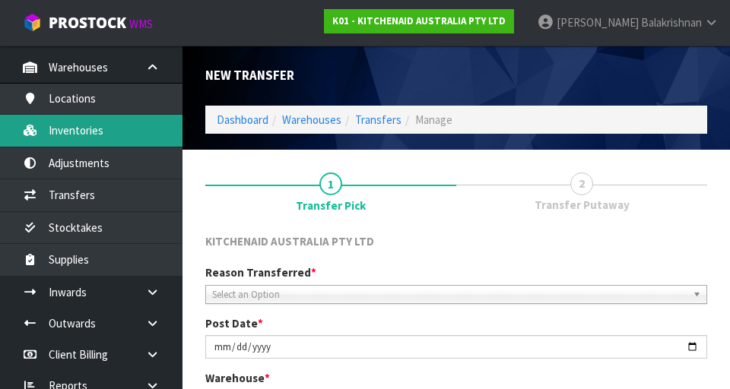
click at [111, 135] on link "Inventories" at bounding box center [91, 130] width 182 height 31
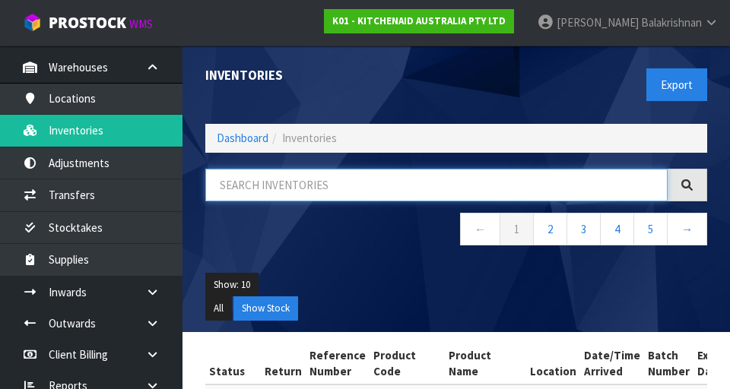
paste input "38-32-2-A"
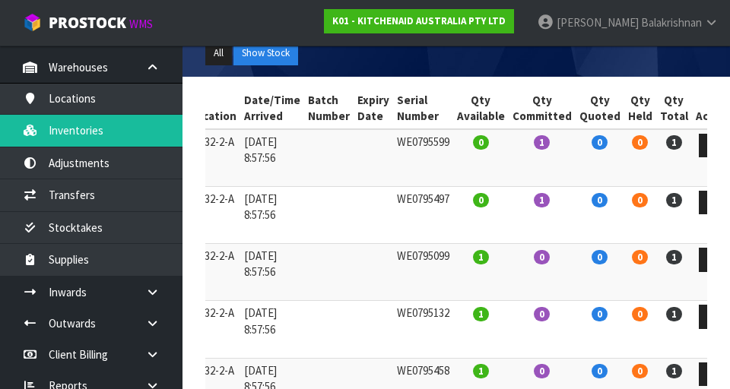
scroll to position [255, 0]
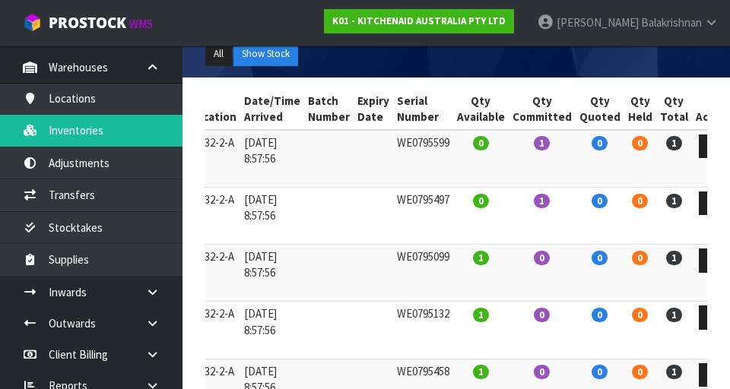
type input "38-32-2-A"
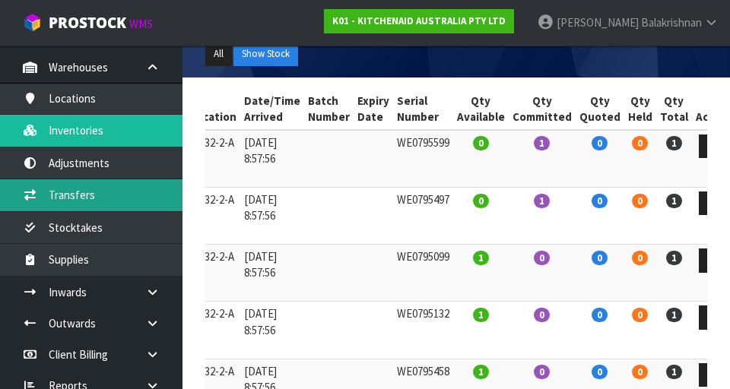
click at [51, 195] on link "Transfers" at bounding box center [91, 194] width 182 height 31
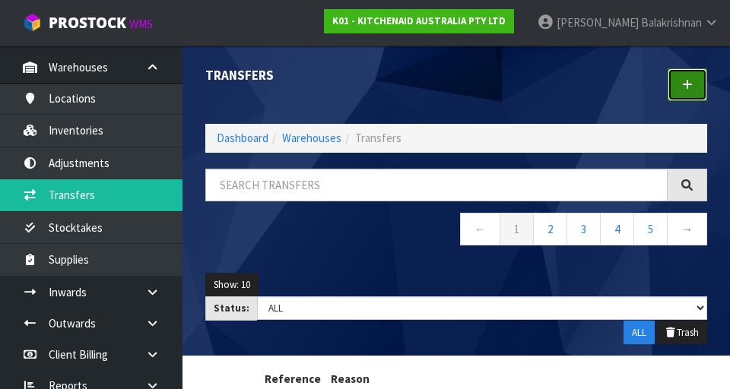
click at [455, 85] on link at bounding box center [687, 84] width 40 height 33
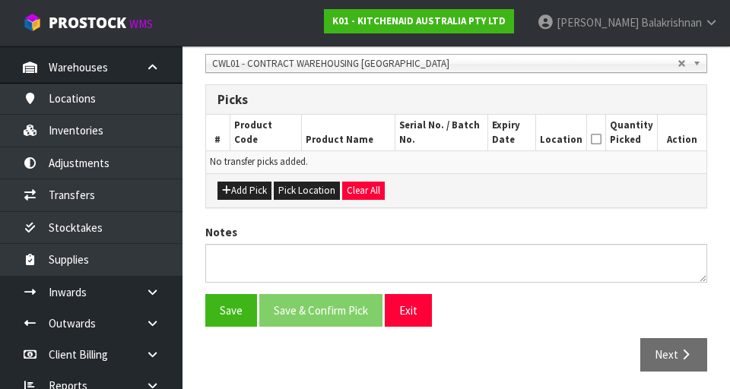
scroll to position [334, 0]
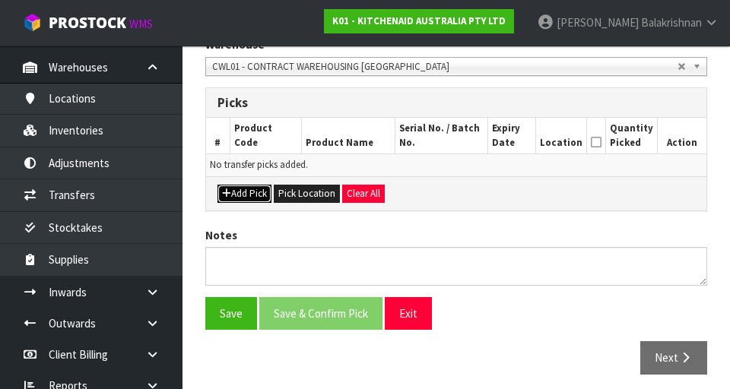
click at [230, 198] on button "Add Pick" at bounding box center [244, 194] width 54 height 18
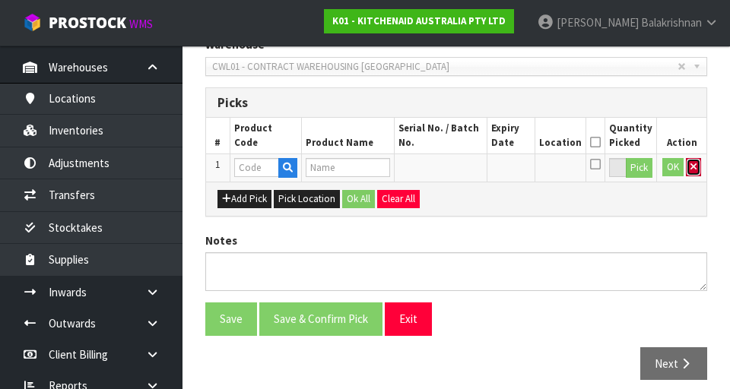
click at [455, 167] on button "button" at bounding box center [693, 167] width 15 height 18
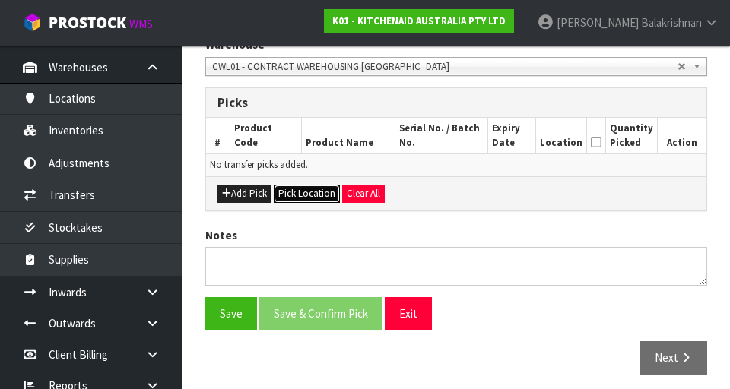
click at [291, 201] on button "Pick Location" at bounding box center [307, 194] width 66 height 18
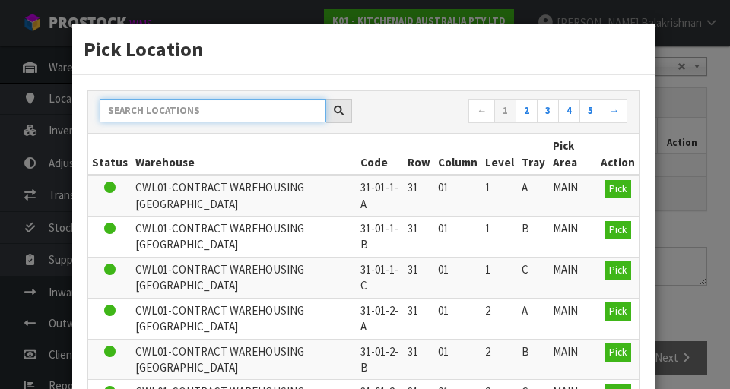
paste input "38-32-2-A"
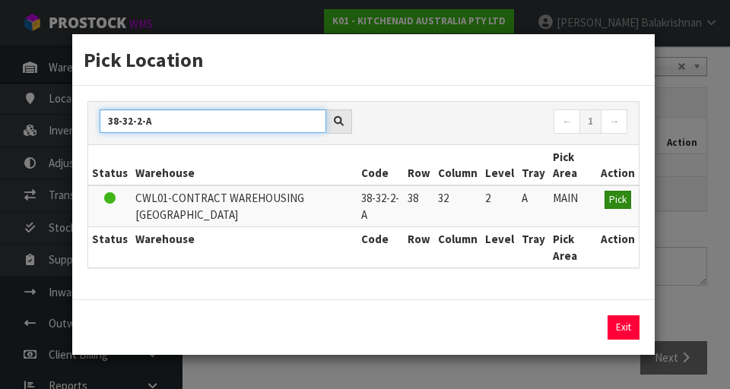
type input "38-32-2-A"
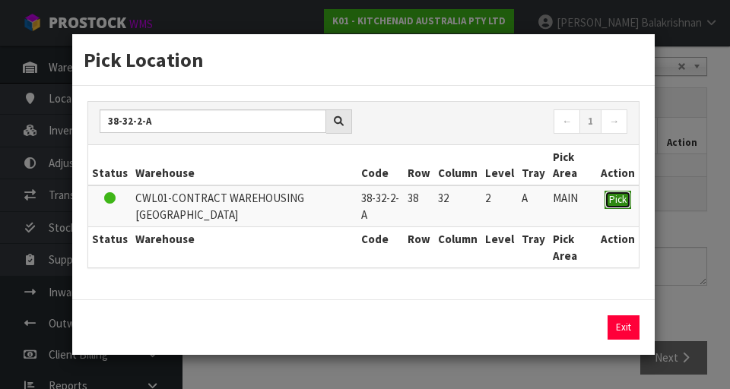
click at [455, 204] on span "Pick" at bounding box center [617, 199] width 17 height 13
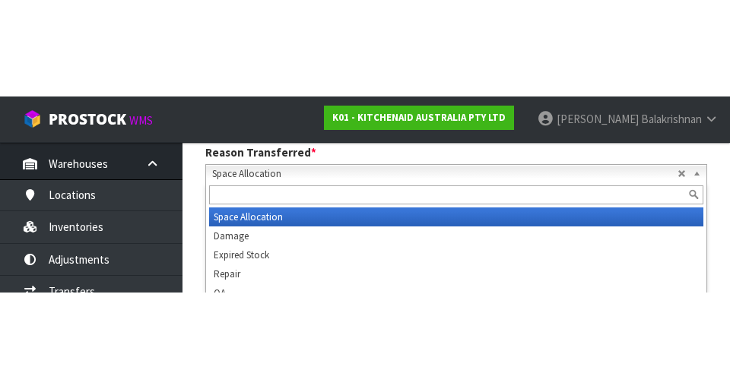
scroll to position [217, 0]
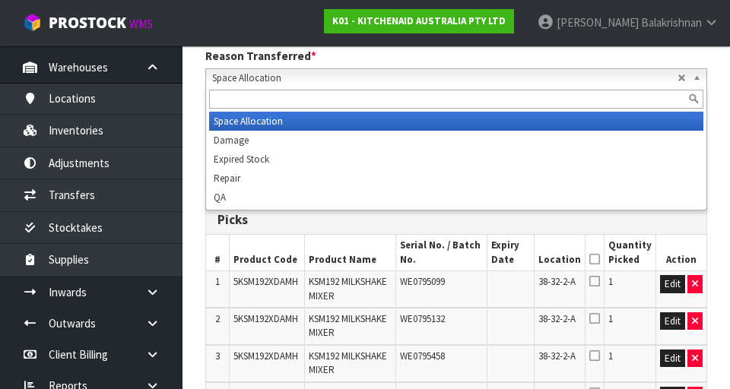
click at [455, 230] on div "Picks" at bounding box center [456, 220] width 500 height 30
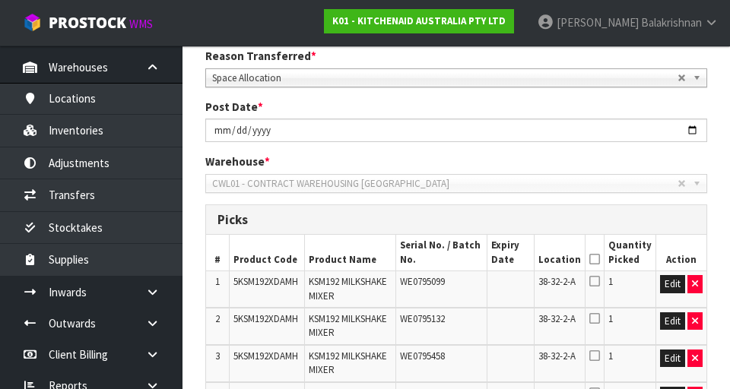
click at [455, 260] on icon at bounding box center [594, 259] width 11 height 1
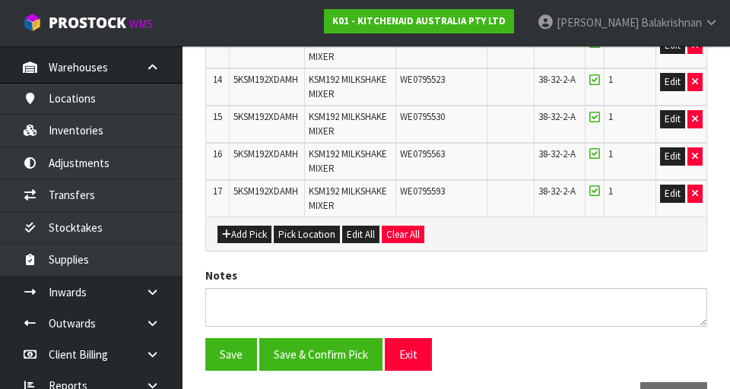
scroll to position [950, 0]
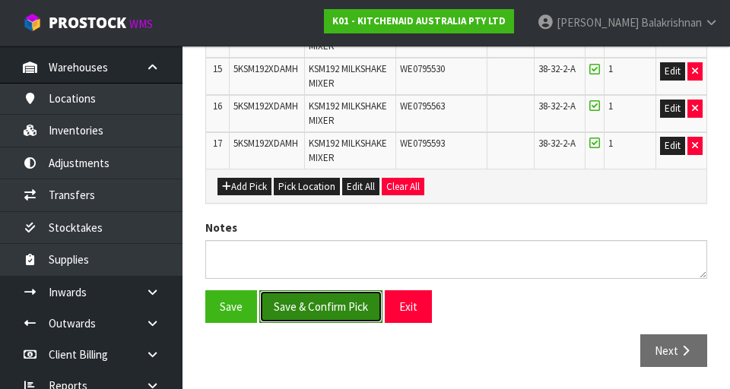
click at [290, 301] on button "Save & Confirm Pick" at bounding box center [320, 306] width 123 height 33
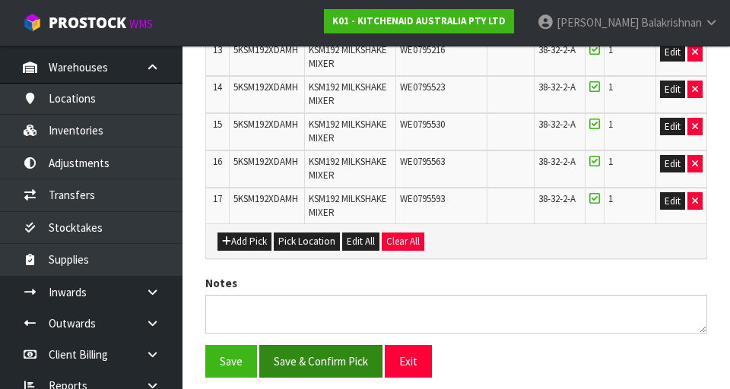
scroll to position [0, 0]
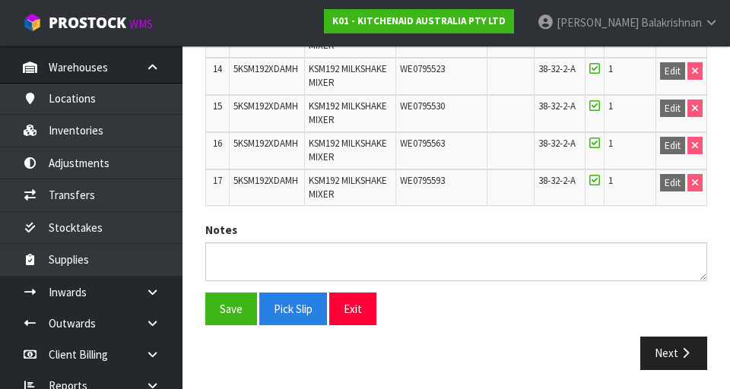
scroll to position [971, 0]
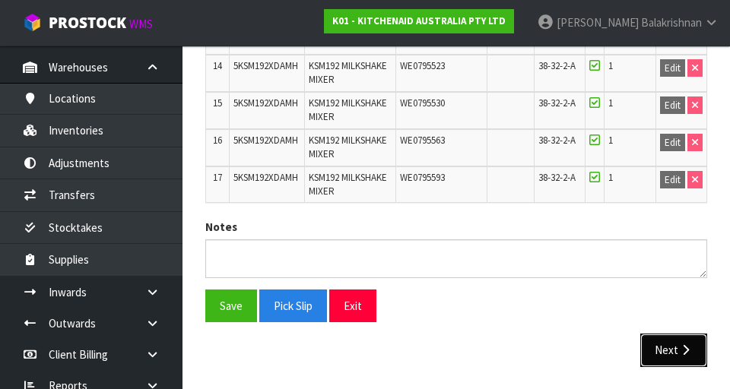
click at [455, 353] on icon "button" at bounding box center [685, 349] width 14 height 11
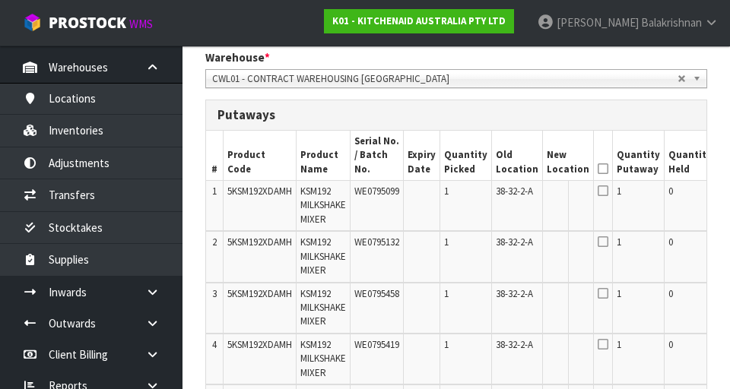
scroll to position [0, 81]
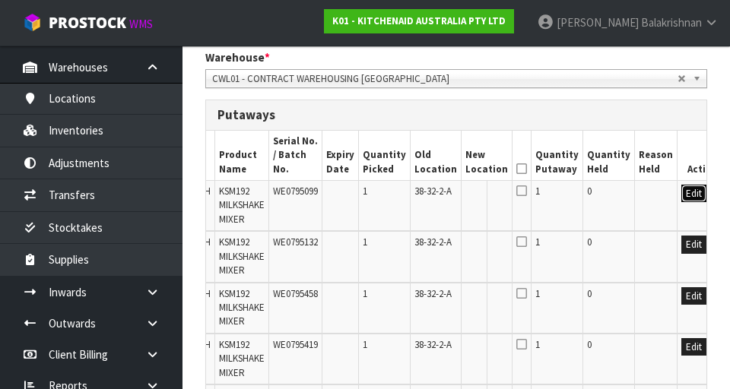
click at [455, 185] on button "Edit" at bounding box center [693, 194] width 25 height 18
click at [455, 185] on input "text" at bounding box center [477, 194] width 24 height 19
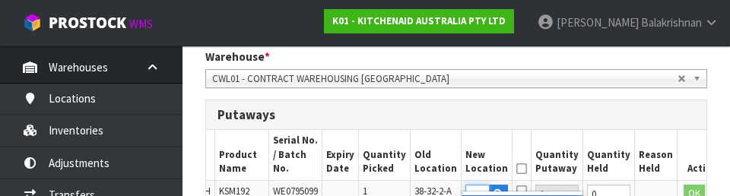
scroll to position [0, 24]
type input "38-37-6-A"
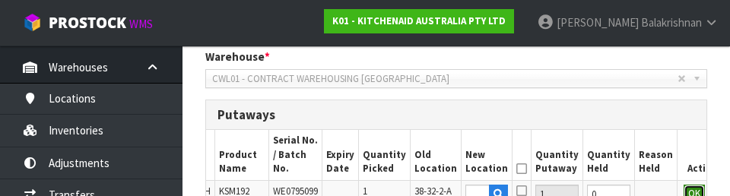
click at [455, 185] on button "OK" at bounding box center [693, 194] width 21 height 18
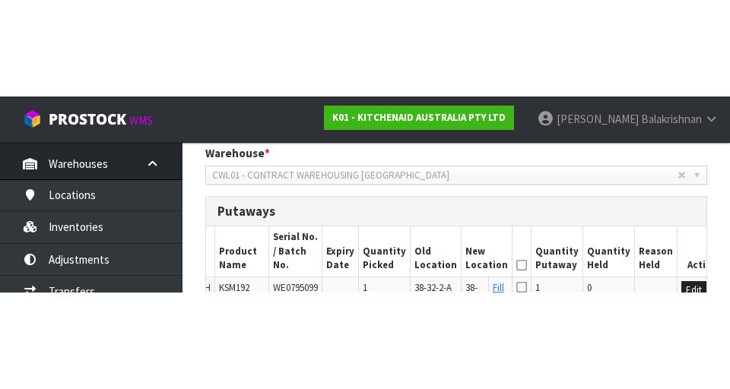
scroll to position [376, 0]
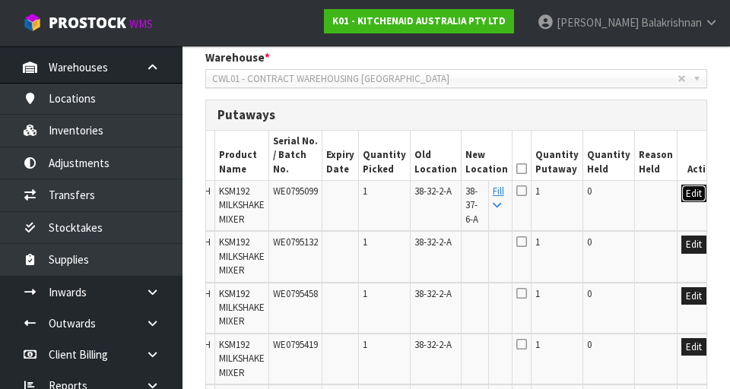
click at [455, 185] on button "Edit" at bounding box center [693, 194] width 25 height 18
click at [455, 185] on input "38-37-6-A" at bounding box center [477, 194] width 24 height 19
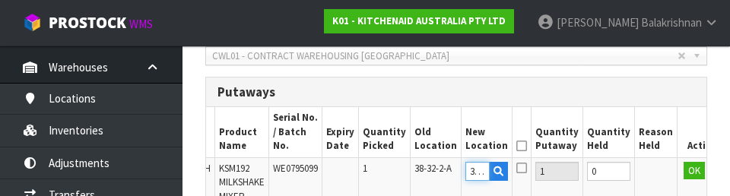
scroll to position [0, 0]
type input "38-27-6-A"
click at [455, 162] on button "OK" at bounding box center [693, 171] width 21 height 18
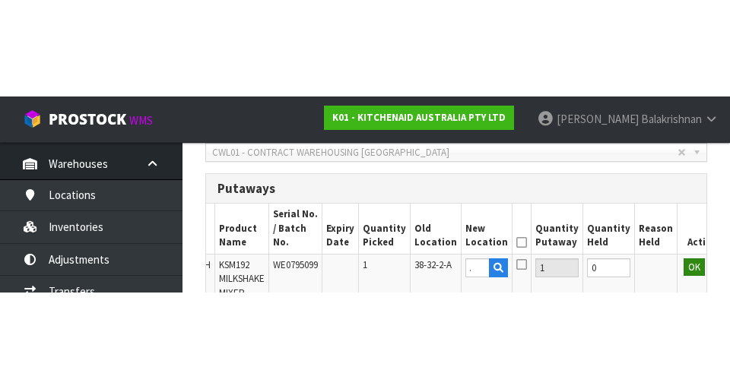
scroll to position [0, 0]
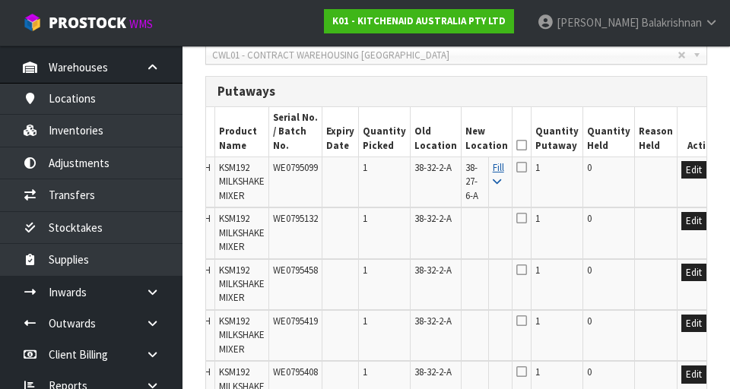
click at [455, 177] on icon at bounding box center [497, 182] width 8 height 10
click at [455, 145] on icon at bounding box center [521, 145] width 11 height 1
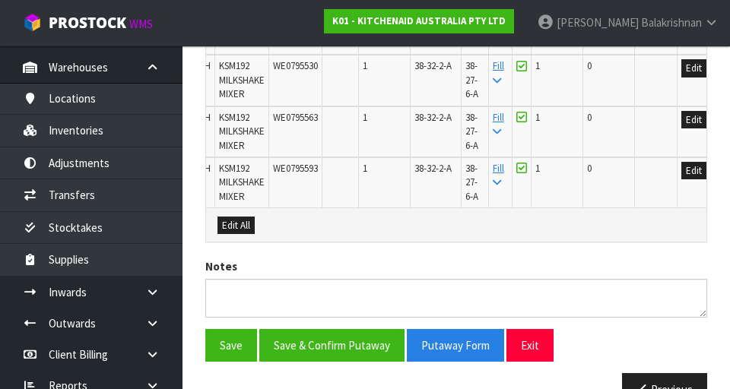
scroll to position [1243, 0]
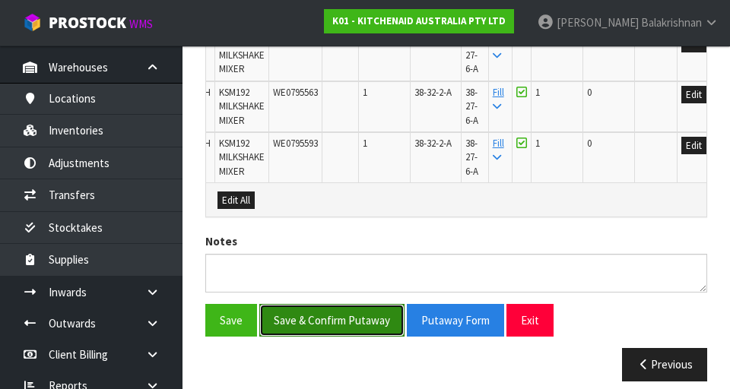
click at [296, 311] on button "Save & Confirm Putaway" at bounding box center [331, 320] width 145 height 33
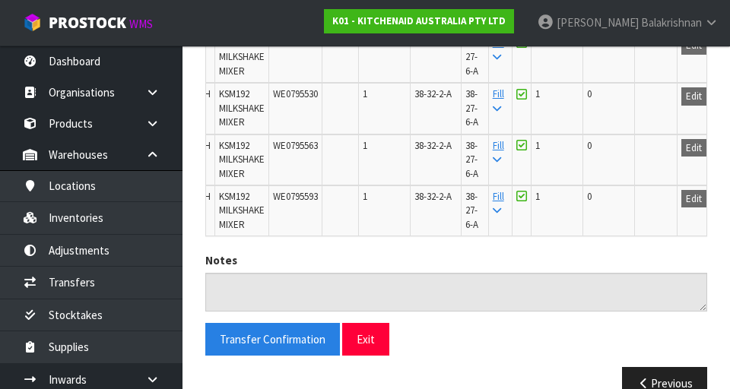
scroll to position [1209, 0]
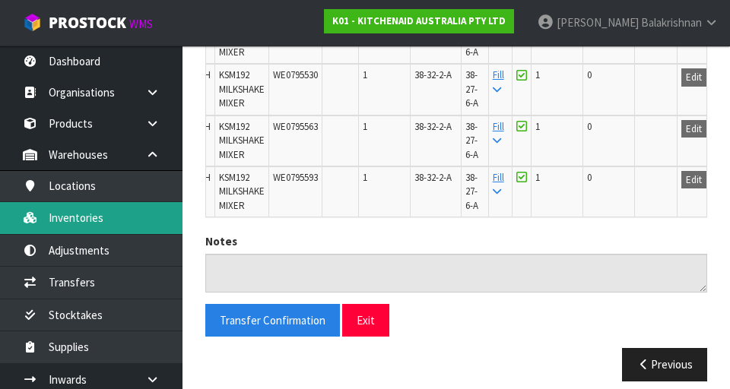
click at [55, 221] on link "Inventories" at bounding box center [91, 217] width 182 height 31
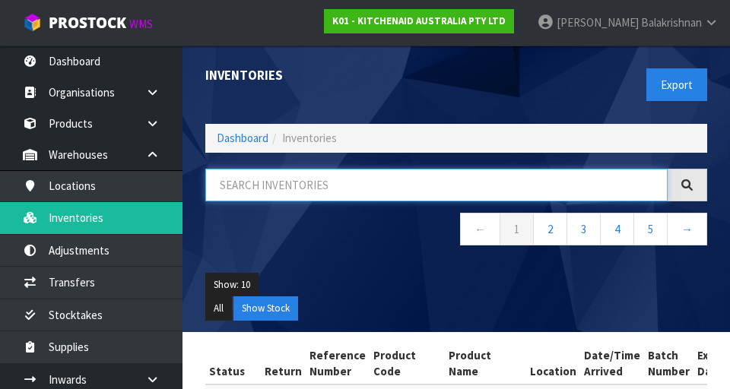
click at [455, 179] on input "text" at bounding box center [436, 185] width 462 height 33
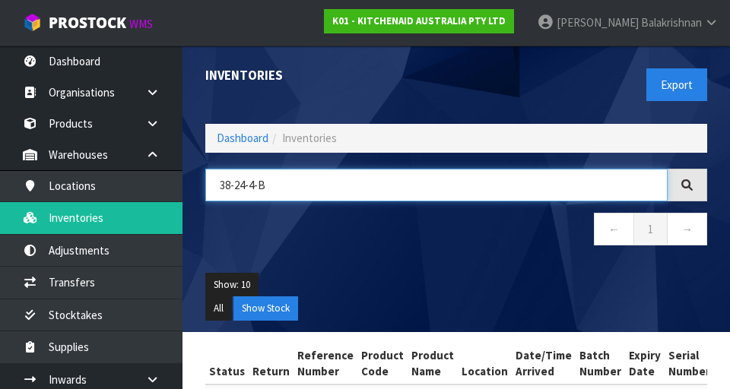
click at [261, 190] on input "38-24-4-B" at bounding box center [436, 185] width 462 height 33
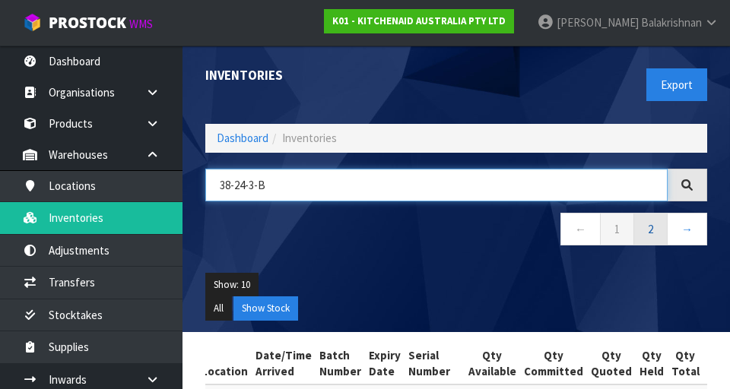
type input "38-24-3-B"
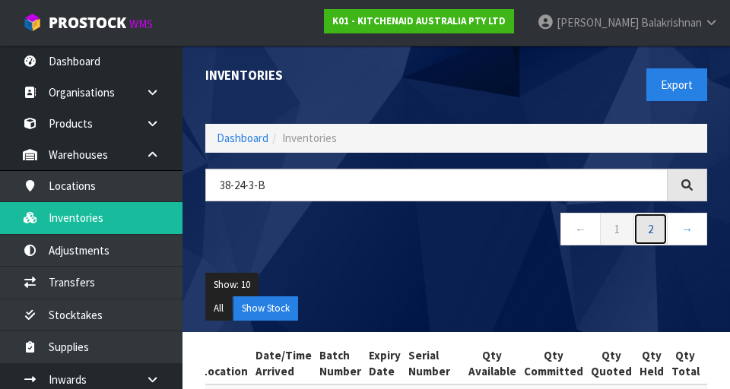
click at [455, 236] on link "2" at bounding box center [650, 229] width 34 height 33
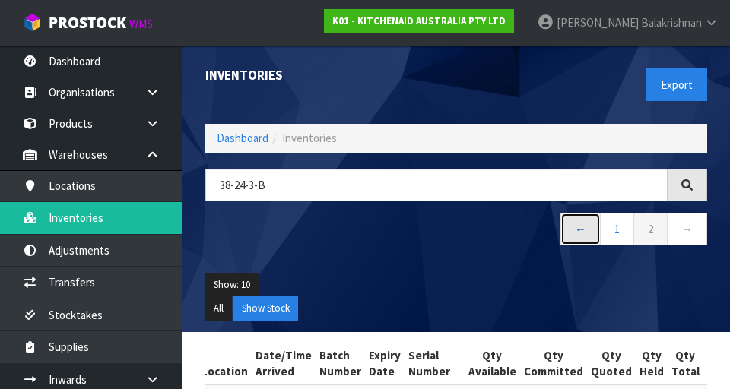
click at [455, 236] on link "←" at bounding box center [580, 229] width 40 height 33
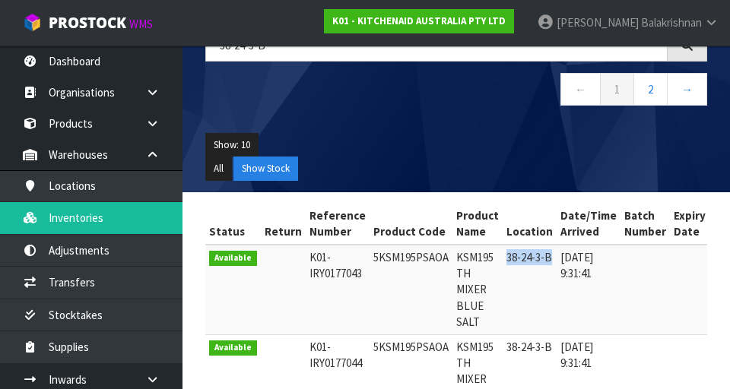
copy td "38-24-3-B"
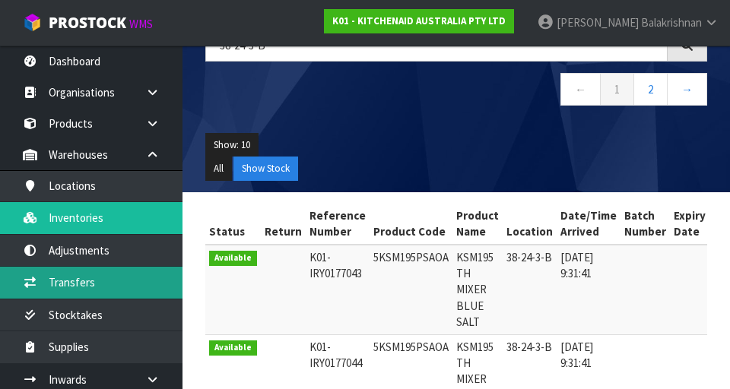
click at [46, 280] on link "Transfers" at bounding box center [91, 282] width 182 height 31
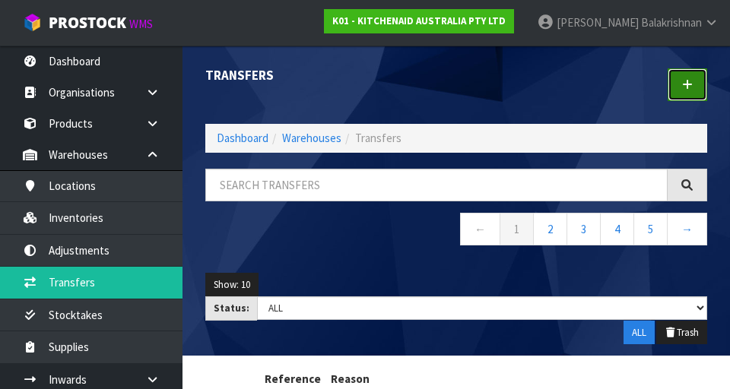
click at [455, 84] on icon at bounding box center [687, 84] width 11 height 11
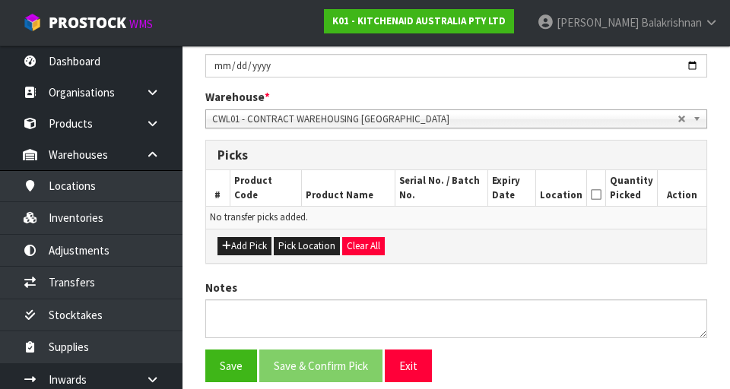
scroll to position [289, 0]
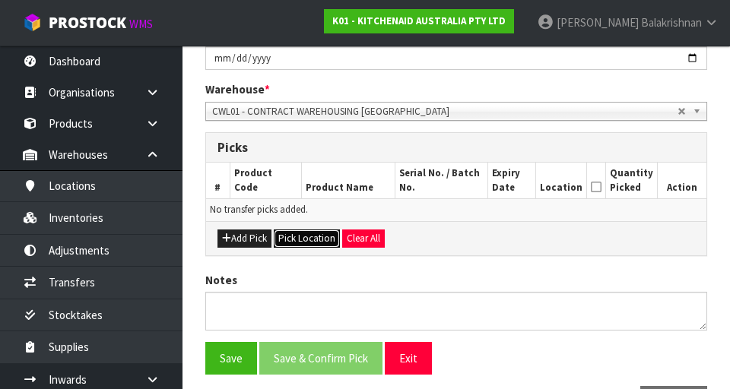
click at [300, 237] on button "Pick Location" at bounding box center [307, 239] width 66 height 18
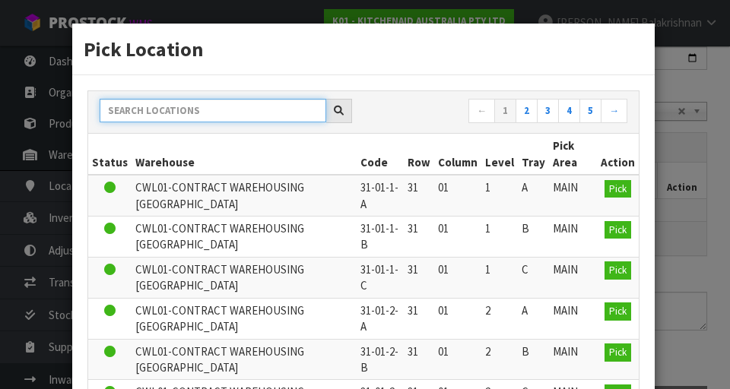
paste input "38-24-3-B"
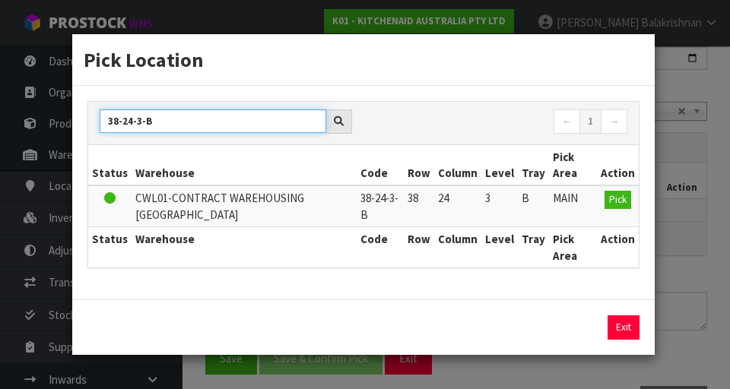
type input "38-24-3-B"
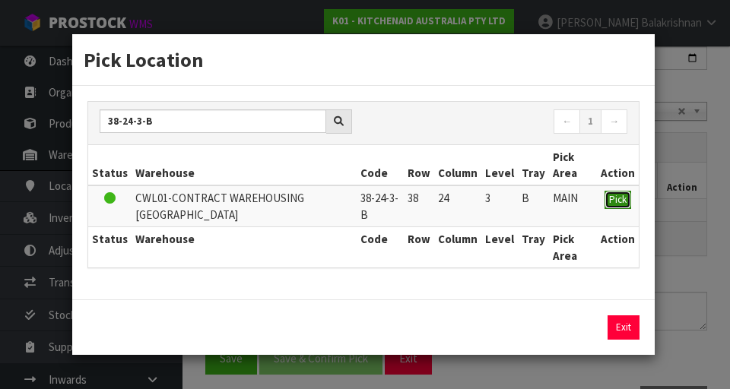
click at [455, 191] on button "Pick" at bounding box center [617, 200] width 27 height 18
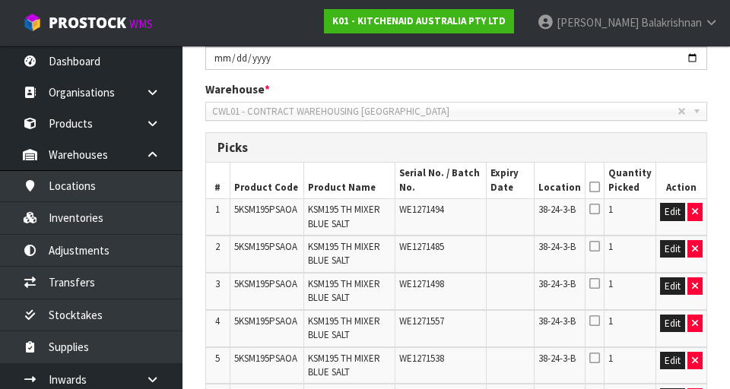
click at [455, 187] on icon at bounding box center [594, 187] width 11 height 1
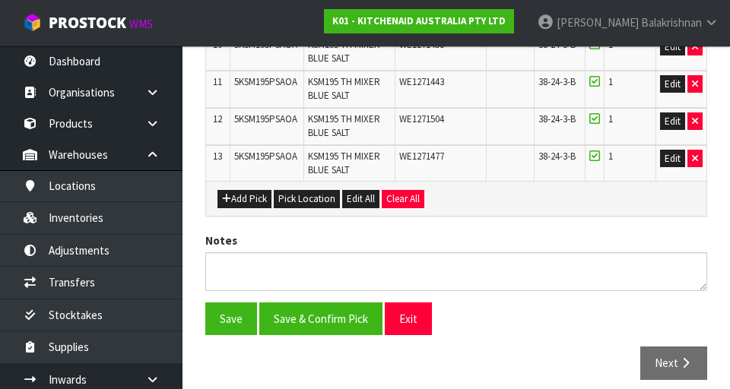
scroll to position [801, 0]
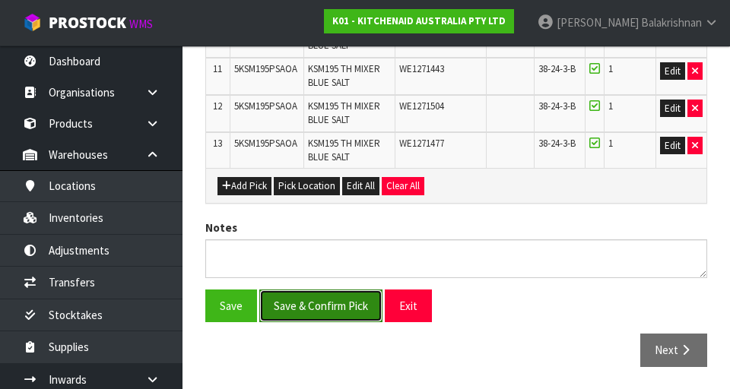
click at [277, 309] on button "Save & Confirm Pick" at bounding box center [320, 306] width 123 height 33
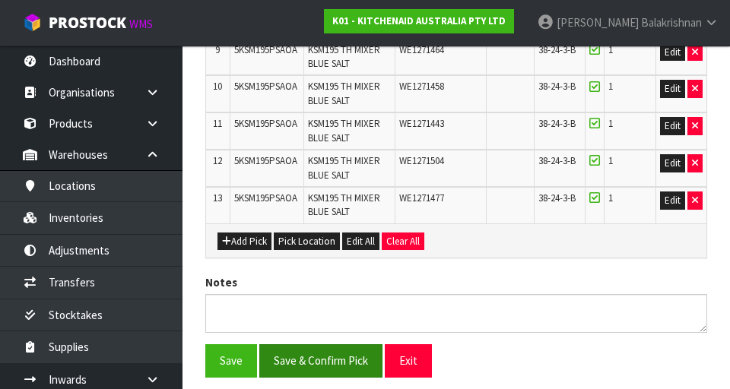
scroll to position [0, 0]
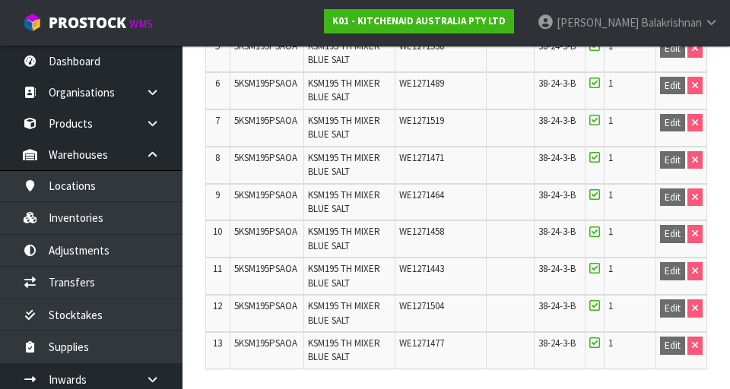
scroll to position [822, 0]
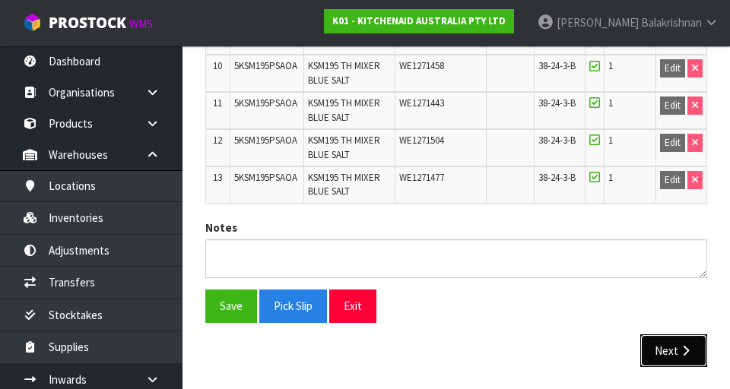
click at [455, 355] on button "Next" at bounding box center [673, 350] width 67 height 33
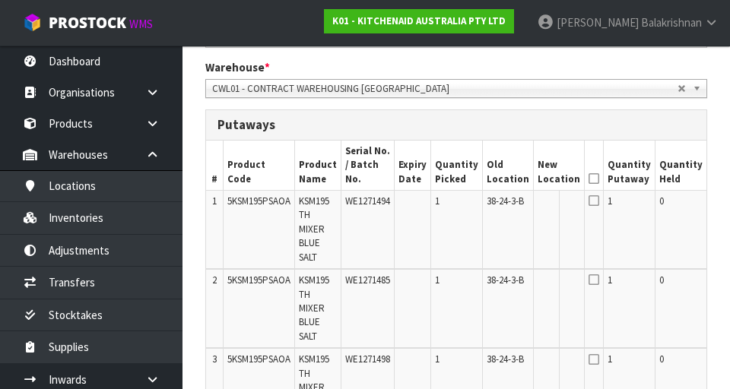
scroll to position [0, 66]
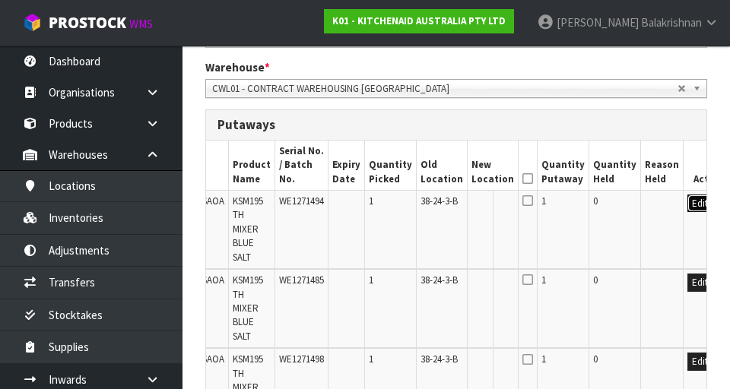
click at [455, 195] on button "Edit" at bounding box center [699, 204] width 25 height 18
click at [455, 195] on input "text" at bounding box center [483, 204] width 24 height 19
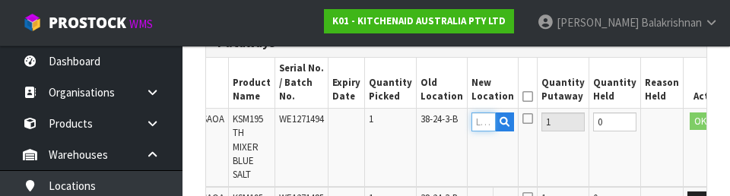
scroll to position [451, 0]
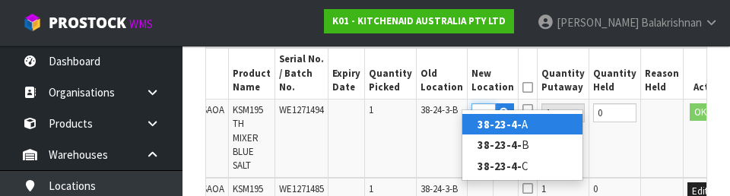
type input "38-23-4-A"
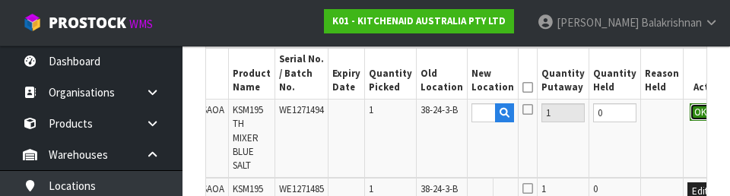
click at [455, 103] on button "OK" at bounding box center [700, 112] width 21 height 18
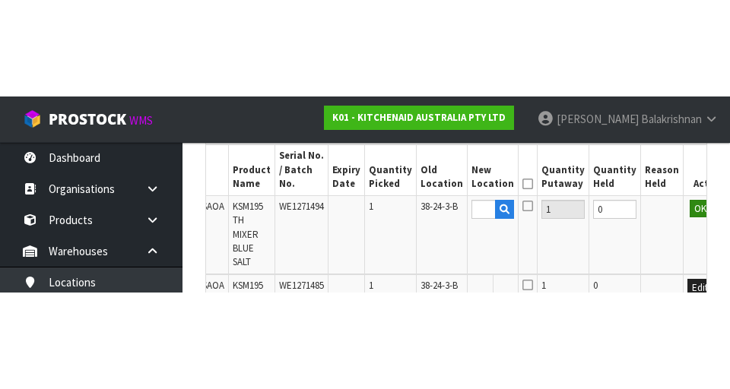
scroll to position [0, 0]
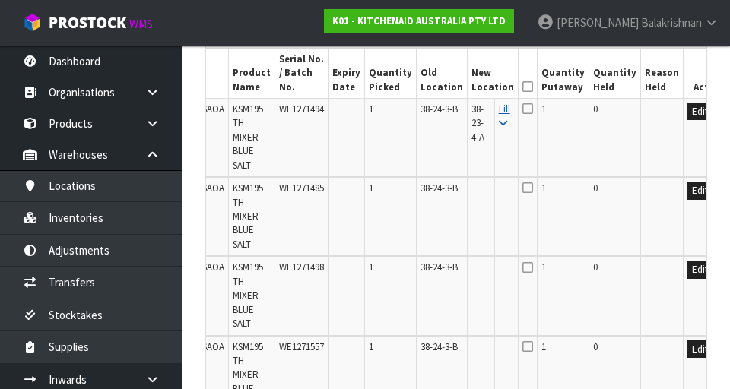
click at [455, 119] on icon at bounding box center [503, 124] width 8 height 10
click at [455, 87] on icon at bounding box center [527, 87] width 11 height 1
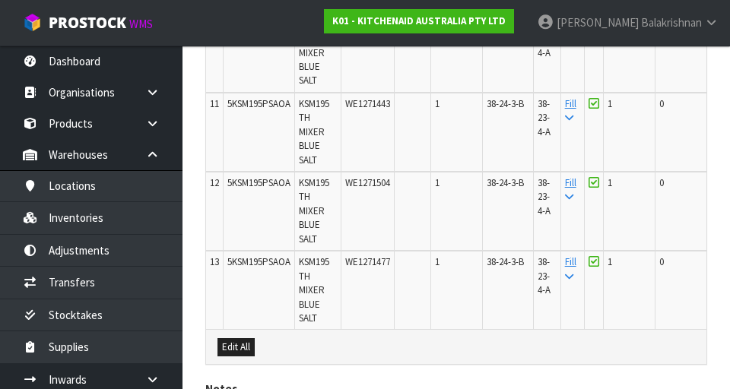
scroll to position [1403, 0]
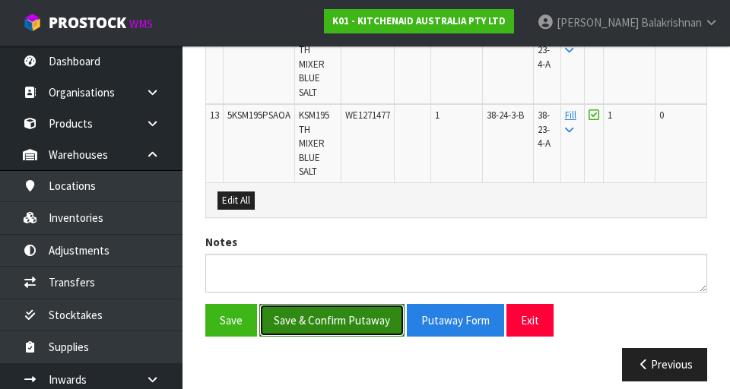
click at [356, 312] on button "Save & Confirm Putaway" at bounding box center [331, 320] width 145 height 33
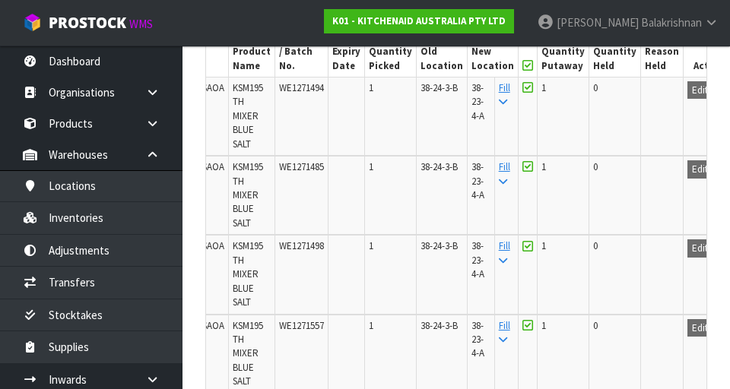
scroll to position [474, 0]
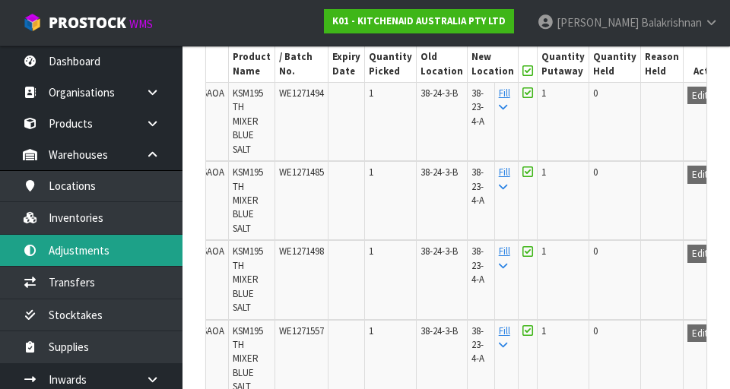
click at [62, 252] on link "Adjustments" at bounding box center [91, 250] width 182 height 31
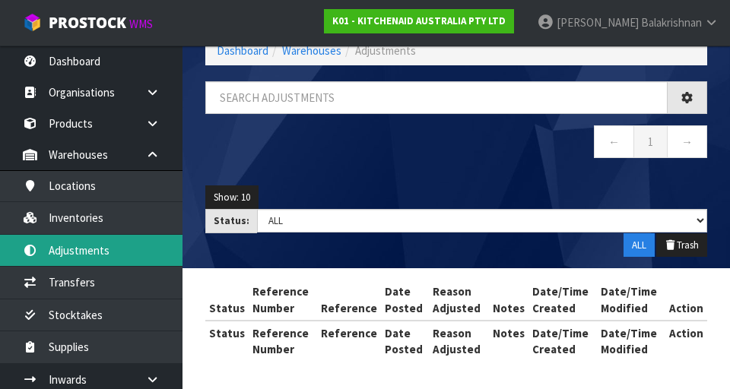
scroll to position [87, 0]
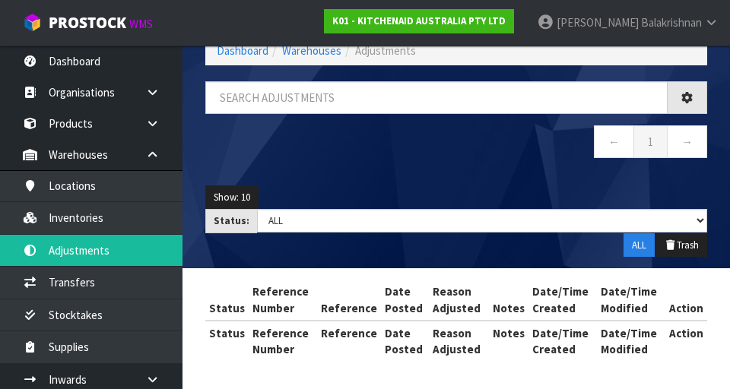
click at [59, 218] on div "Adjustments Dashboard Warehouses Adjustments ← 1 → Show: 10 5 10 25 50 Status: …" at bounding box center [365, 151] width 730 height 477
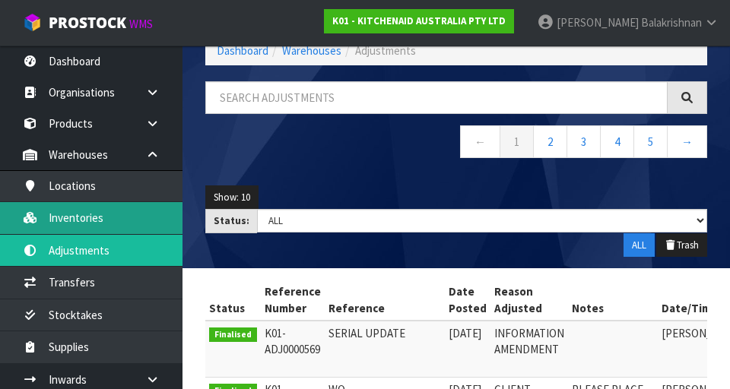
click at [59, 216] on link "Inventories" at bounding box center [91, 217] width 182 height 31
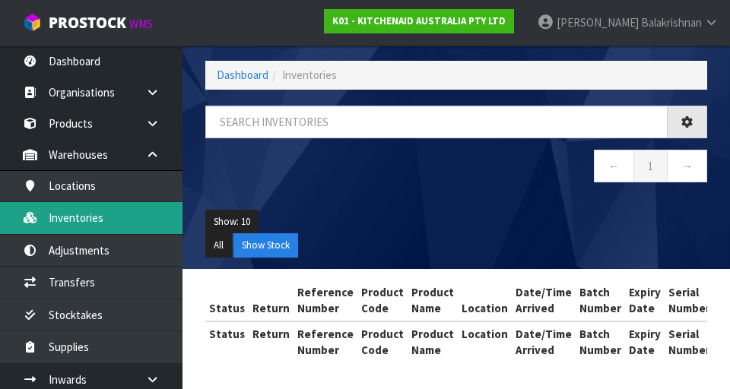
scroll to position [64, 0]
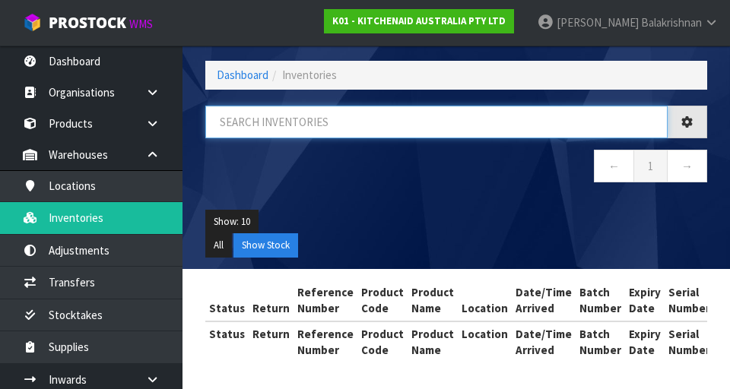
click at [351, 122] on input "text" at bounding box center [436, 122] width 462 height 33
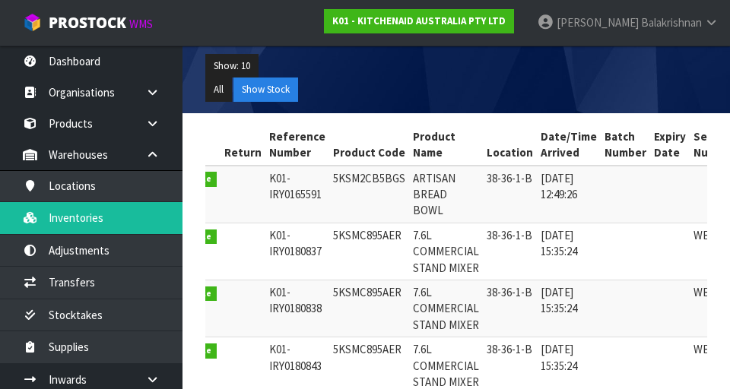
scroll to position [0, 40]
type input "38-36-1-B"
copy td "38-36-1-B"
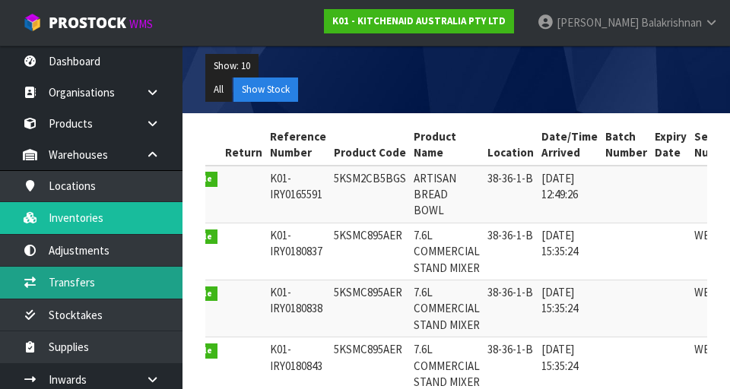
click at [49, 280] on link "Transfers" at bounding box center [91, 282] width 182 height 31
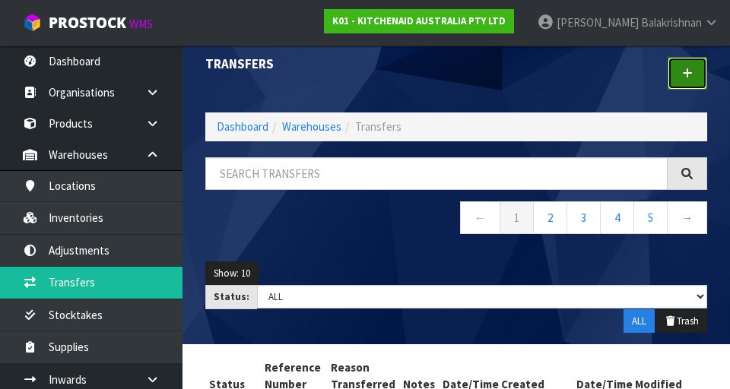
click at [455, 73] on icon at bounding box center [687, 73] width 11 height 11
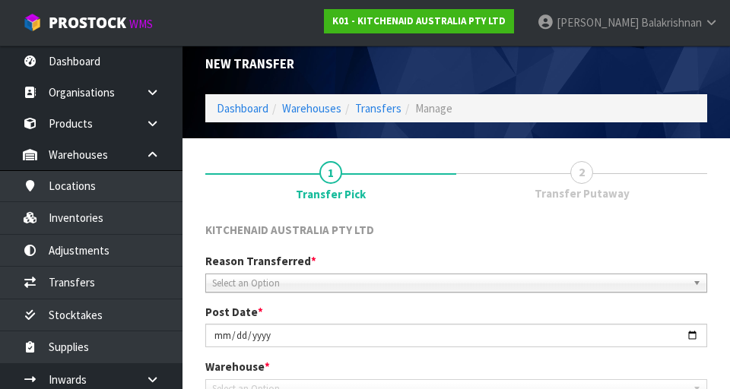
scroll to position [341, 0]
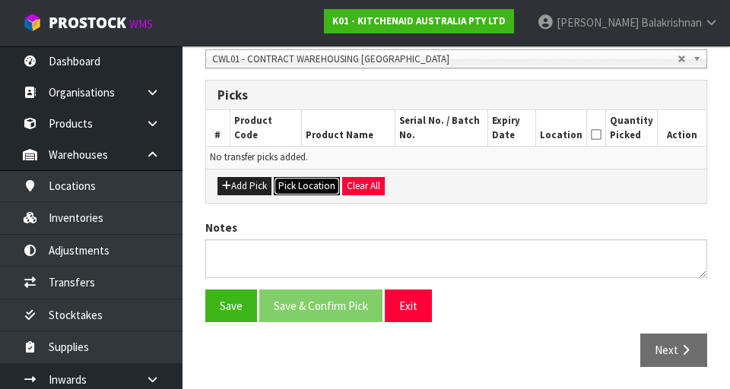
click at [298, 189] on button "Pick Location" at bounding box center [307, 186] width 66 height 18
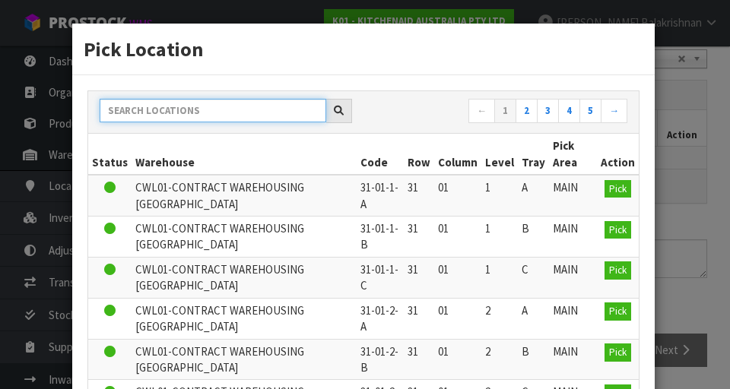
paste input "38-36-1-B"
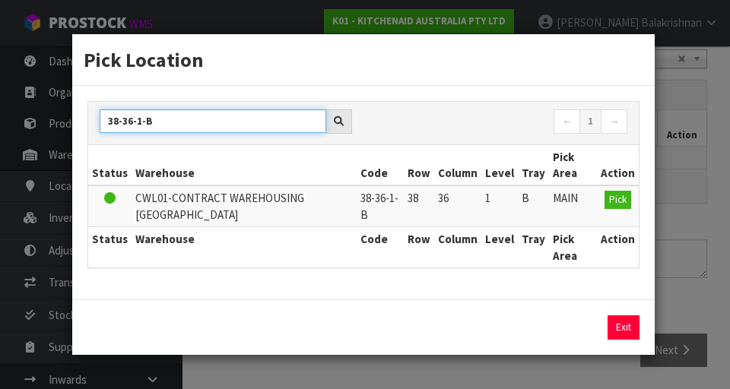
type input "38-36-1-B"
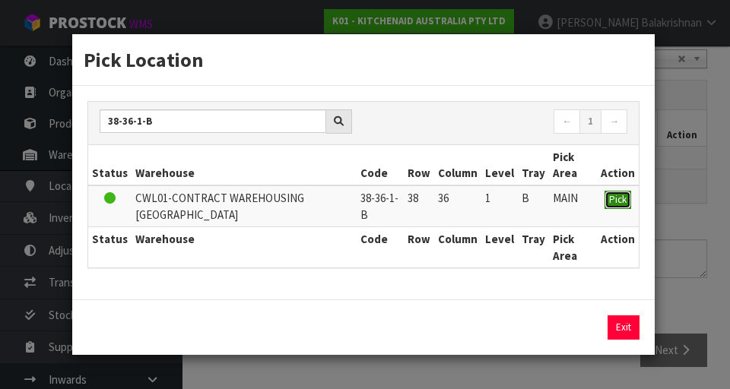
click at [455, 201] on button "Pick" at bounding box center [617, 200] width 27 height 18
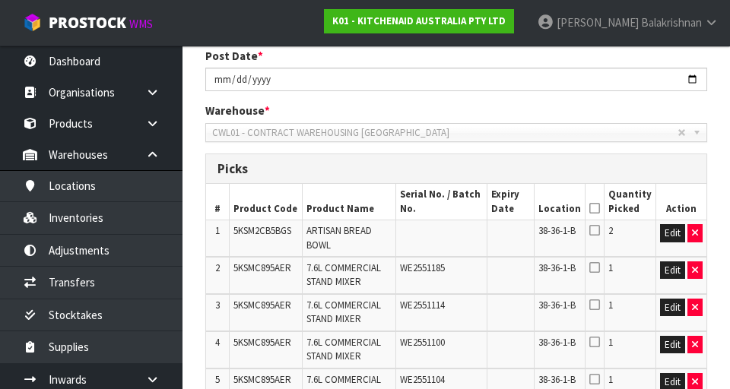
click at [455, 208] on icon at bounding box center [594, 208] width 11 height 1
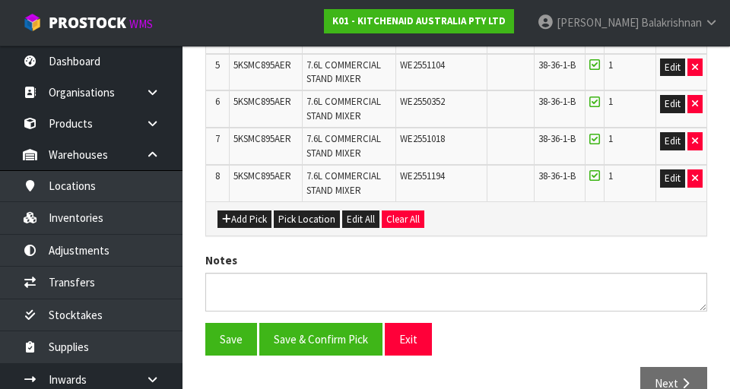
scroll to position [615, 0]
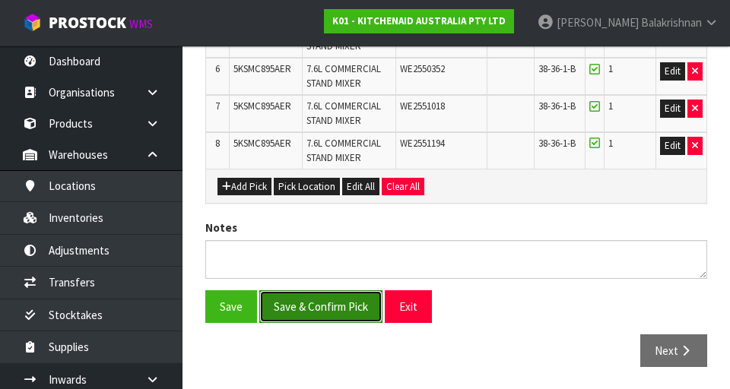
click at [303, 309] on button "Save & Confirm Pick" at bounding box center [320, 306] width 123 height 33
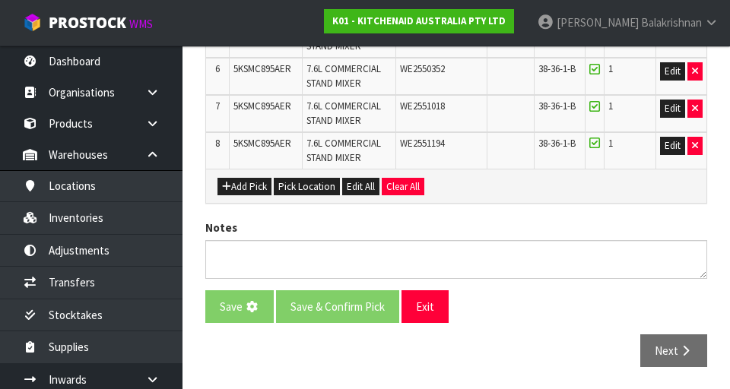
scroll to position [0, 0]
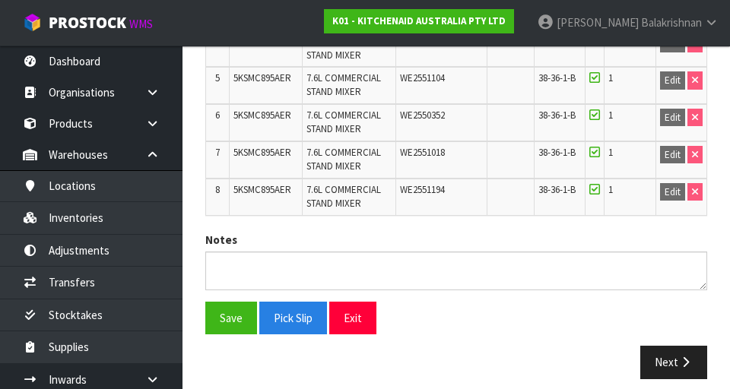
scroll to position [636, 0]
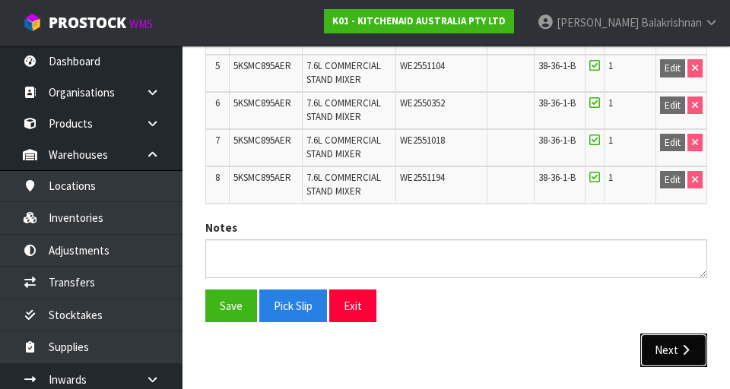
click at [455, 341] on button "Next" at bounding box center [673, 350] width 67 height 33
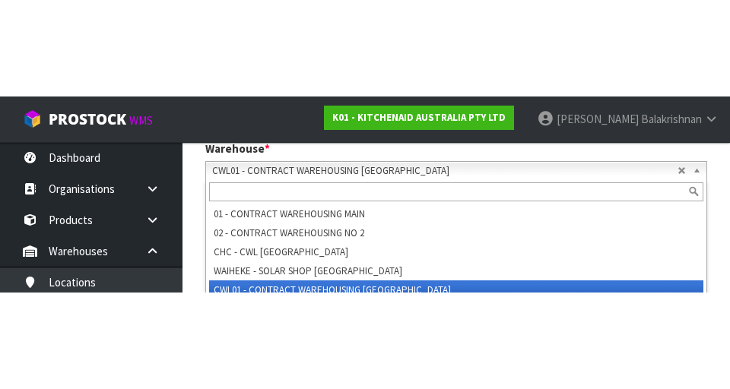
scroll to position [381, 0]
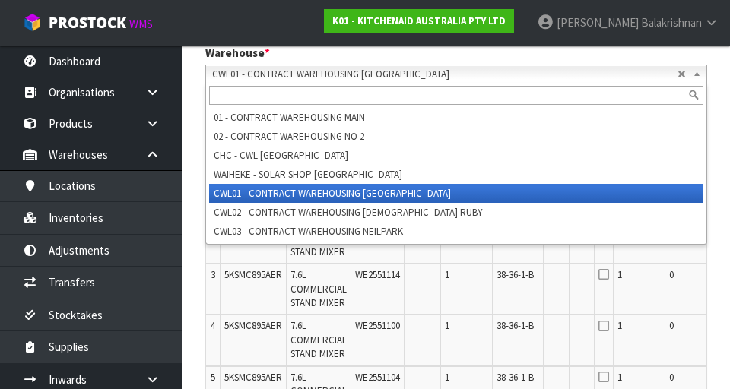
click at [455, 300] on div "× Close Transfer created 1 Transfer Pick 2 Transfer Putaway KITCHENAID AUSTRALI…" at bounding box center [456, 280] width 525 height 1000
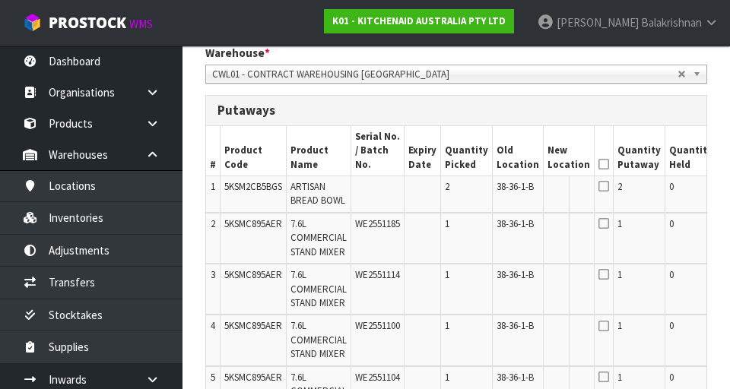
scroll to position [0, 78]
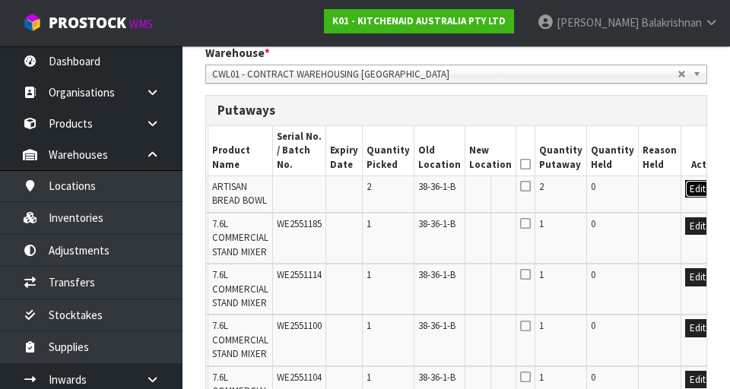
click at [455, 180] on button "Edit" at bounding box center [697, 189] width 25 height 18
click at [455, 180] on input "text" at bounding box center [481, 189] width 24 height 19
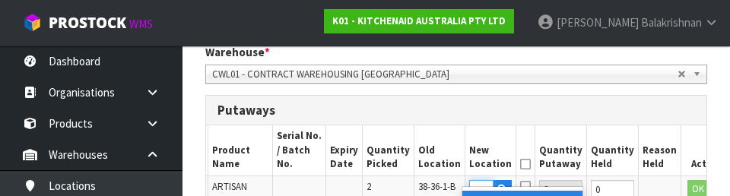
scroll to position [0, 24]
type input "37-17-1-A"
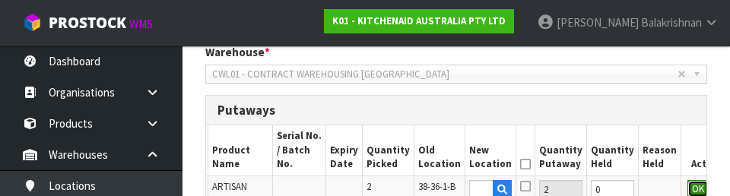
click at [455, 180] on button "OK" at bounding box center [697, 189] width 21 height 18
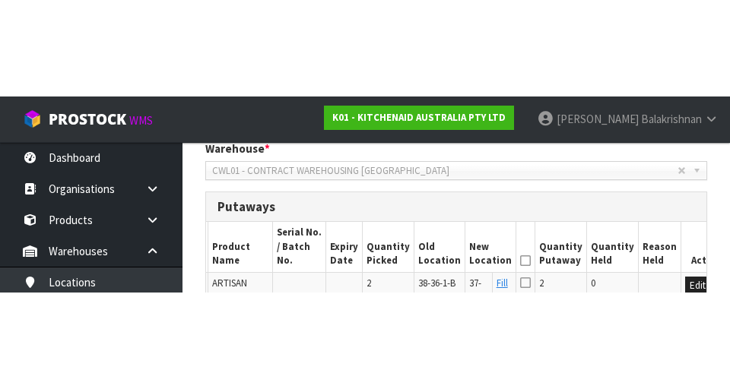
scroll to position [381, 0]
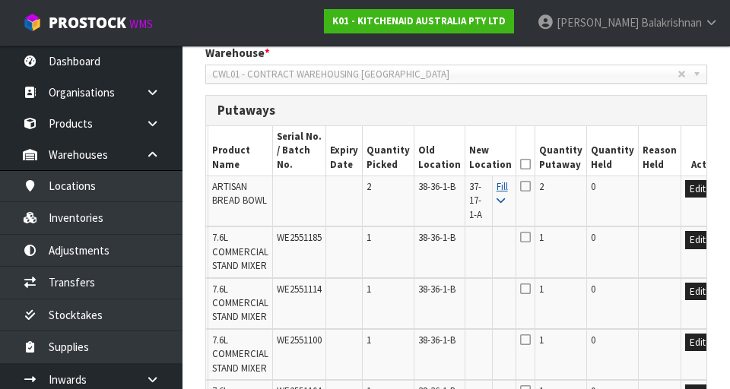
click at [455, 180] on link "Fill" at bounding box center [501, 193] width 11 height 27
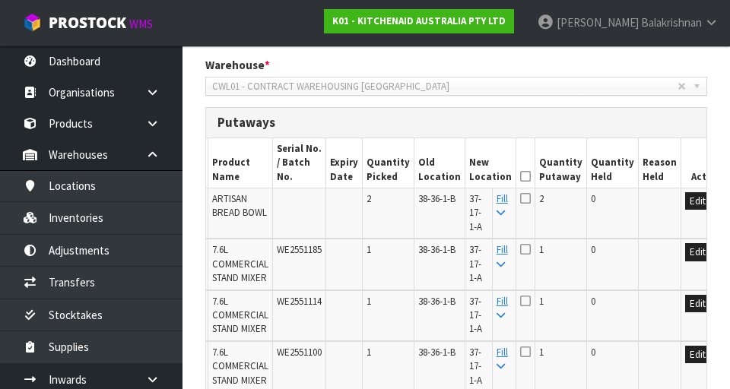
click at [455, 176] on icon at bounding box center [525, 176] width 11 height 1
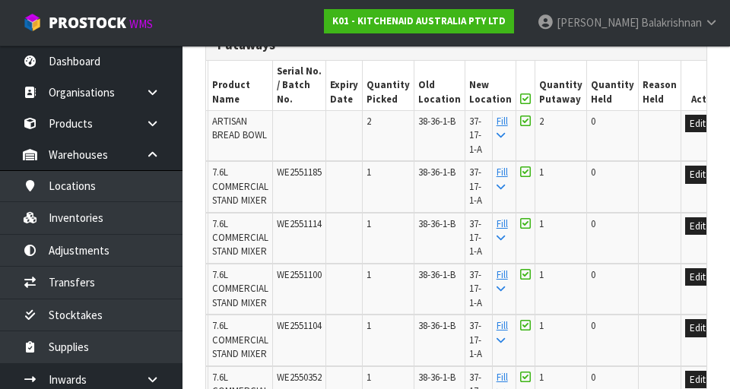
scroll to position [782, 0]
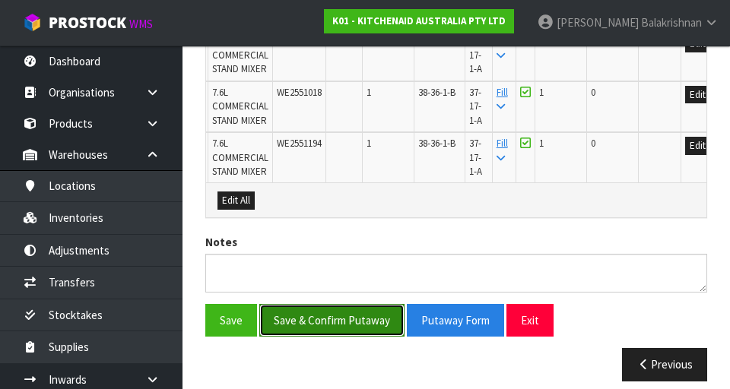
click at [289, 319] on button "Save & Confirm Putaway" at bounding box center [331, 320] width 145 height 33
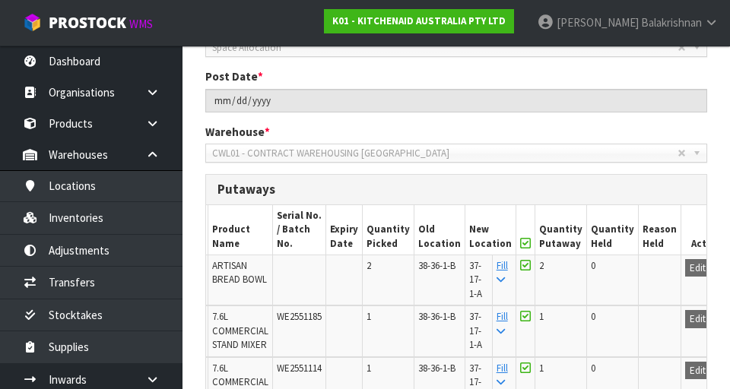
scroll to position [301, 0]
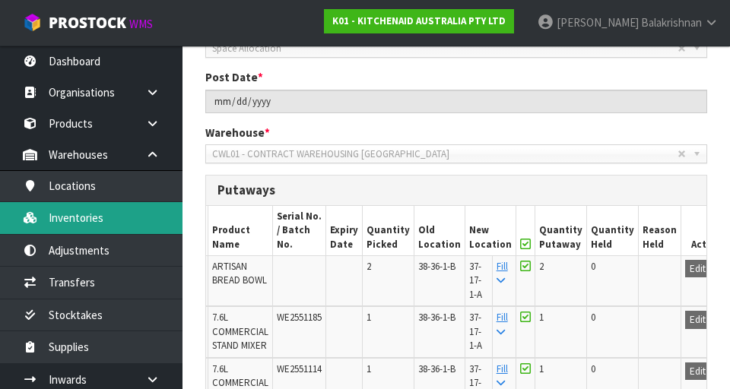
click at [65, 230] on link "Inventories" at bounding box center [91, 217] width 182 height 31
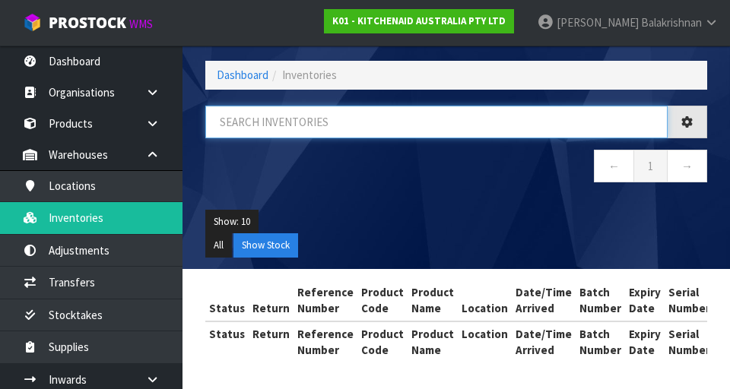
click at [455, 126] on input "text" at bounding box center [436, 122] width 462 height 33
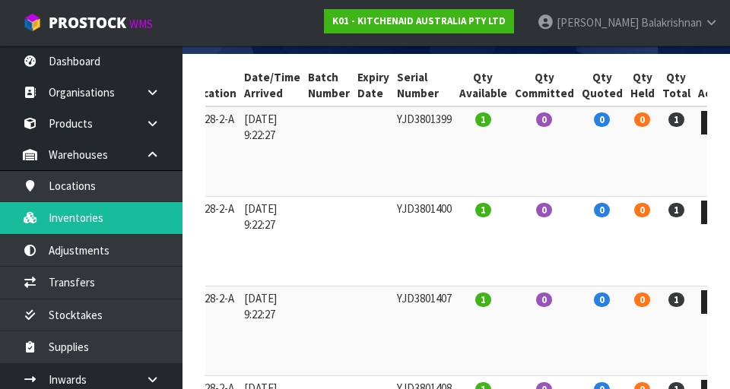
scroll to position [0, 0]
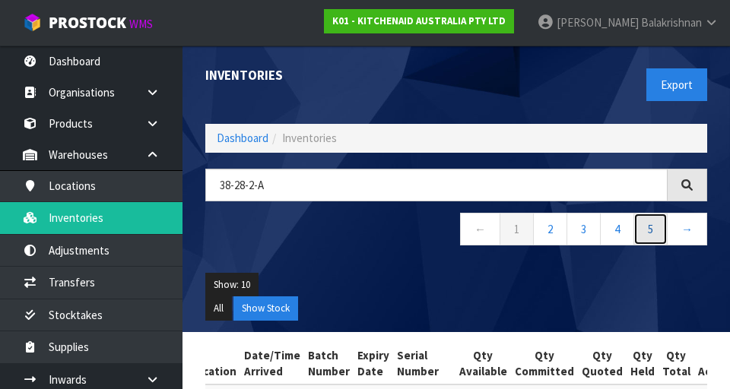
click at [455, 224] on link "5" at bounding box center [650, 229] width 34 height 33
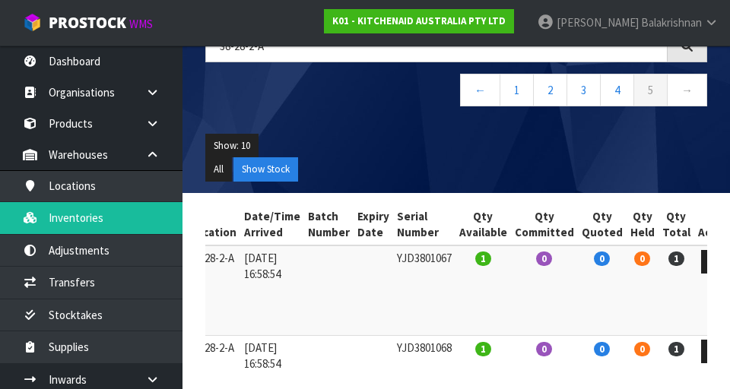
scroll to position [113, 0]
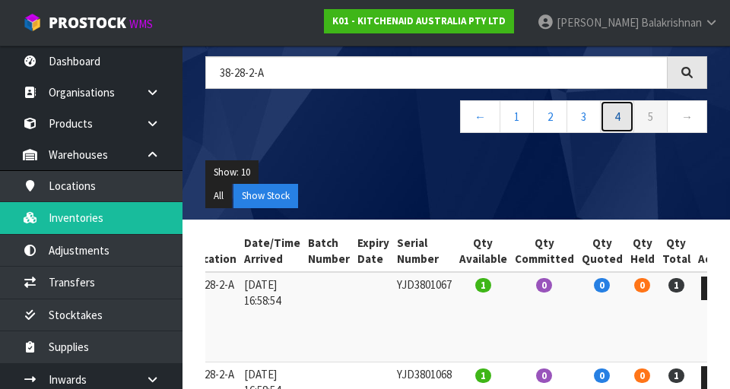
click at [455, 130] on link "4" at bounding box center [617, 116] width 34 height 33
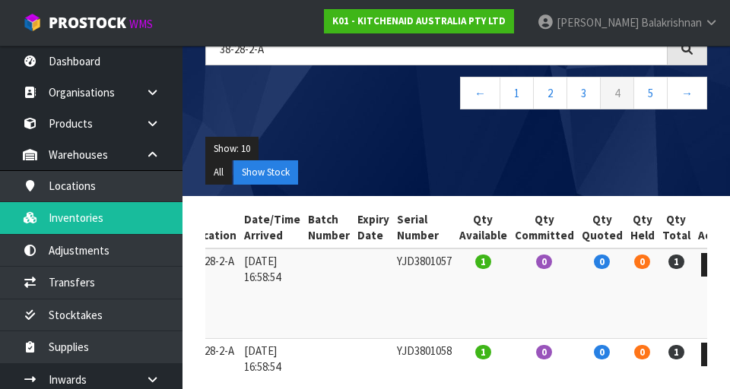
scroll to position [122, 0]
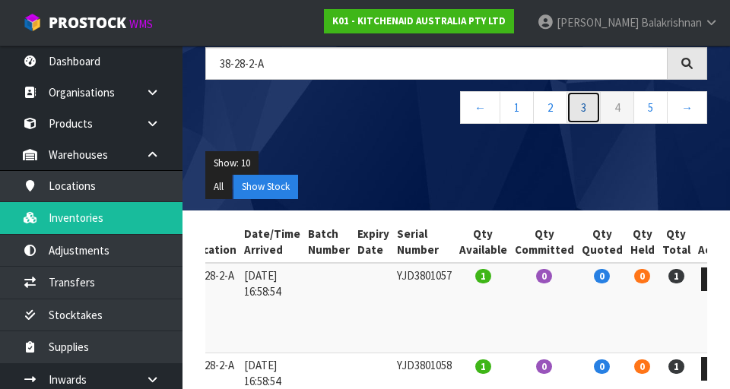
click at [455, 116] on link "3" at bounding box center [583, 107] width 34 height 33
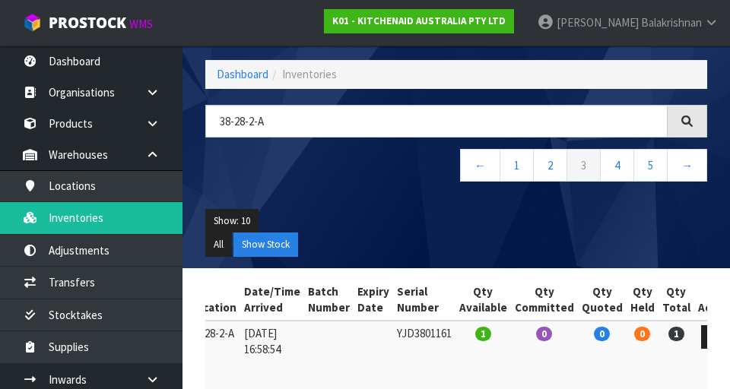
scroll to position [0, 0]
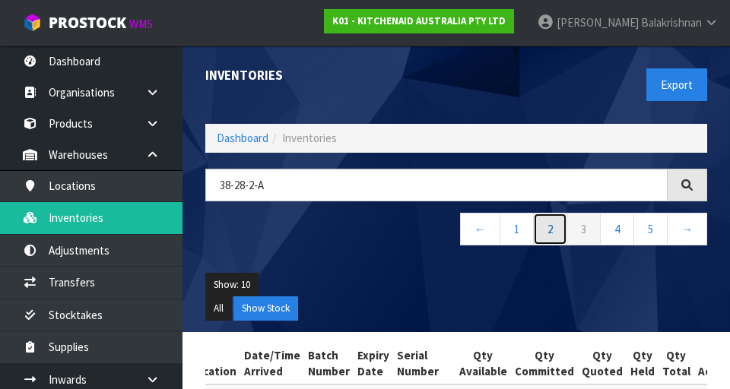
click at [455, 218] on link "2" at bounding box center [550, 229] width 34 height 33
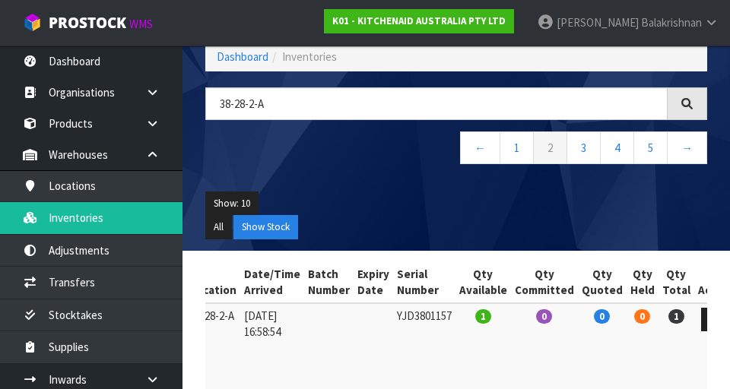
scroll to position [76, 0]
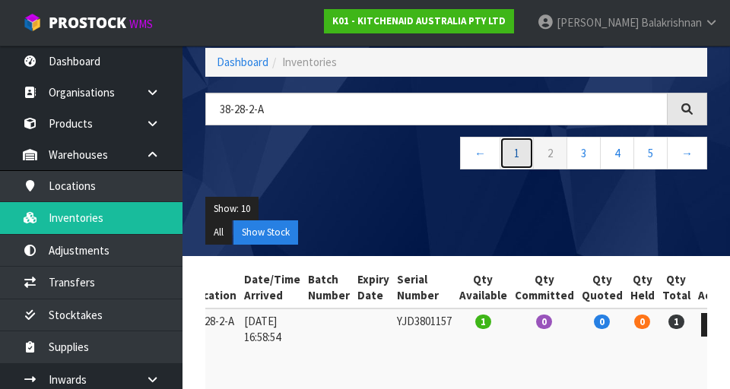
click at [455, 159] on link "1" at bounding box center [516, 153] width 34 height 33
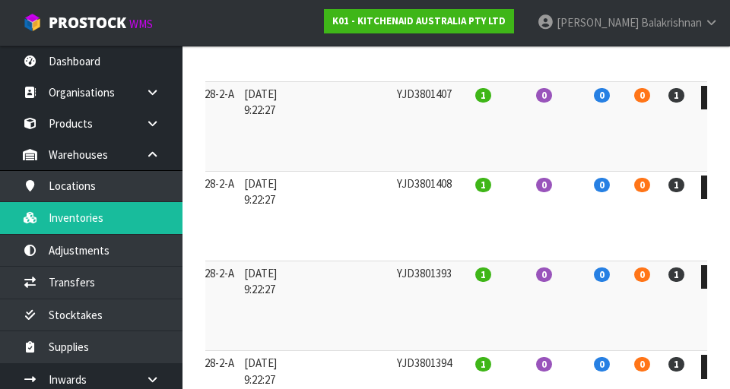
click at [455, 157] on section "Status Return Reference Number Product Code Product Name Location Date/Time Arr…" at bounding box center [455, 358] width 547 height 1019
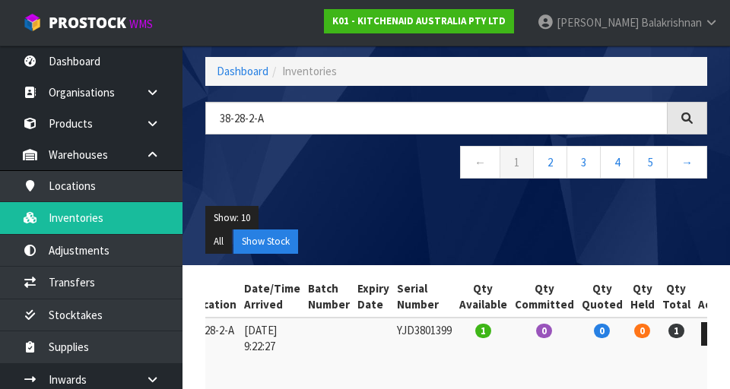
scroll to position [0, 0]
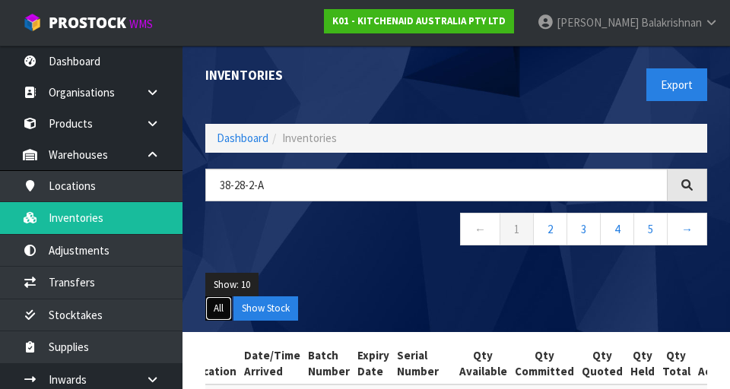
click at [217, 312] on button "All" at bounding box center [218, 308] width 27 height 24
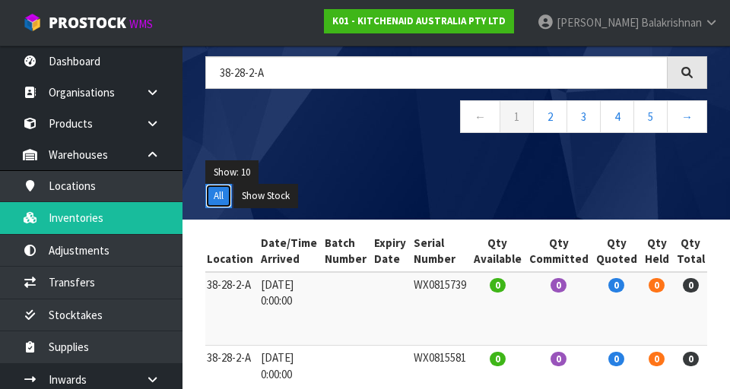
scroll to position [110, 0]
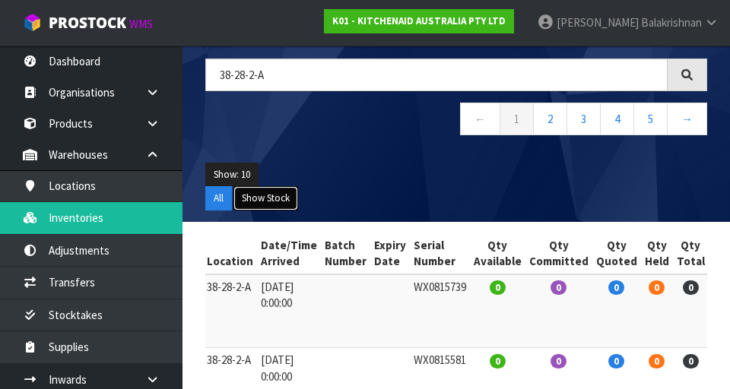
click at [252, 204] on button "Show Stock" at bounding box center [265, 198] width 65 height 24
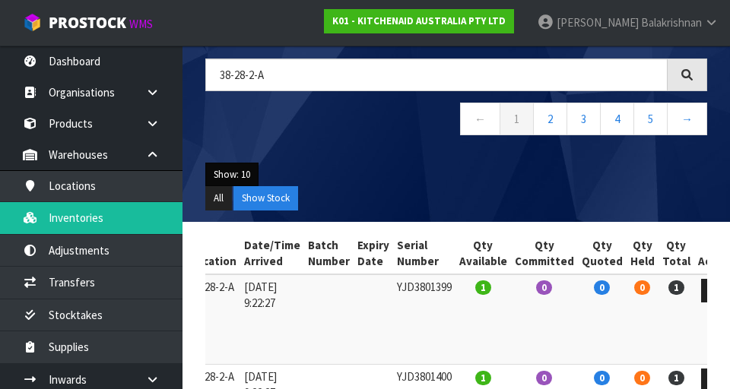
click at [223, 176] on button "Show: 10" at bounding box center [231, 175] width 53 height 24
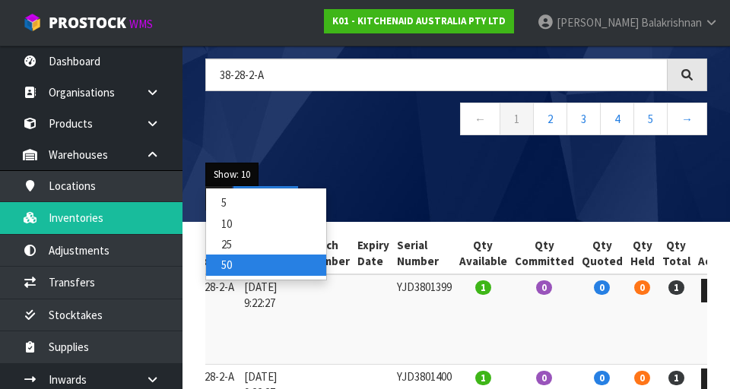
click at [220, 270] on link "50" at bounding box center [266, 265] width 120 height 21
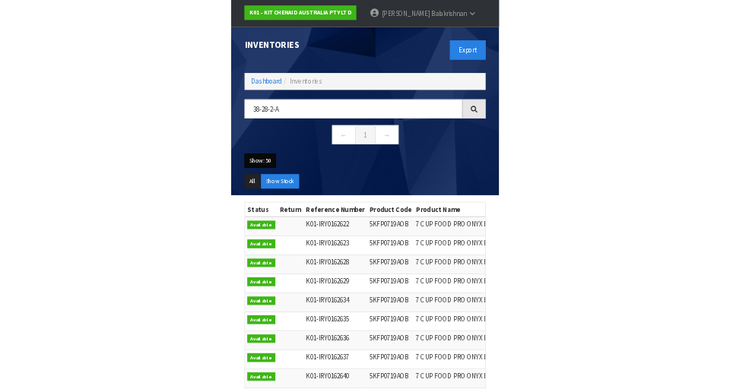
scroll to position [39, 0]
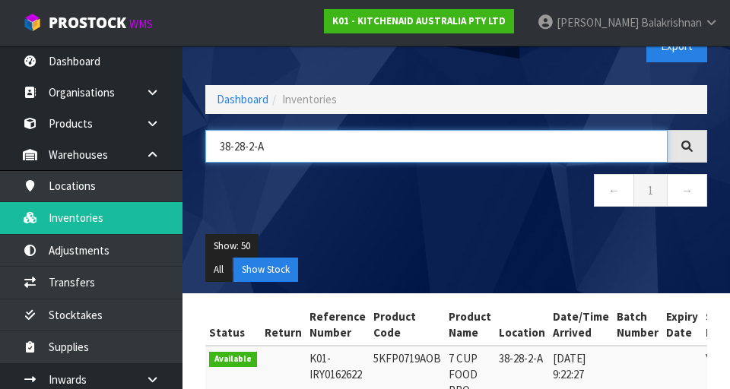
click at [455, 151] on input "38-28-2-A" at bounding box center [436, 146] width 462 height 33
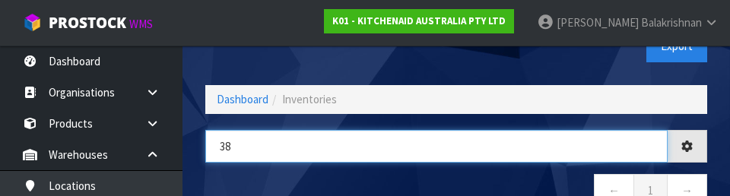
type input "3"
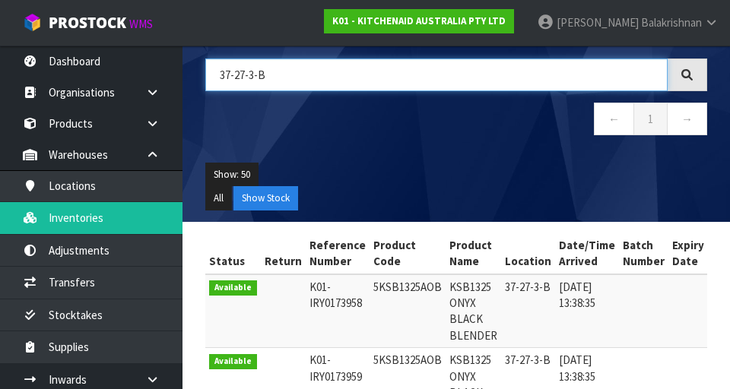
scroll to position [113, 0]
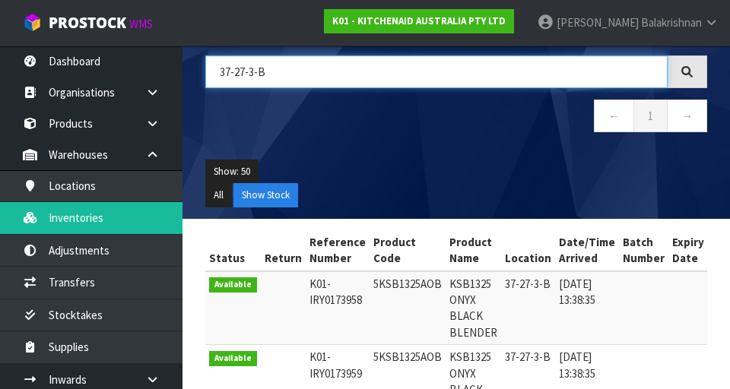
type input "37-27-3-B"
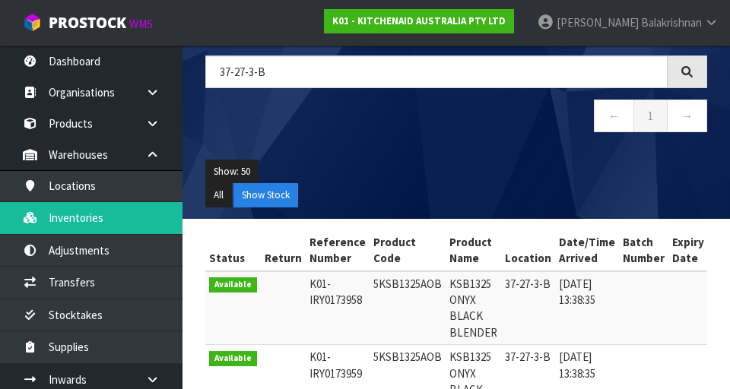
copy td "5KSB1325AOB"
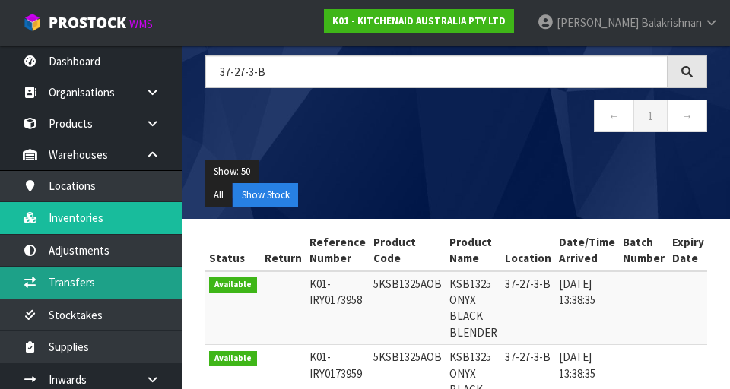
click at [46, 282] on link "Transfers" at bounding box center [91, 282] width 182 height 31
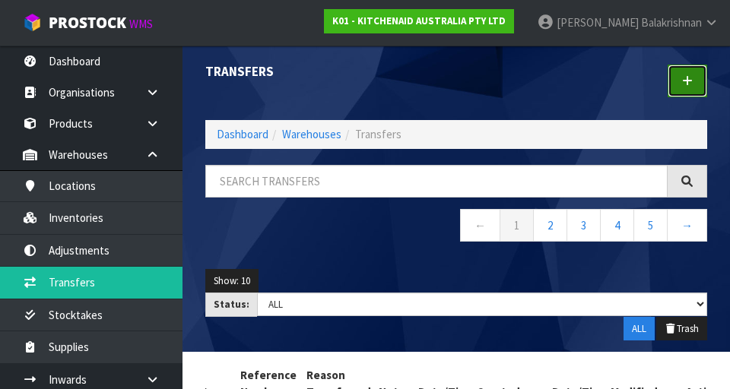
click at [455, 83] on icon at bounding box center [687, 80] width 11 height 11
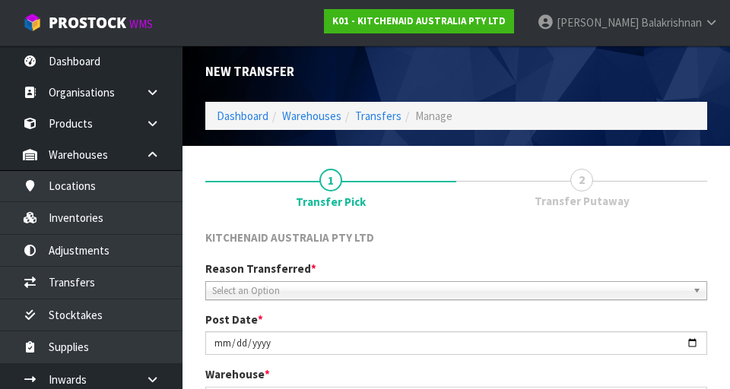
scroll to position [341, 0]
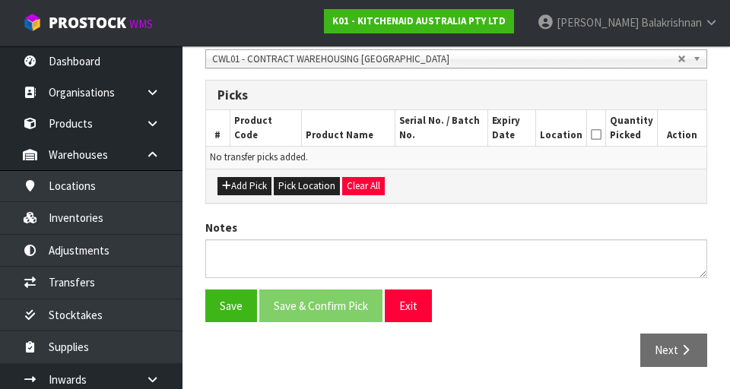
click at [240, 203] on div "KITCHENAID AUSTRALIA PTY LTD Reason Transferred * Space Allocation Damage Expir…" at bounding box center [456, 135] width 502 height 487
click at [233, 191] on button "Add Pick" at bounding box center [244, 186] width 54 height 18
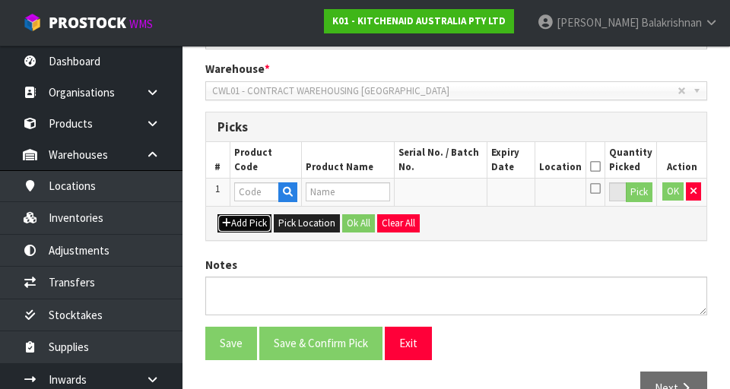
scroll to position [304, 0]
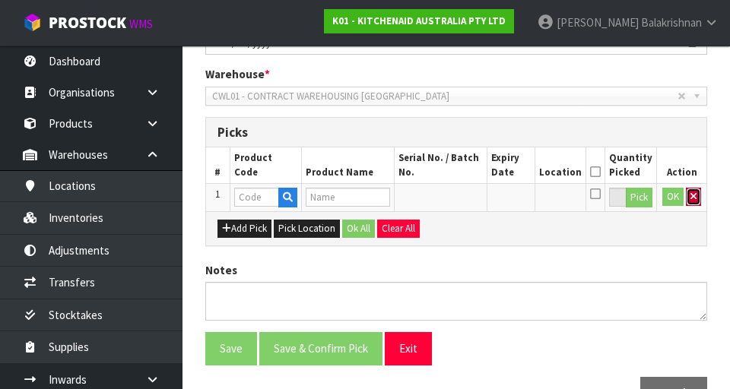
click at [455, 191] on button "button" at bounding box center [693, 197] width 15 height 18
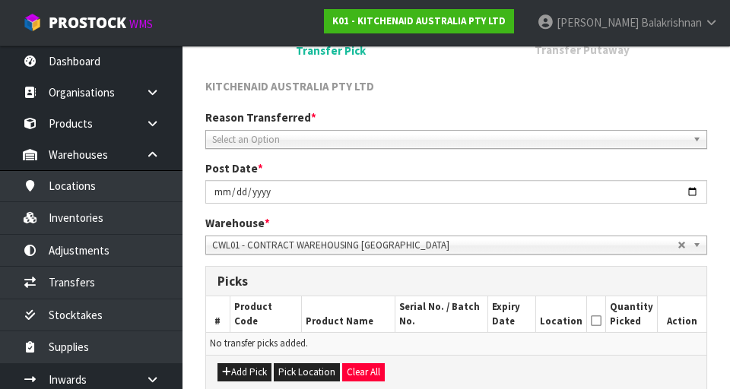
scroll to position [149, 0]
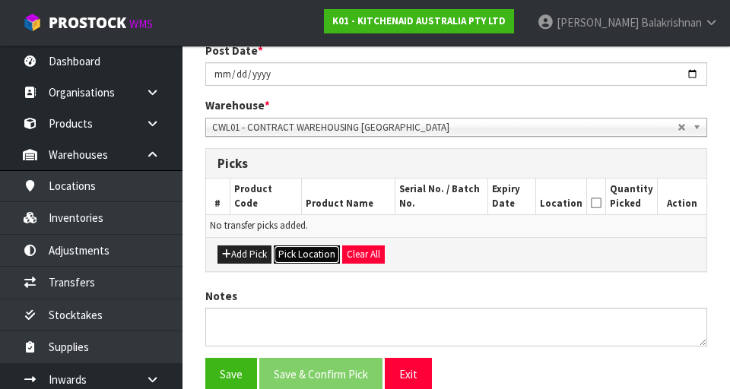
click at [290, 251] on button "Pick Location" at bounding box center [307, 255] width 66 height 18
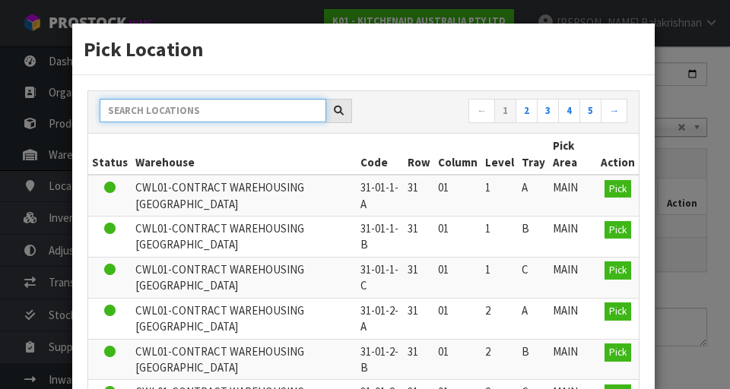
paste input "5KSB1325AOB"
type input "5KSB1325AOB"
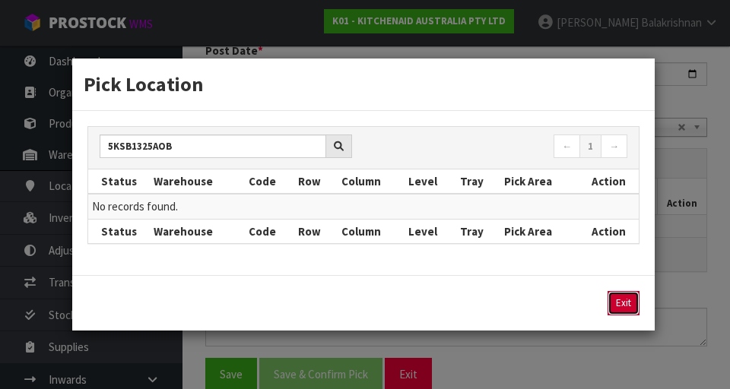
click at [455, 297] on button "Exit" at bounding box center [623, 303] width 32 height 24
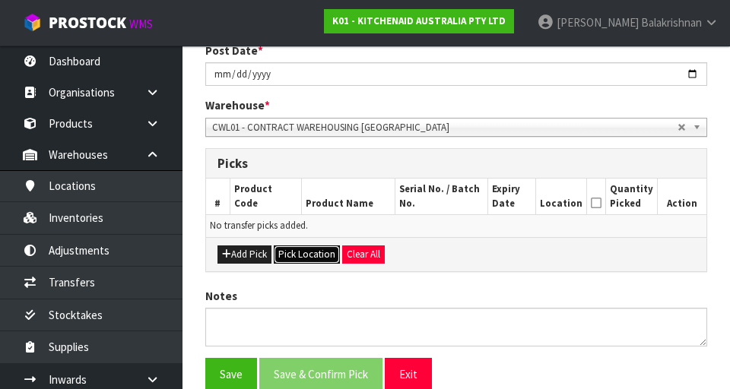
click at [287, 255] on button "Pick Location" at bounding box center [307, 255] width 66 height 18
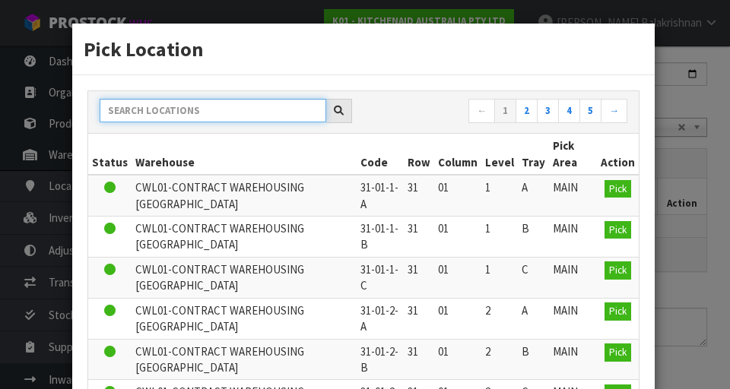
click at [133, 109] on input "text" at bounding box center [213, 111] width 227 height 24
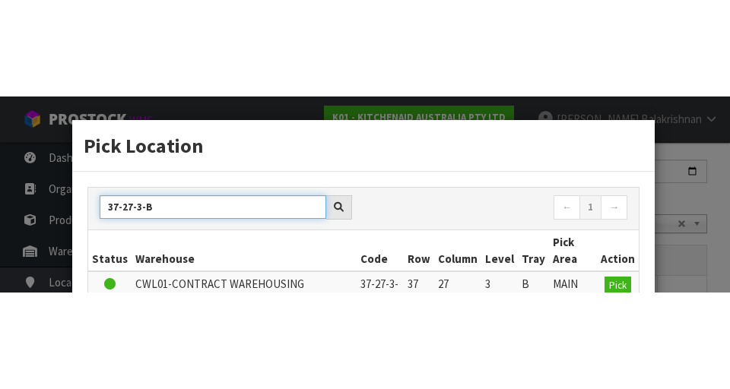
scroll to position [273, 0]
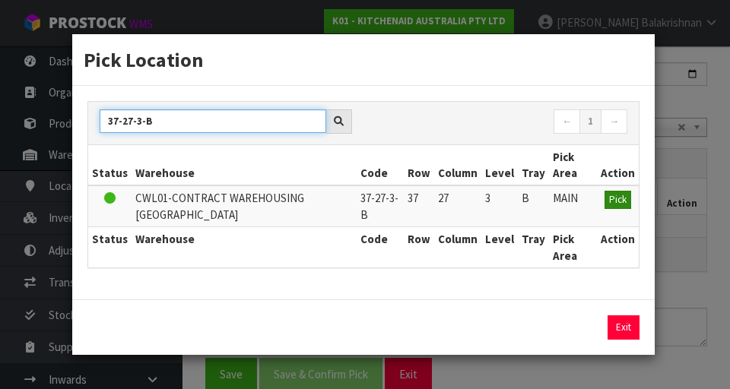
type input "37-27-3-B"
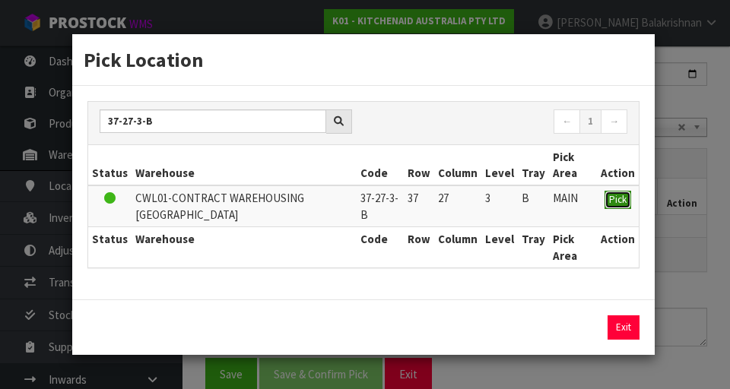
click at [455, 198] on span "Pick" at bounding box center [617, 199] width 17 height 13
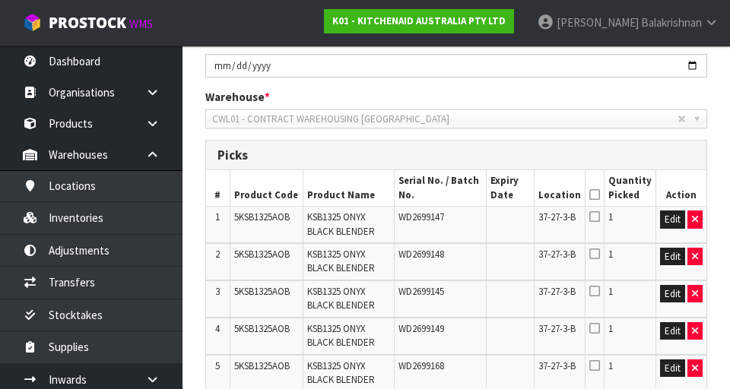
scroll to position [283, 0]
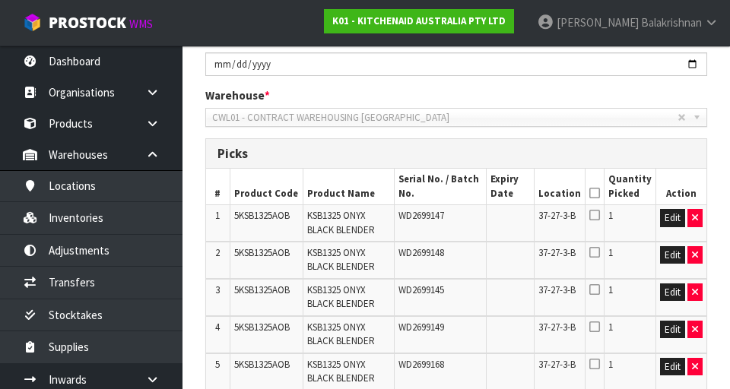
click at [455, 193] on icon at bounding box center [594, 193] width 11 height 1
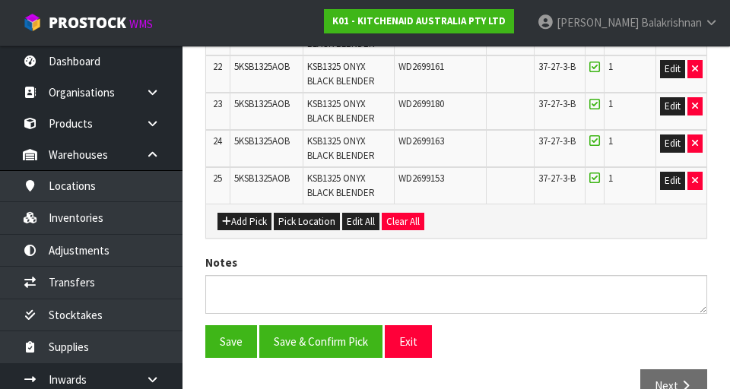
scroll to position [1247, 0]
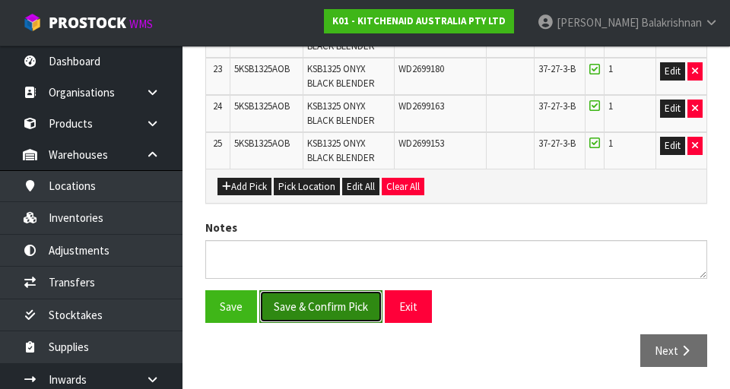
click at [284, 311] on button "Save & Confirm Pick" at bounding box center [320, 306] width 123 height 33
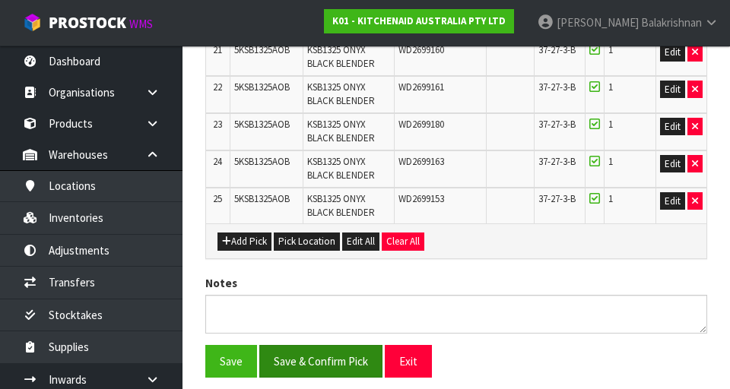
scroll to position [0, 0]
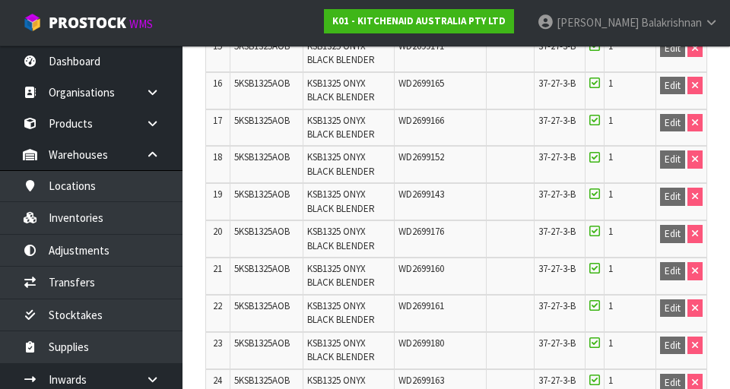
scroll to position [1268, 0]
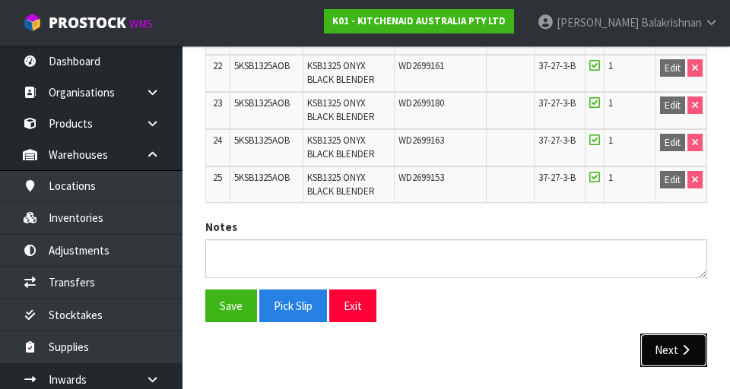
click at [455, 355] on button "Next" at bounding box center [673, 350] width 67 height 33
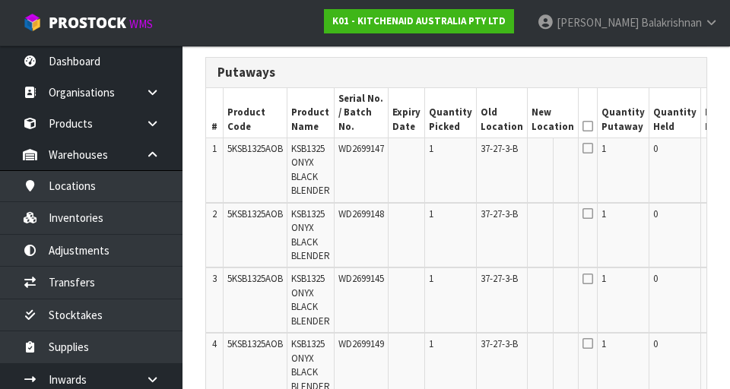
scroll to position [0, 65]
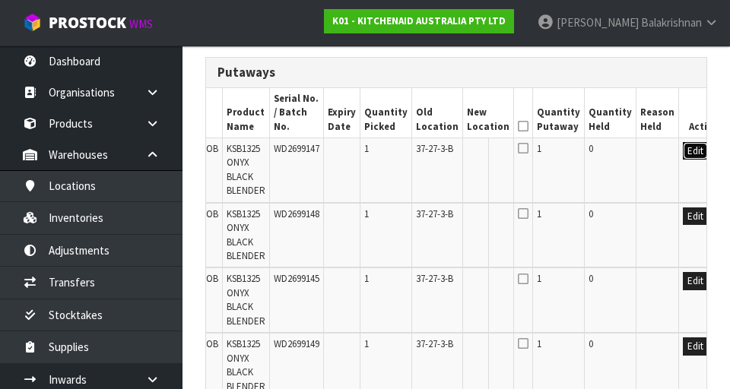
click at [455, 142] on button "Edit" at bounding box center [695, 151] width 25 height 18
click at [455, 142] on input "text" at bounding box center [479, 151] width 24 height 19
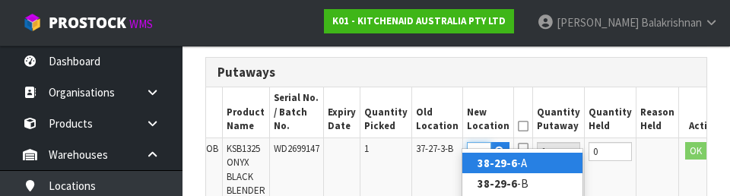
scroll to position [0, 24]
type input "38-29-6-A"
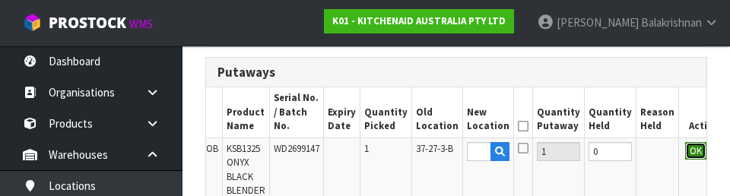
click at [455, 142] on button "OK" at bounding box center [695, 151] width 21 height 18
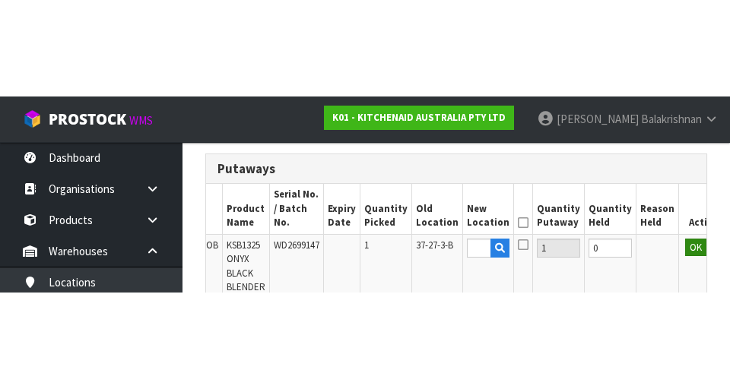
scroll to position [0, 0]
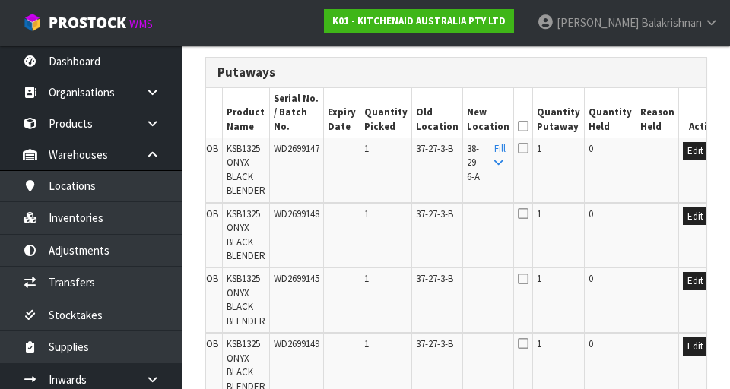
click at [455, 144] on td "38-29-6-A" at bounding box center [476, 170] width 27 height 65
click at [455, 158] on icon at bounding box center [498, 163] width 8 height 10
click at [455, 126] on icon at bounding box center [523, 126] width 11 height 1
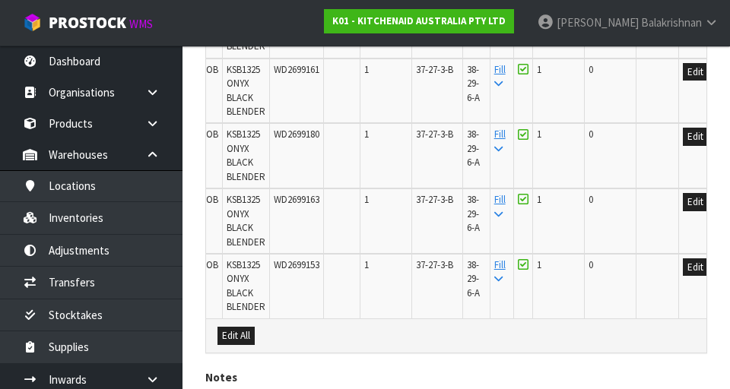
scroll to position [2002, 0]
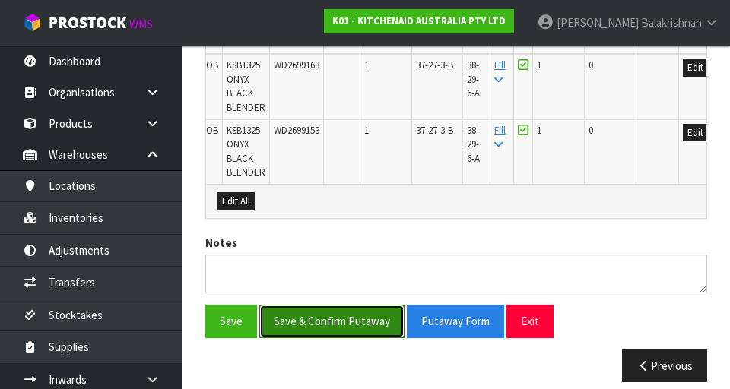
click at [291, 306] on button "Save & Confirm Putaway" at bounding box center [331, 321] width 145 height 33
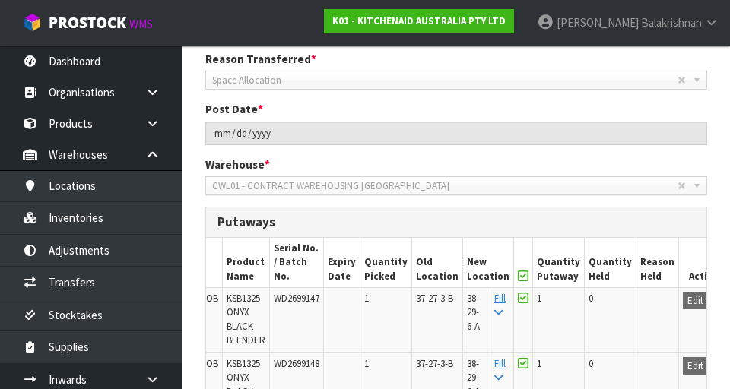
scroll to position [265, 0]
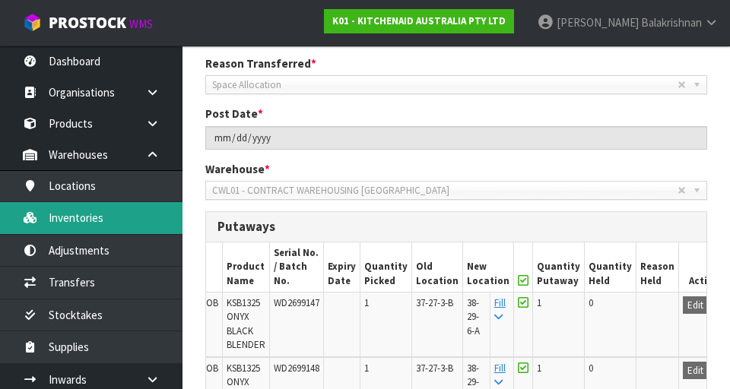
click at [52, 224] on link "Inventories" at bounding box center [91, 217] width 182 height 31
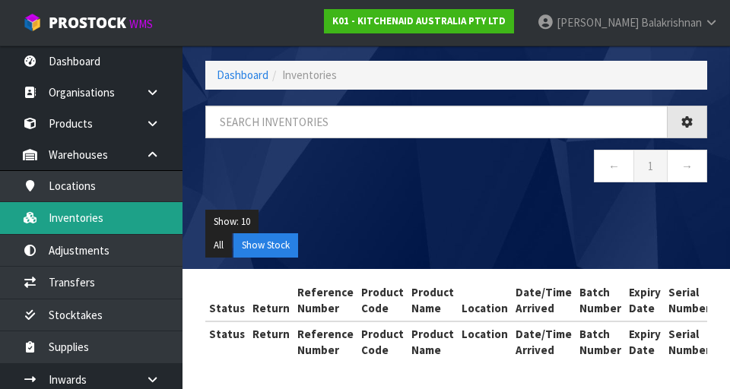
scroll to position [64, 0]
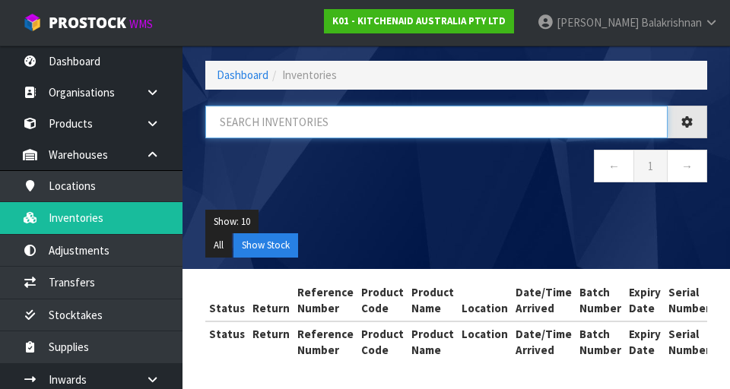
click at [327, 117] on input "text" at bounding box center [436, 122] width 462 height 33
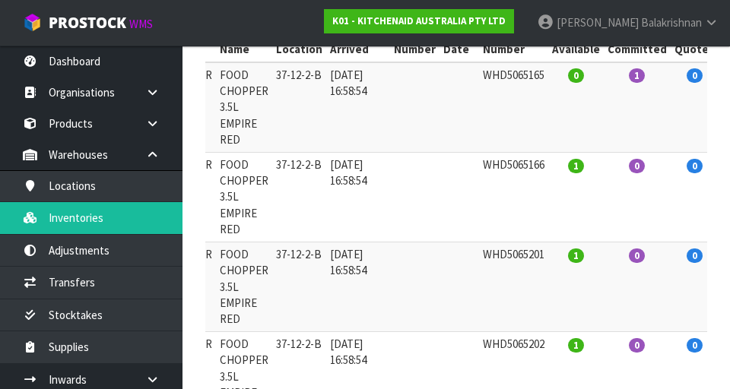
scroll to position [325, 0]
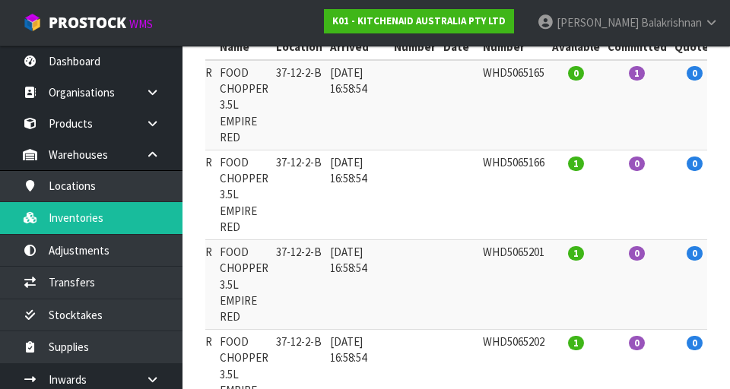
type input "37-12-2-B"
click at [455, 258] on td "1" at bounding box center [575, 284] width 55 height 90
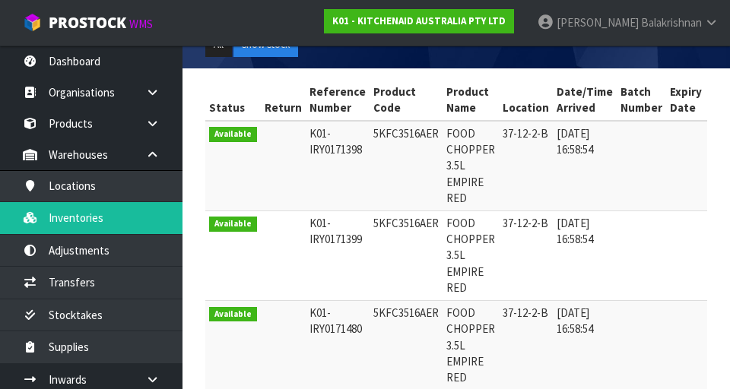
scroll to position [239, 0]
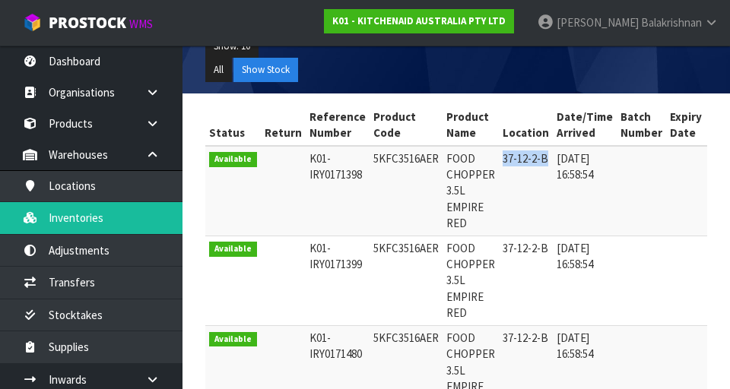
copy td "37-12-2-B"
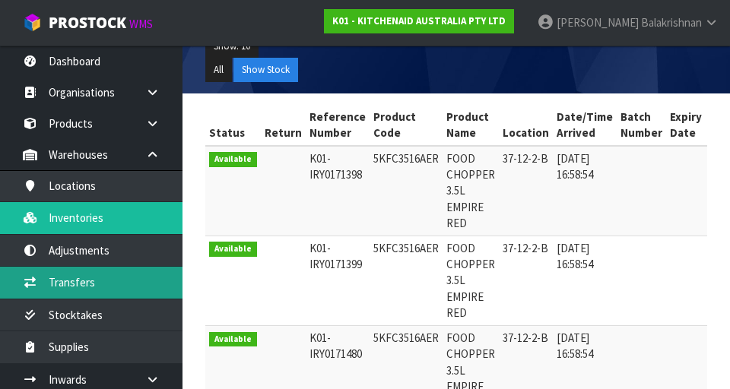
click at [60, 281] on link "Transfers" at bounding box center [91, 282] width 182 height 31
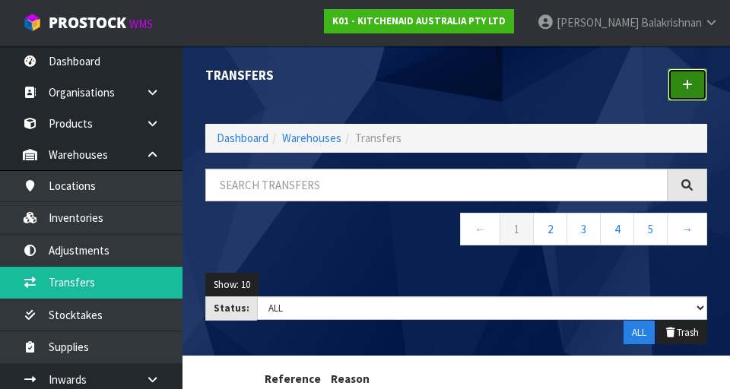
click at [455, 84] on icon at bounding box center [687, 84] width 11 height 11
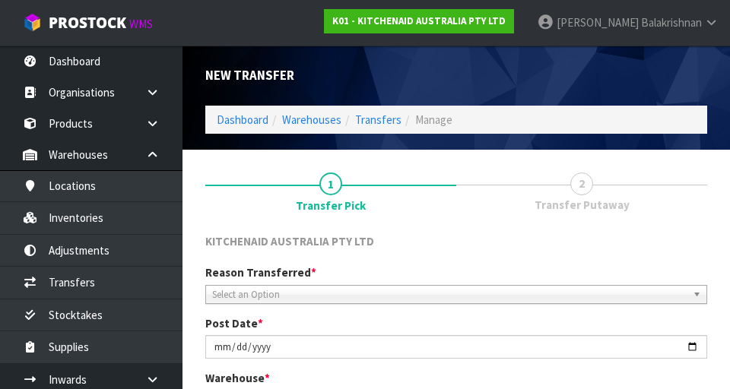
click at [227, 303] on div at bounding box center [456, 315] width 500 height 25
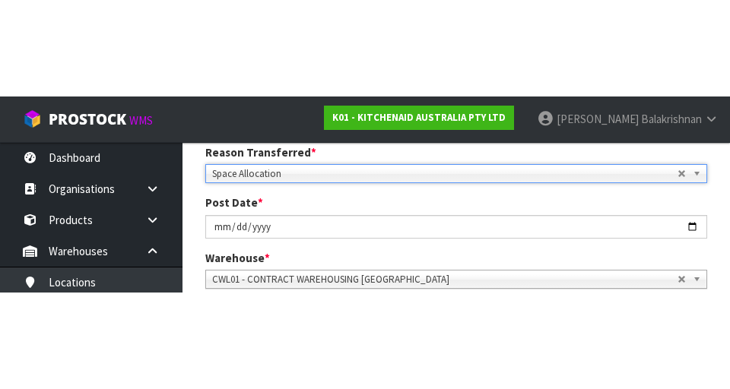
scroll to position [217, 0]
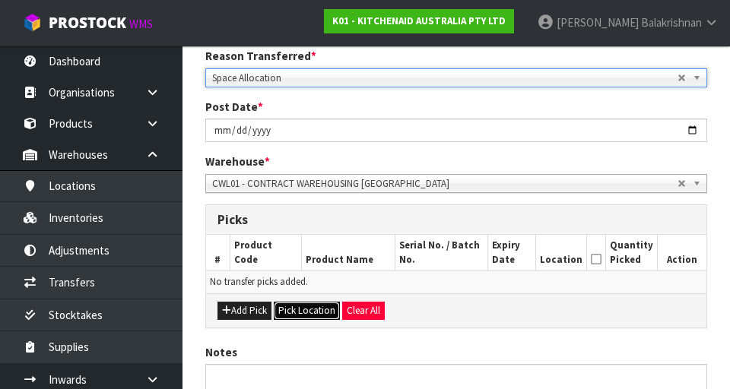
click at [291, 311] on button "Pick Location" at bounding box center [307, 311] width 66 height 18
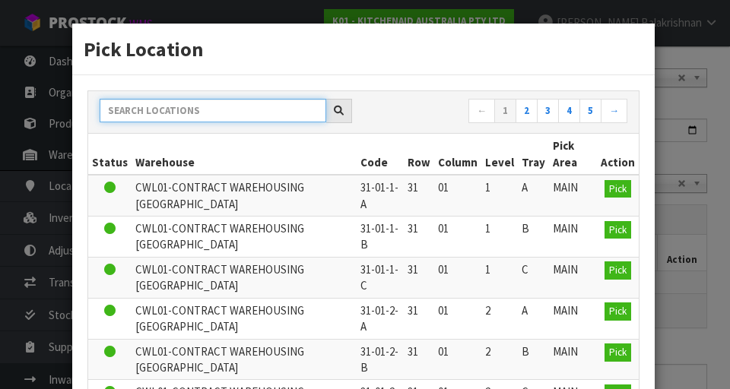
paste input "37-12-2-B"
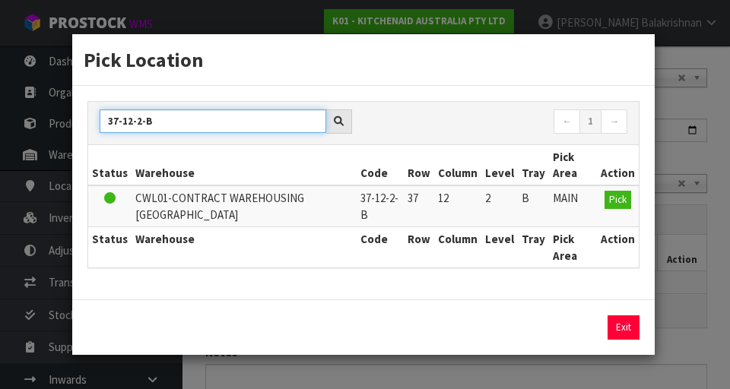
type input "37-12-2-B"
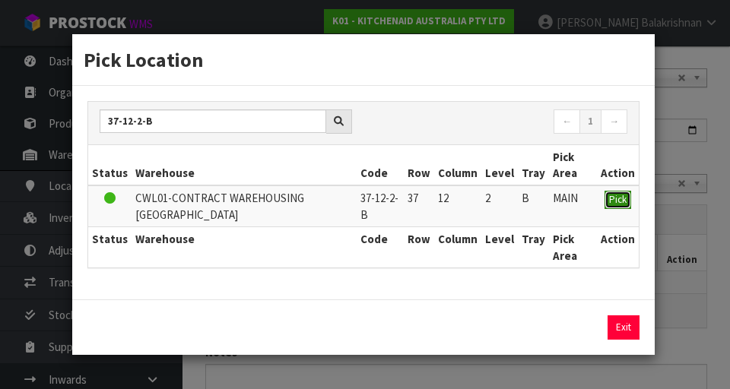
click at [455, 197] on span "Pick" at bounding box center [617, 199] width 17 height 13
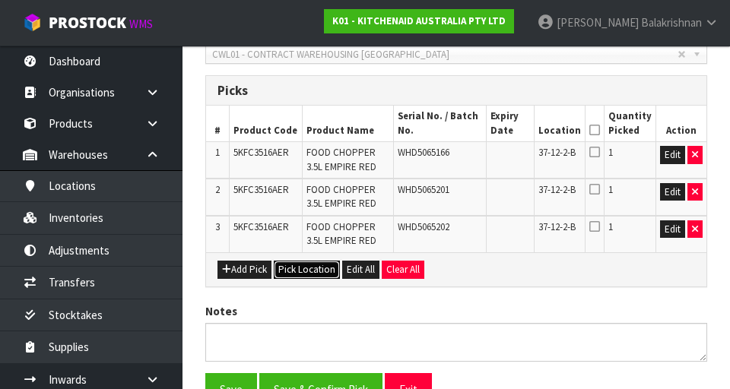
scroll to position [345, 0]
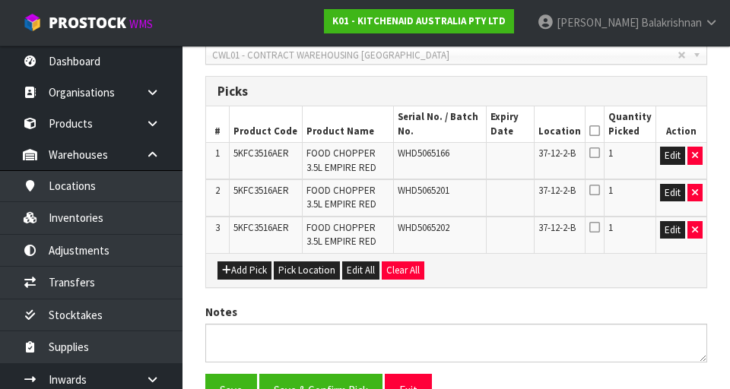
click at [455, 131] on icon at bounding box center [594, 131] width 11 height 1
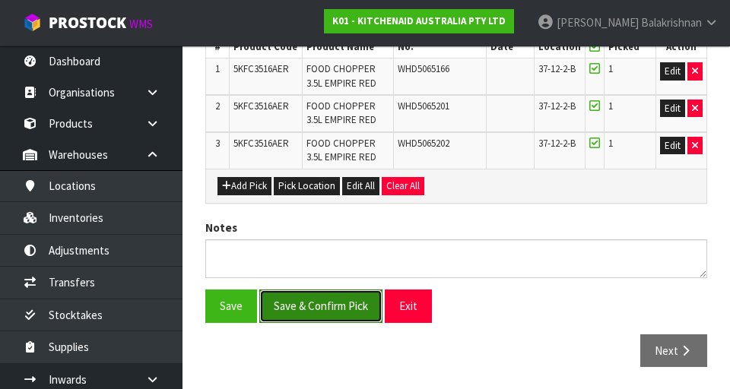
click at [296, 313] on button "Save & Confirm Pick" at bounding box center [320, 306] width 123 height 33
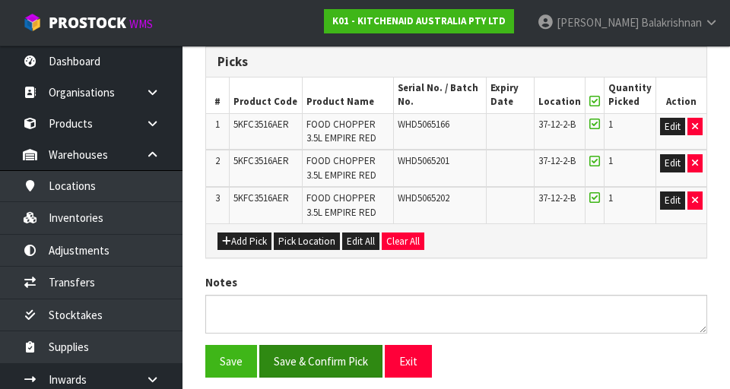
scroll to position [0, 0]
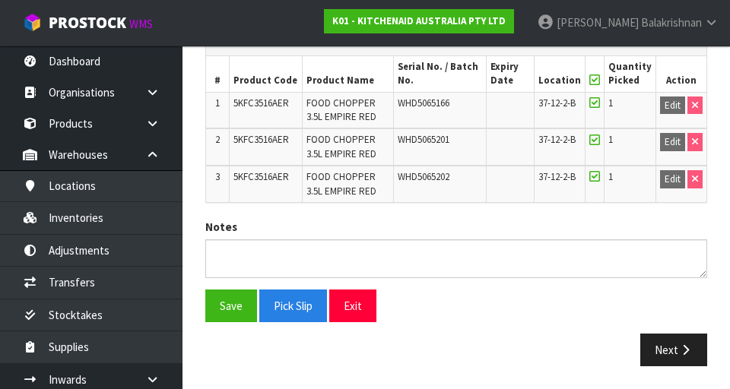
scroll to position [451, 0]
click at [455, 345] on icon "button" at bounding box center [685, 349] width 14 height 11
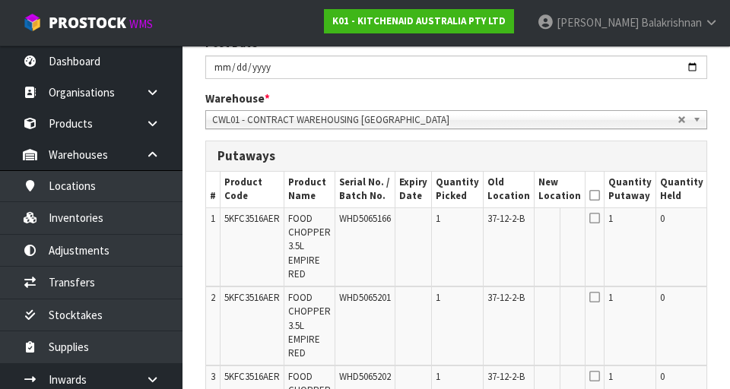
scroll to position [0, 66]
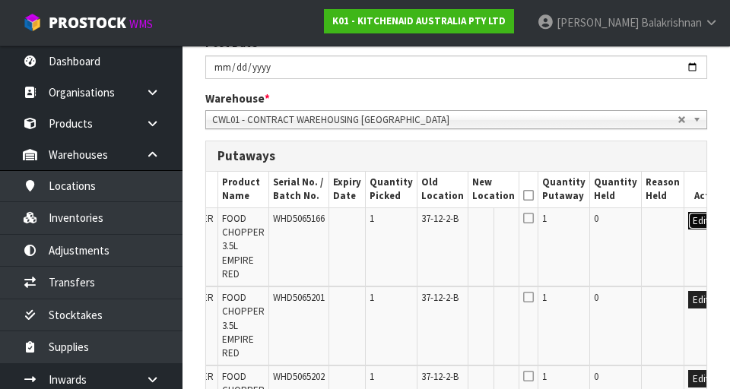
click at [455, 212] on button "Edit" at bounding box center [700, 221] width 25 height 18
click at [455, 220] on input "text" at bounding box center [484, 221] width 24 height 19
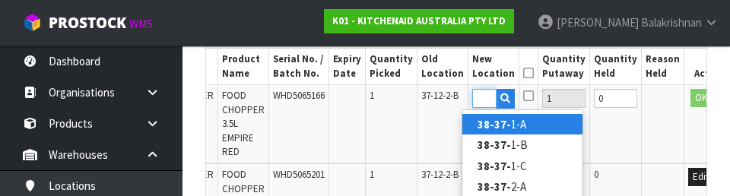
scroll to position [0, 21]
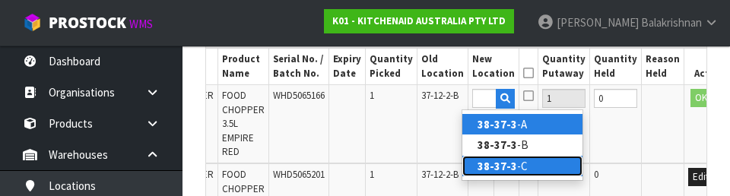
click at [455, 163] on link "38-37-3 -C" at bounding box center [522, 166] width 120 height 21
type input "38-37-3-C"
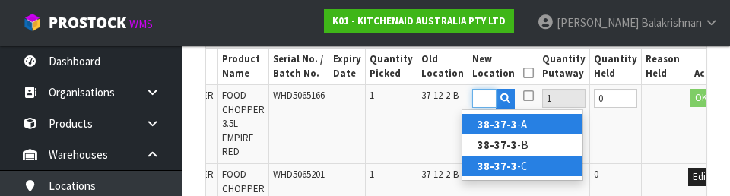
scroll to position [0, 0]
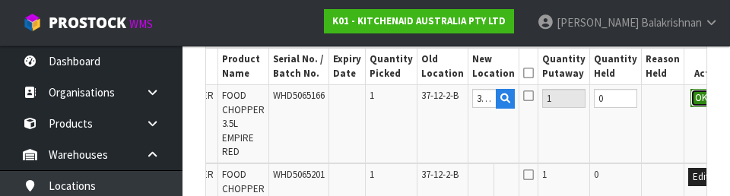
click at [455, 103] on button "OK" at bounding box center [700, 98] width 21 height 18
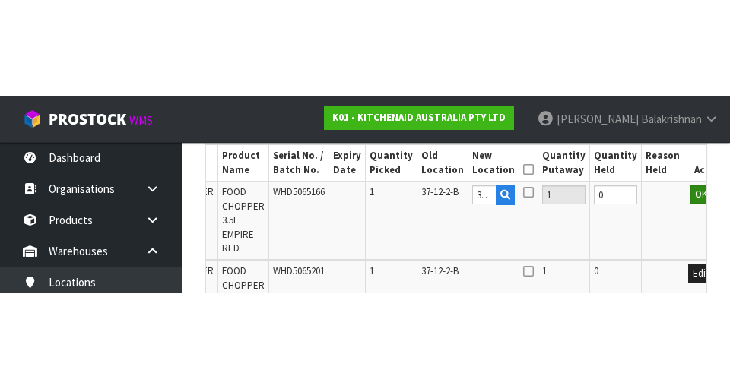
scroll to position [458, 0]
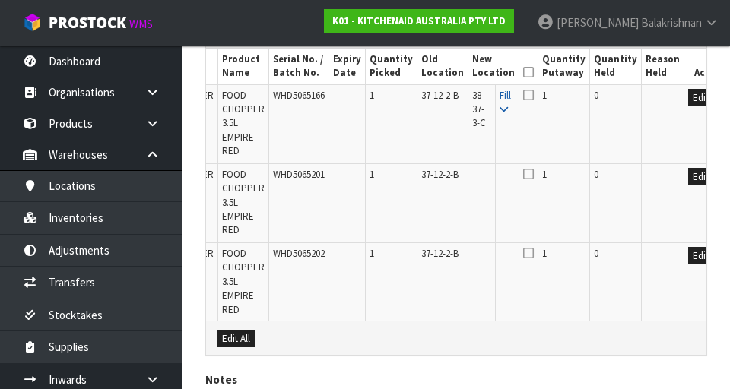
click at [455, 109] on icon at bounding box center [503, 110] width 8 height 10
click at [455, 73] on icon at bounding box center [528, 72] width 11 height 1
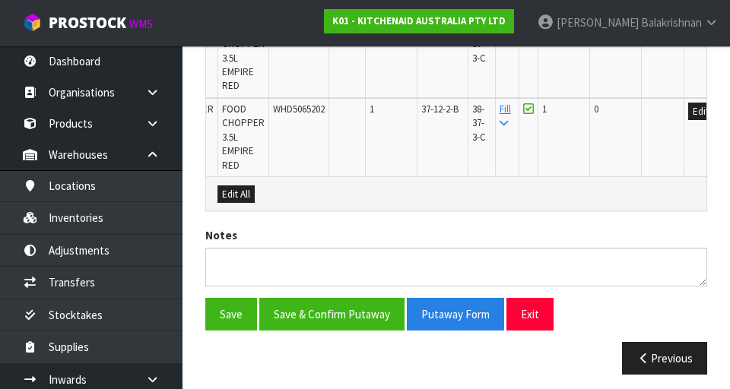
scroll to position [610, 0]
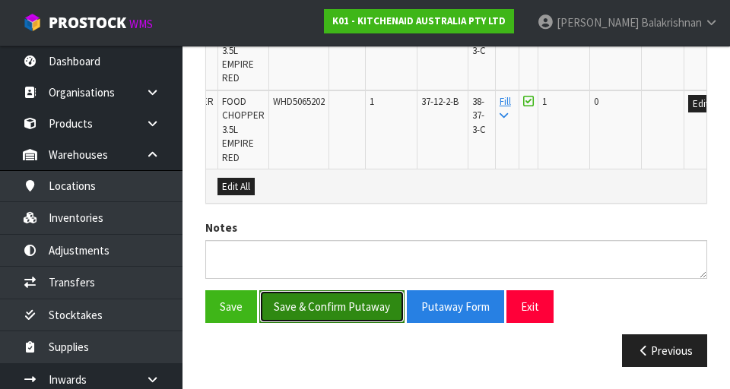
click at [299, 298] on button "Save & Confirm Putaway" at bounding box center [331, 306] width 145 height 33
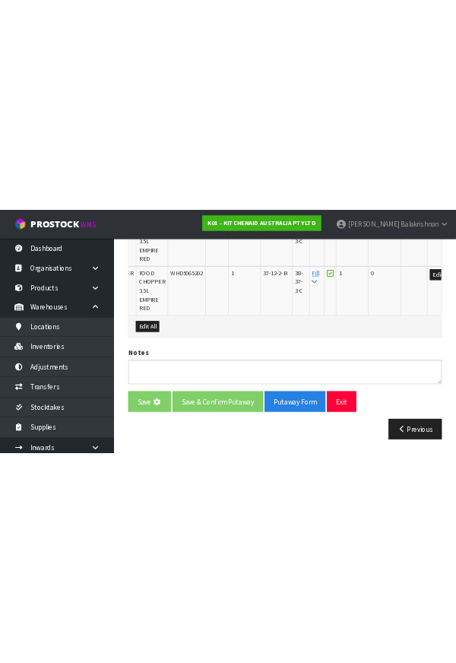
scroll to position [0, 0]
